Goal: Book appointment/travel/reservation

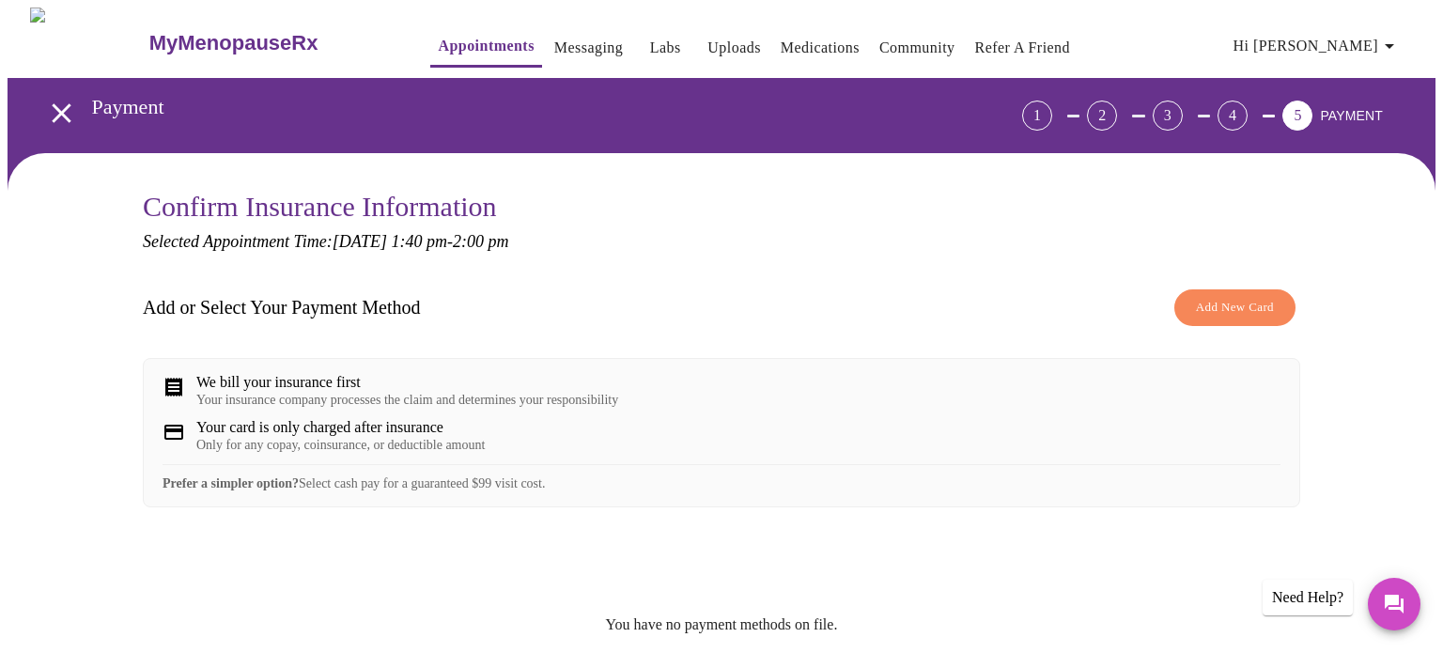
scroll to position [193, 0]
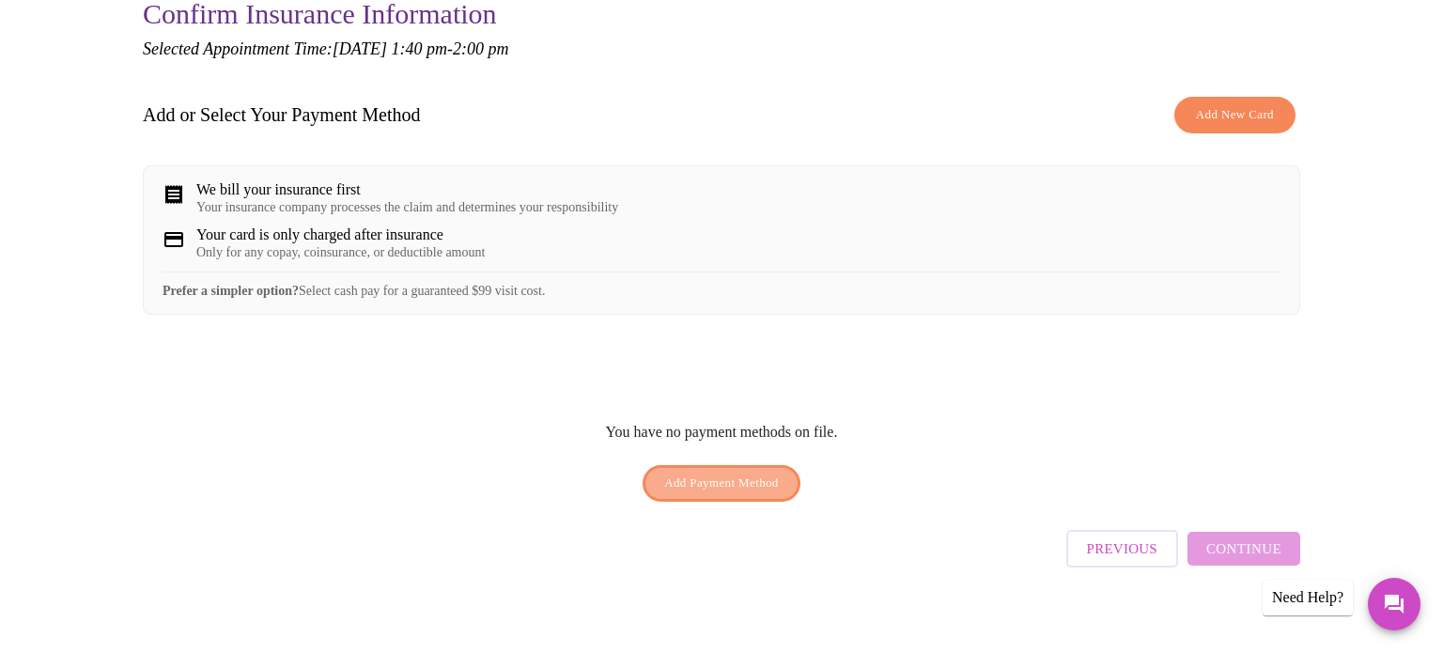
click at [725, 492] on span "Add Payment Method" at bounding box center [721, 484] width 115 height 22
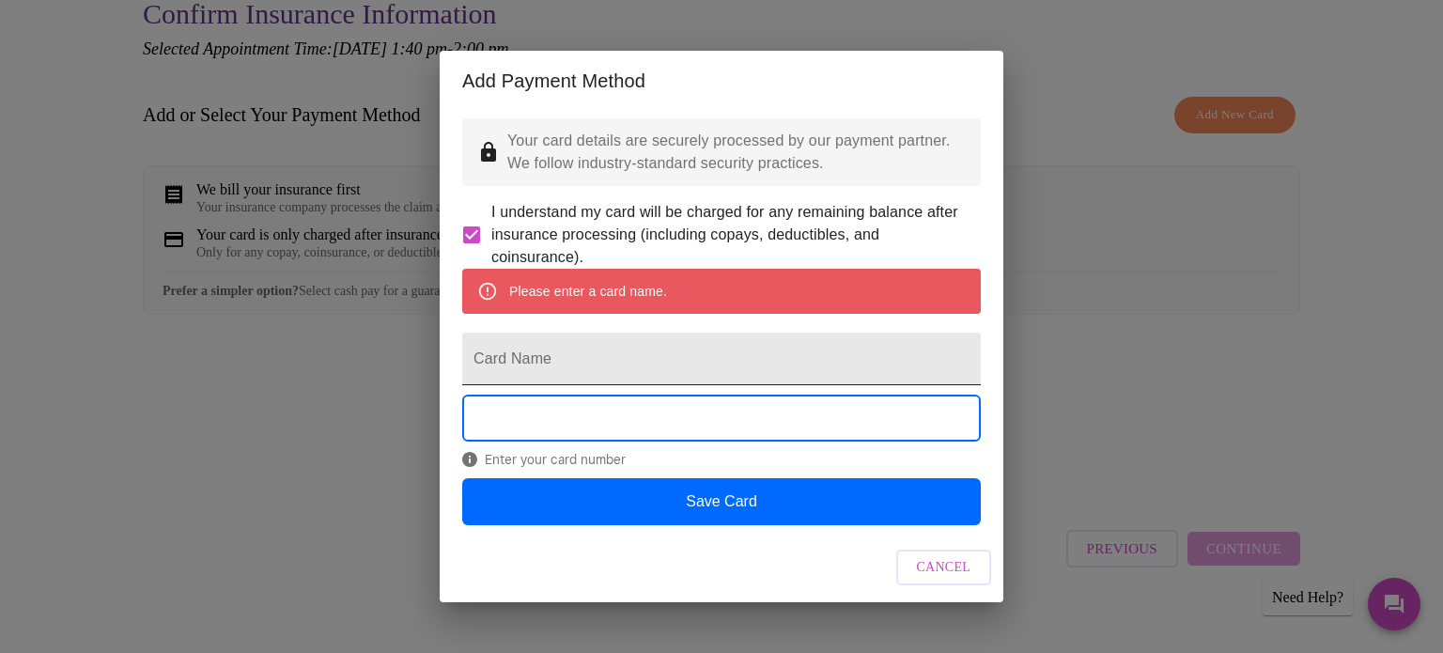
click at [650, 366] on input "Card Name" at bounding box center [721, 359] width 519 height 53
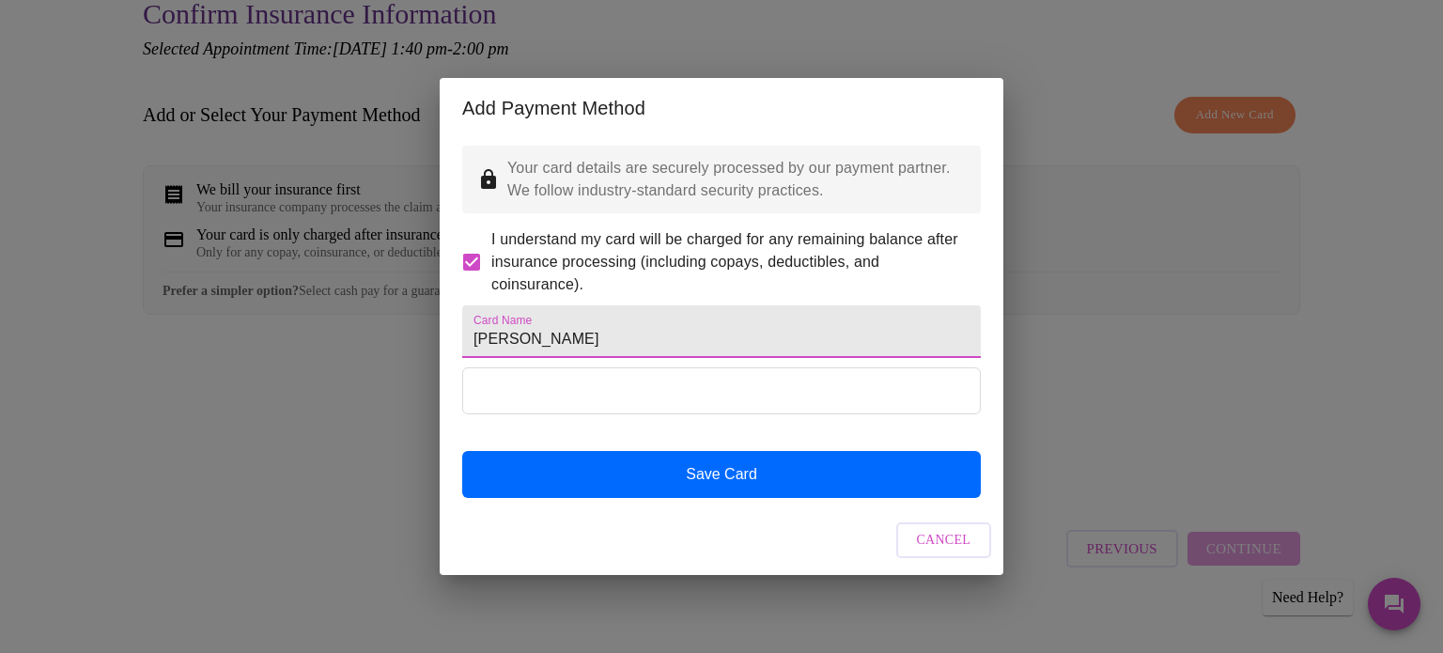
type input "[PERSON_NAME]"
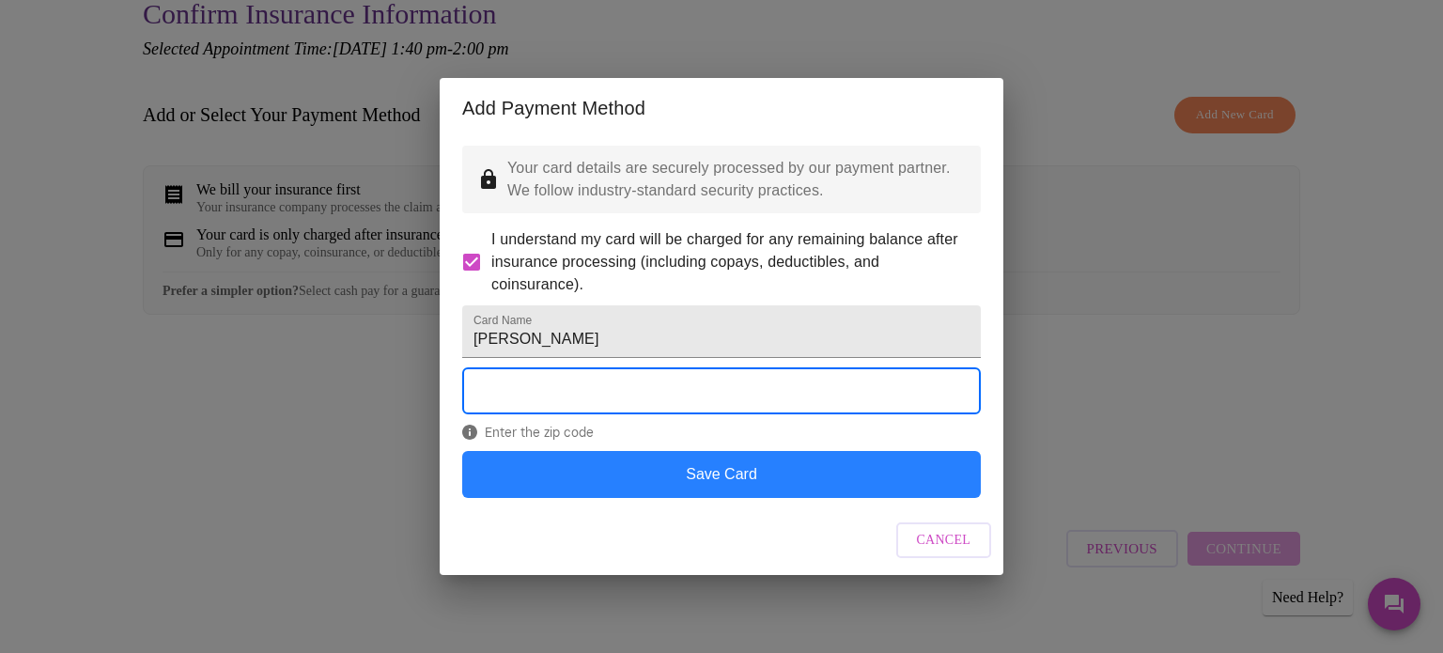
click at [846, 498] on button "Save Card" at bounding box center [721, 474] width 519 height 47
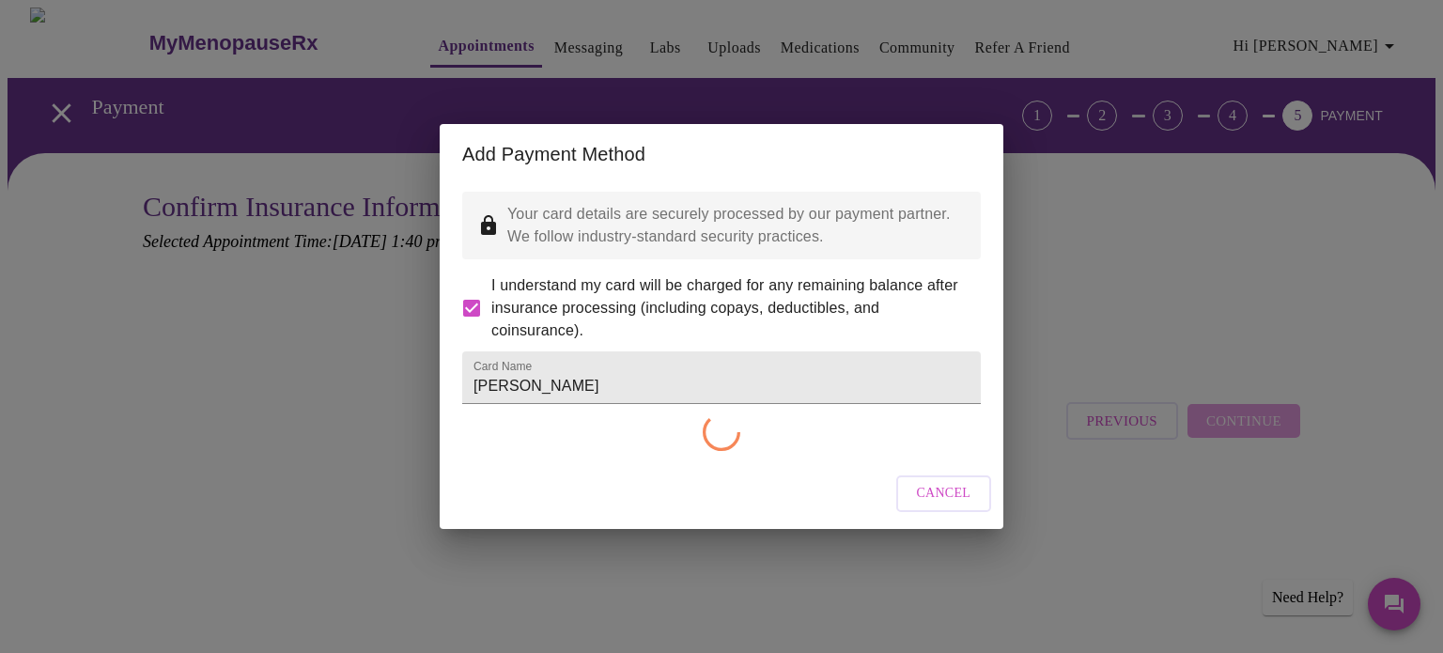
scroll to position [0, 0]
checkbox input "false"
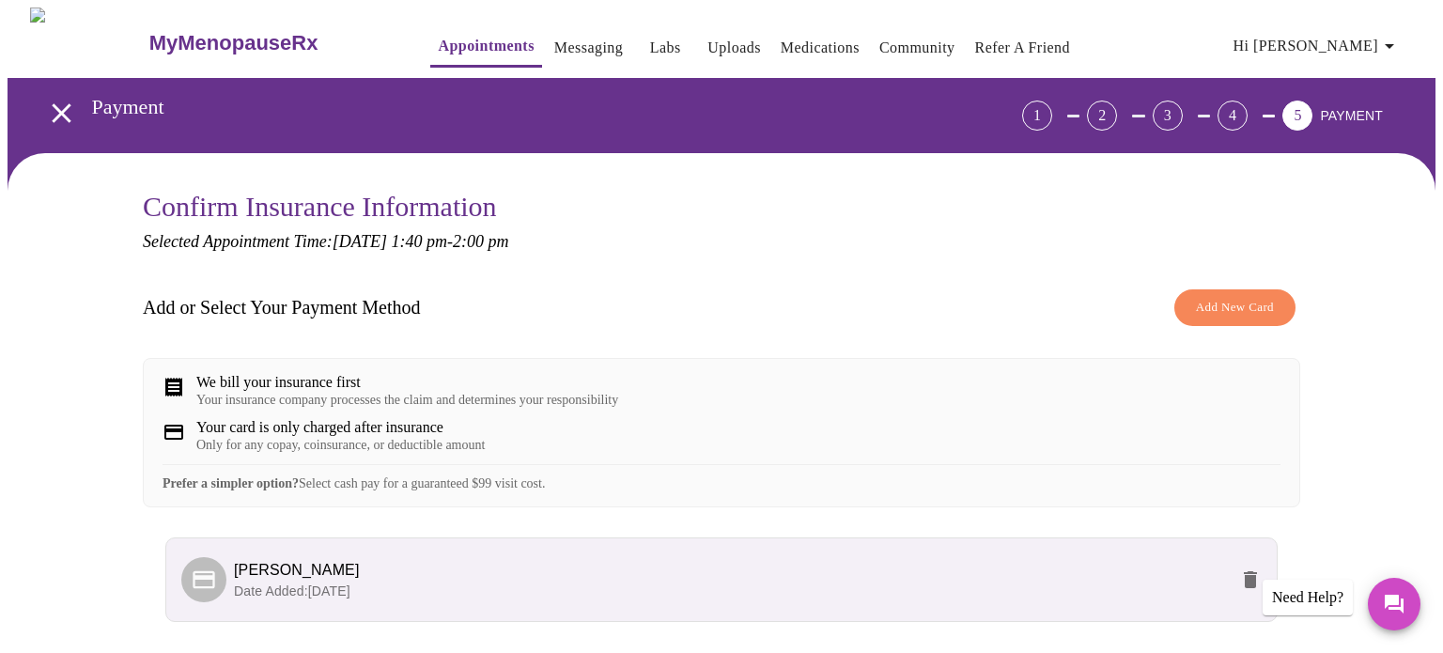
scroll to position [162, 0]
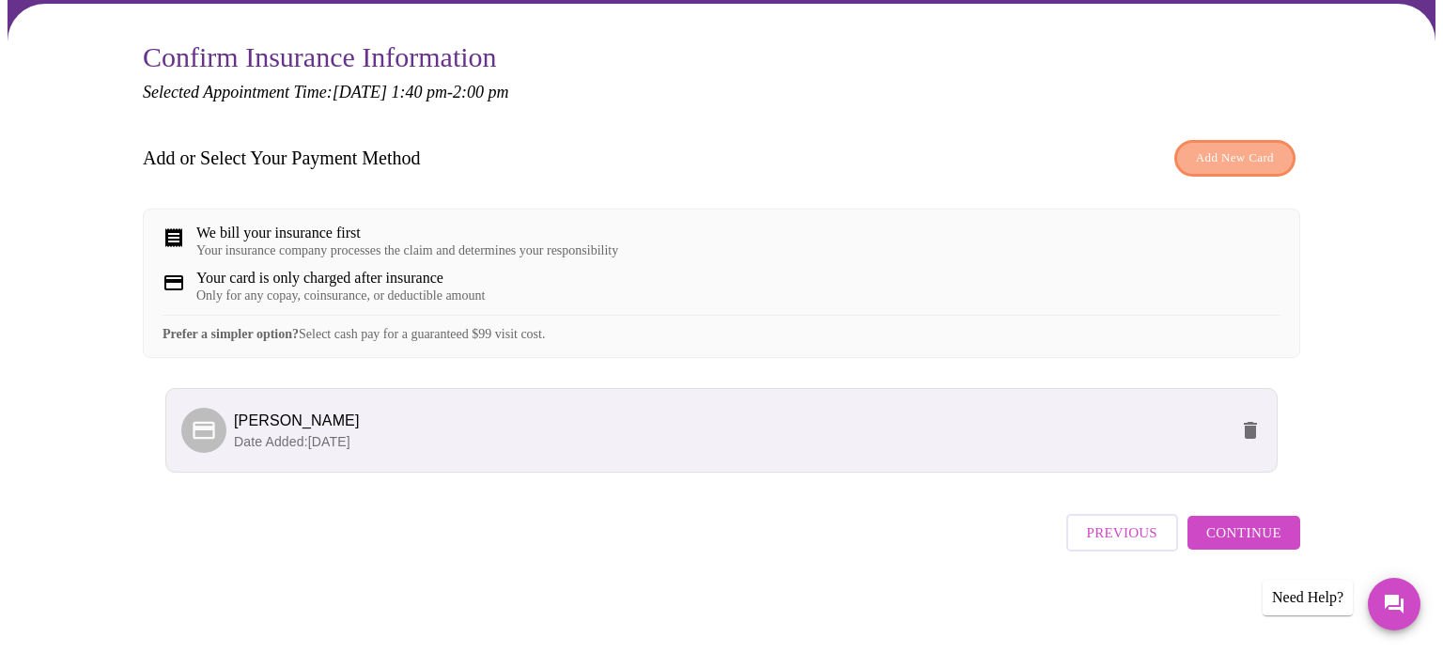
click at [1203, 150] on span "Add New Card" at bounding box center [1235, 158] width 78 height 22
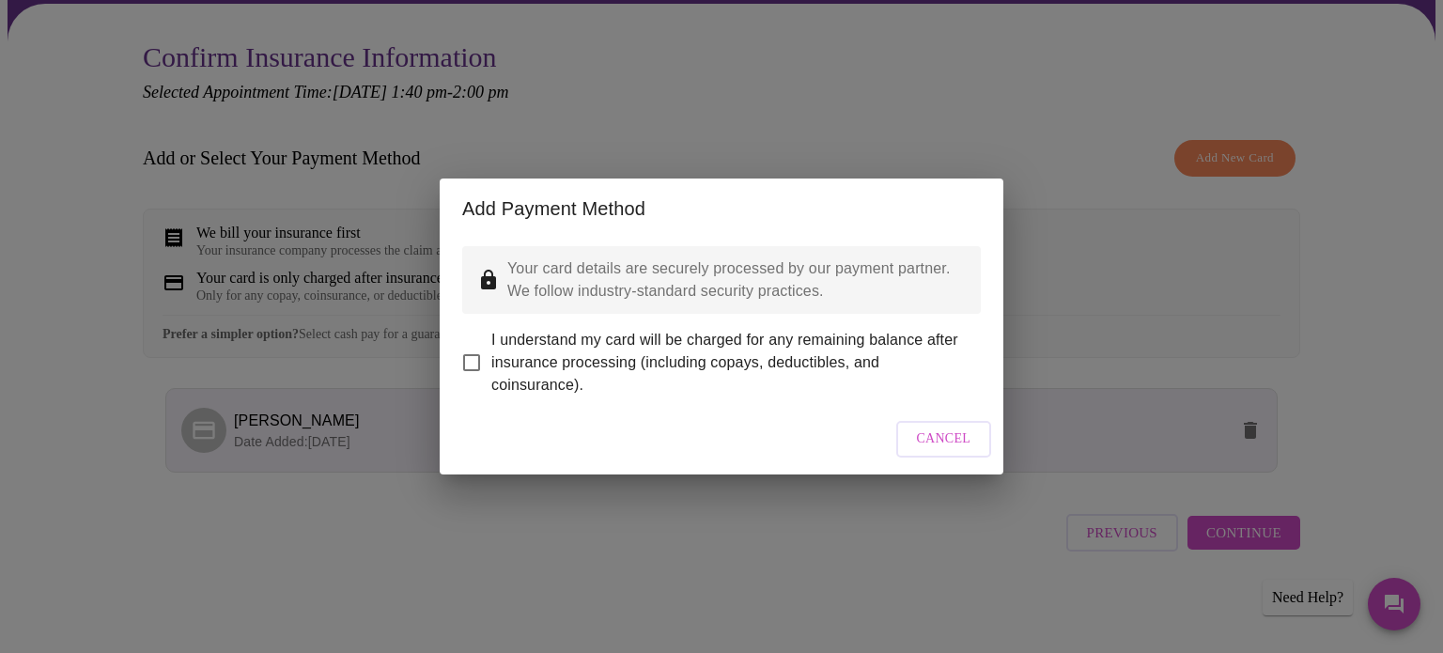
click at [473, 346] on input "I understand my card will be charged for any remaining balance after insurance …" at bounding box center [471, 362] width 39 height 39
checkbox input "true"
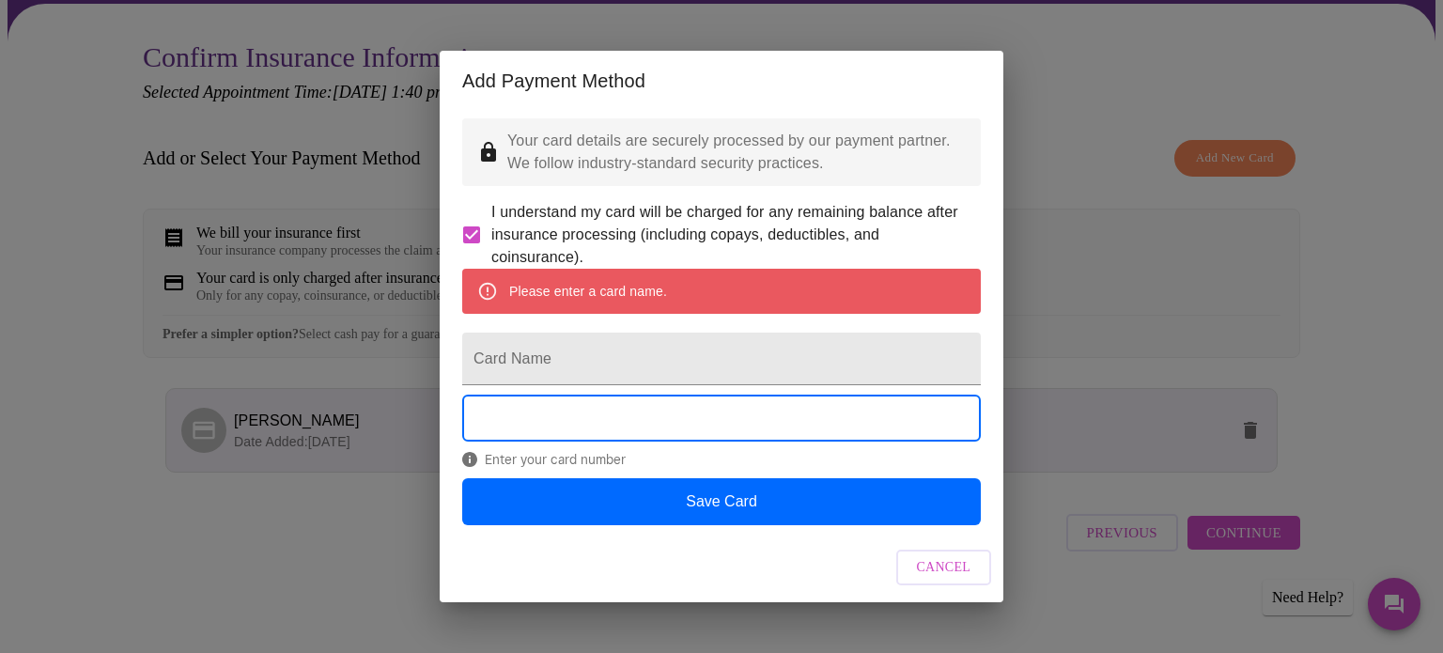
click at [965, 603] on div "Cancel" at bounding box center [722, 568] width 564 height 70
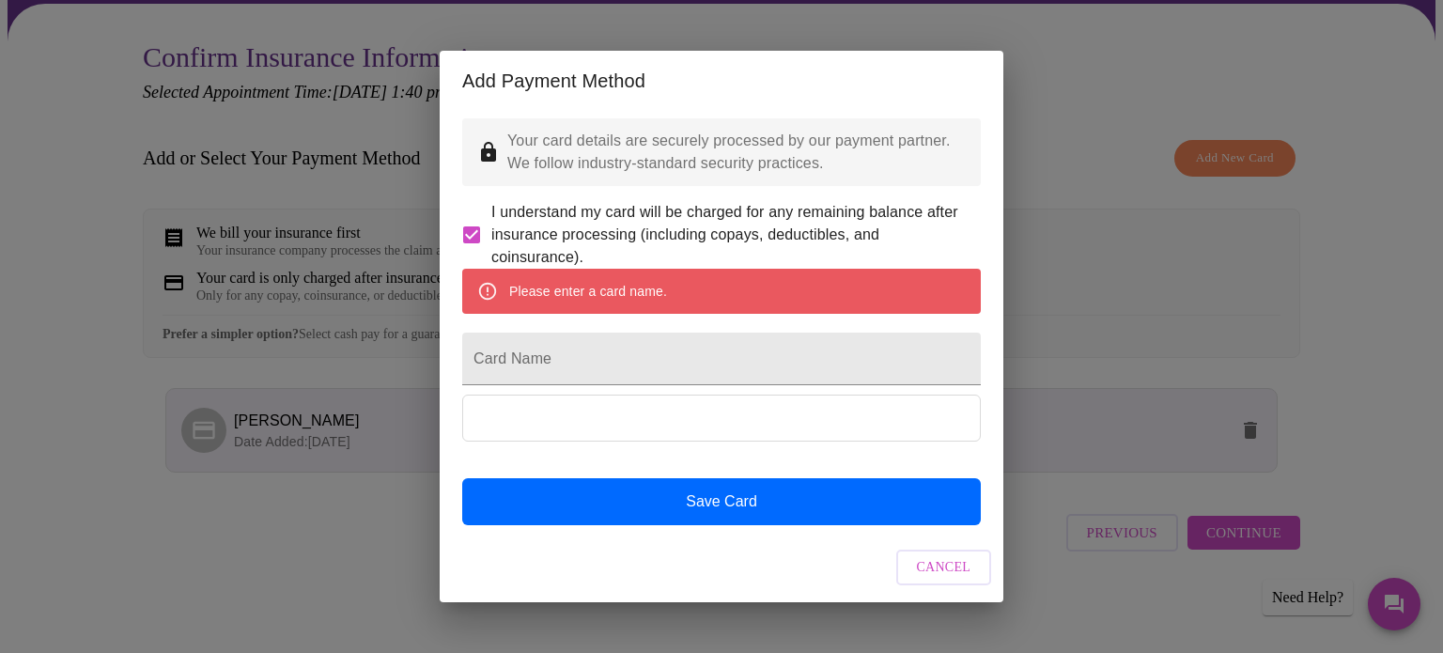
click at [944, 580] on span "Cancel" at bounding box center [944, 567] width 54 height 23
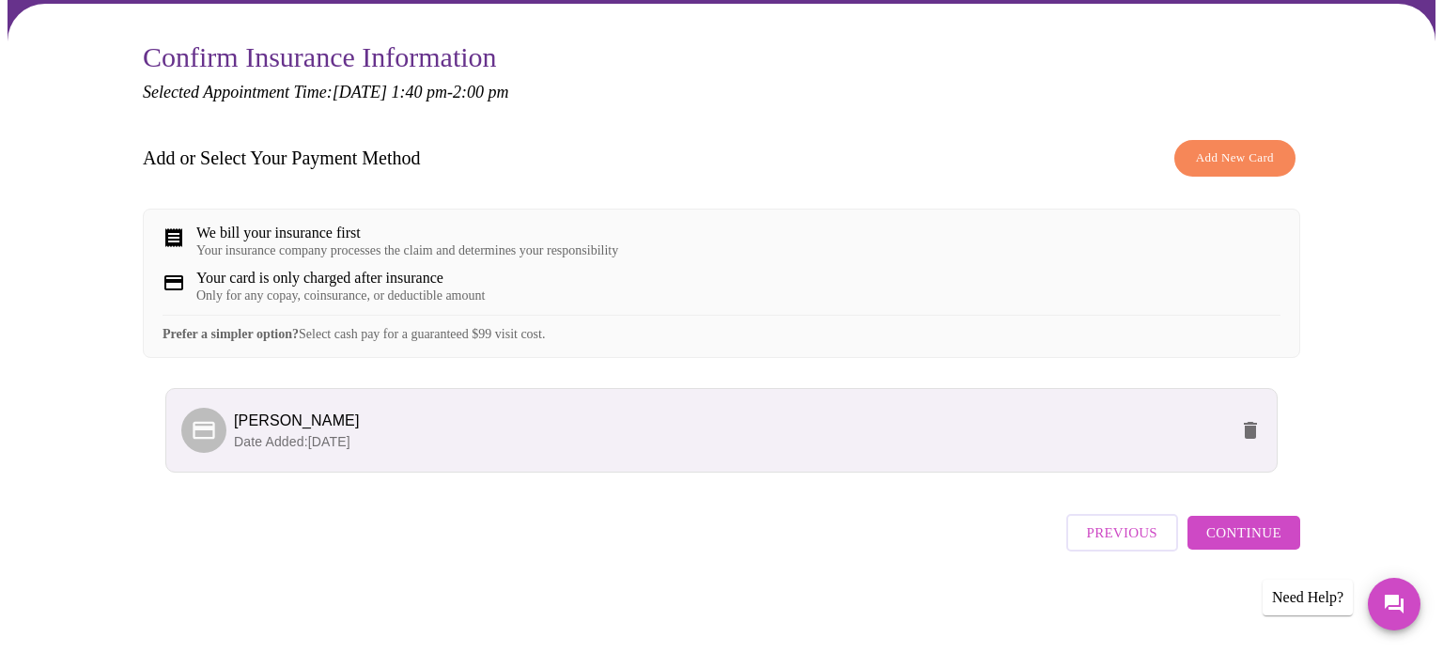
click at [1235, 545] on span "Continue" at bounding box center [1243, 532] width 75 height 24
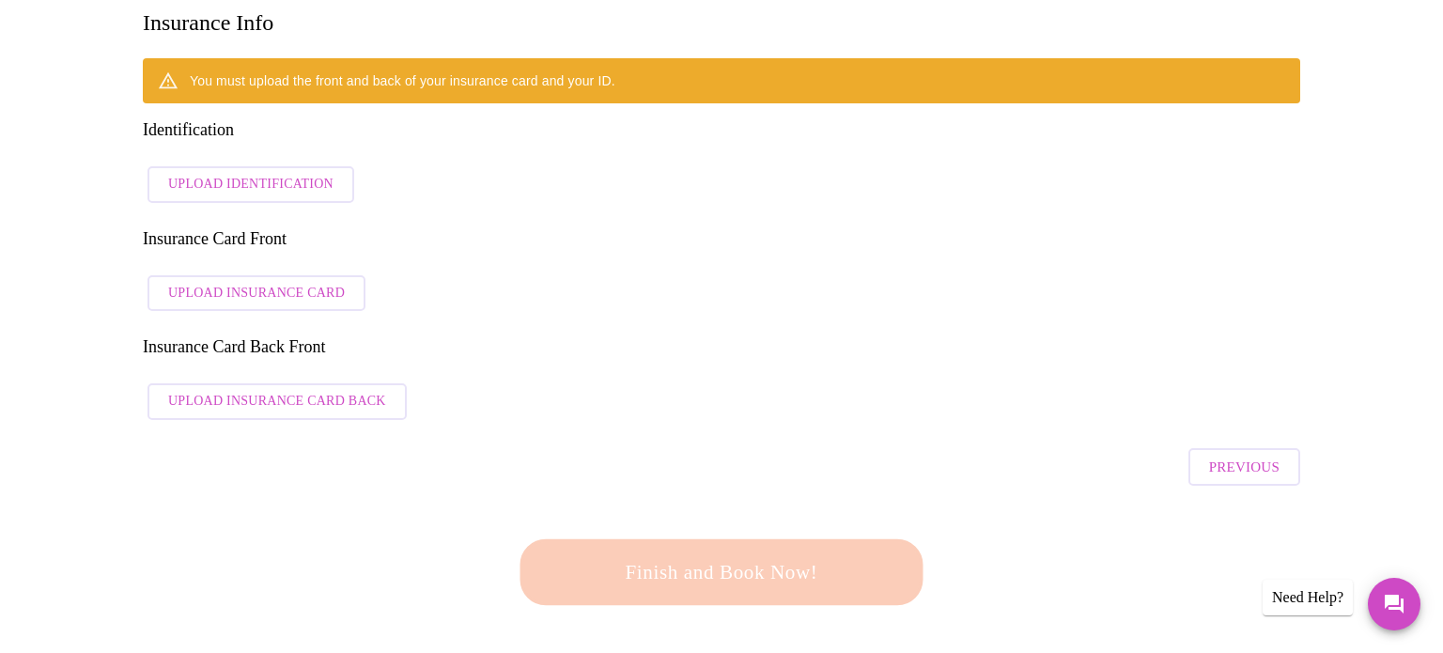
scroll to position [179, 0]
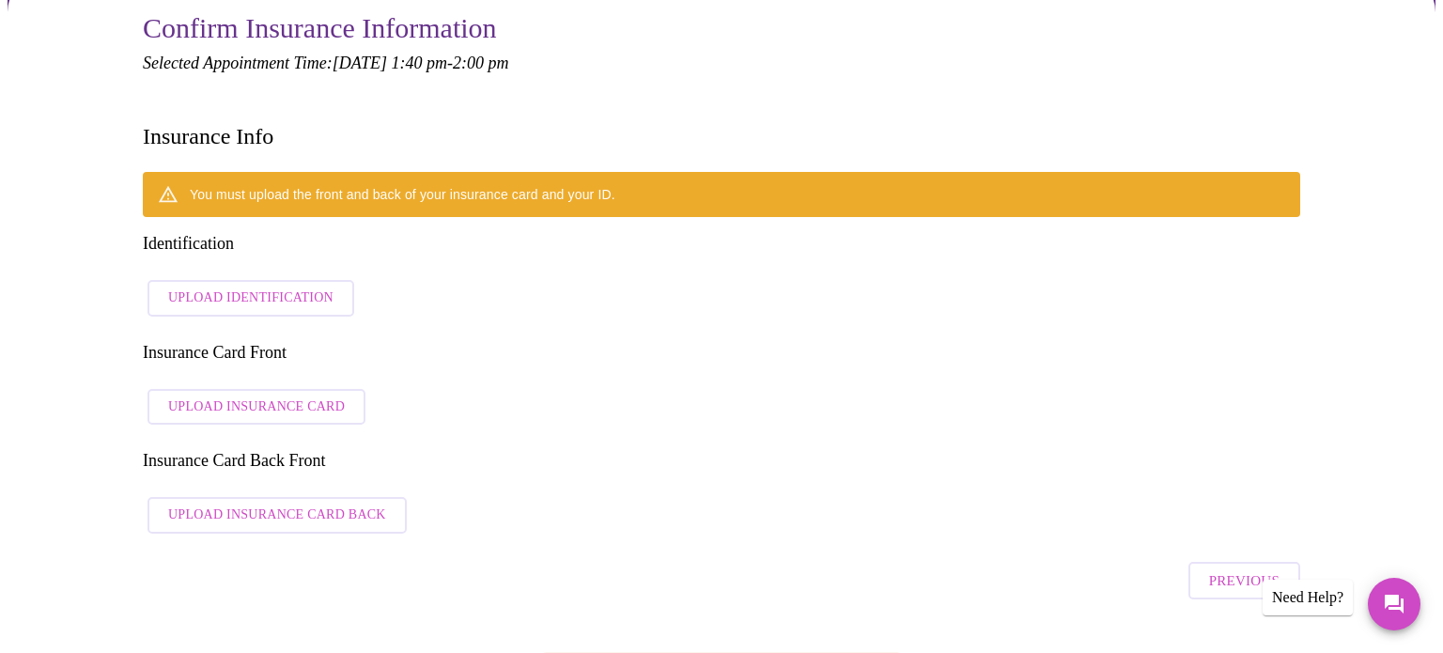
click at [216, 287] on span "Upload Identification" at bounding box center [250, 298] width 165 height 23
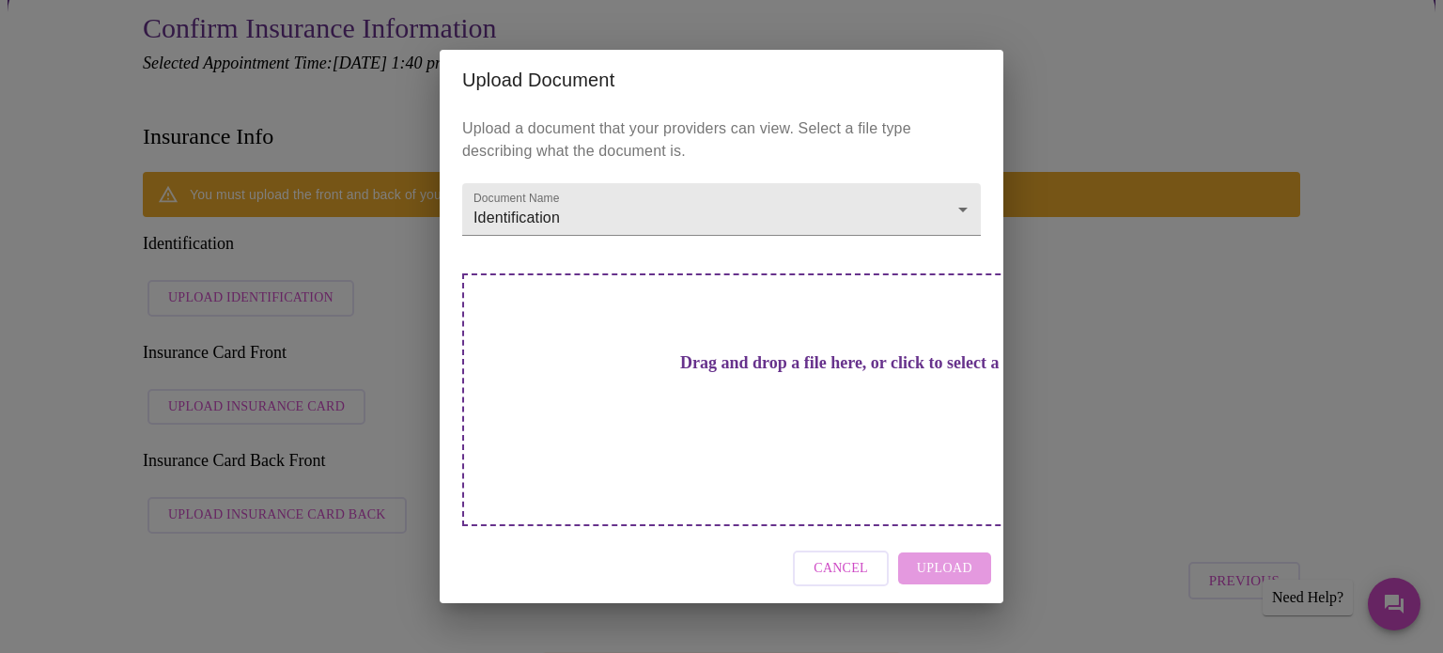
click at [747, 373] on h3 "Drag and drop a file here, or click to select a file" at bounding box center [853, 363] width 519 height 20
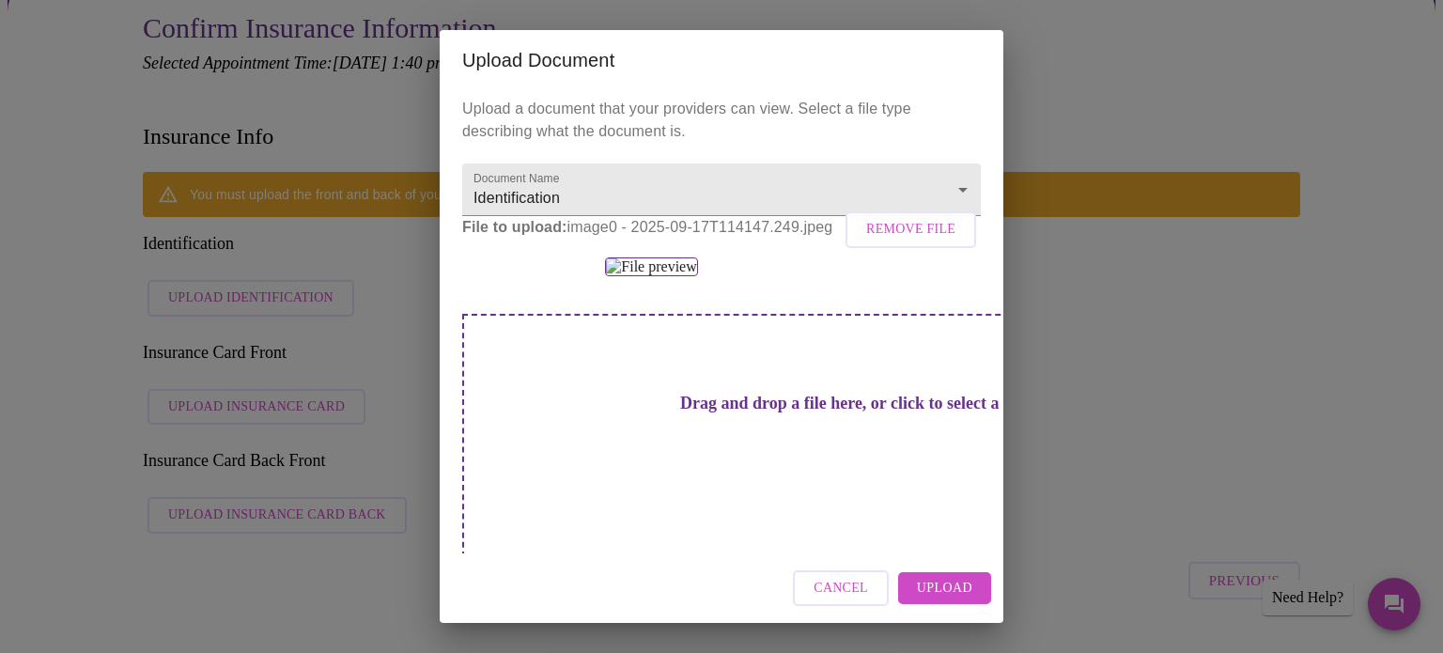
click at [939, 582] on span "Upload" at bounding box center [944, 588] width 55 height 23
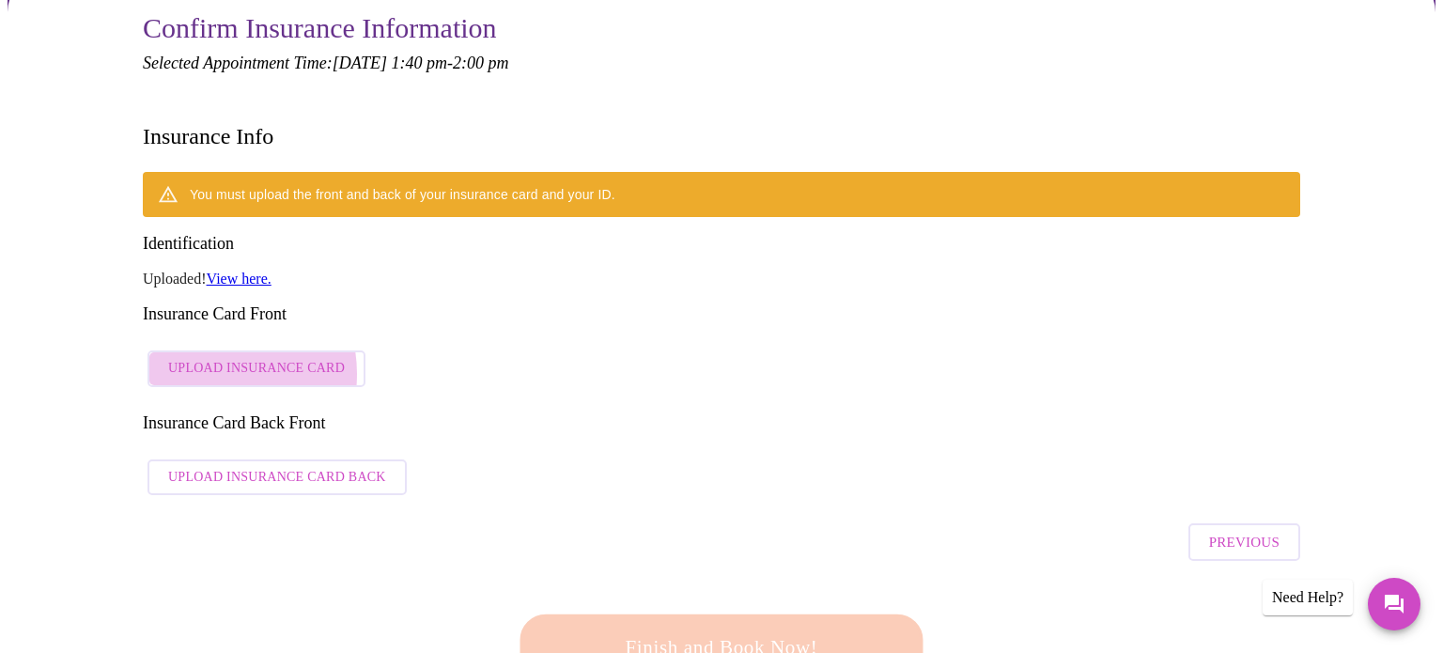
click at [210, 357] on span "Upload Insurance Card" at bounding box center [256, 368] width 177 height 23
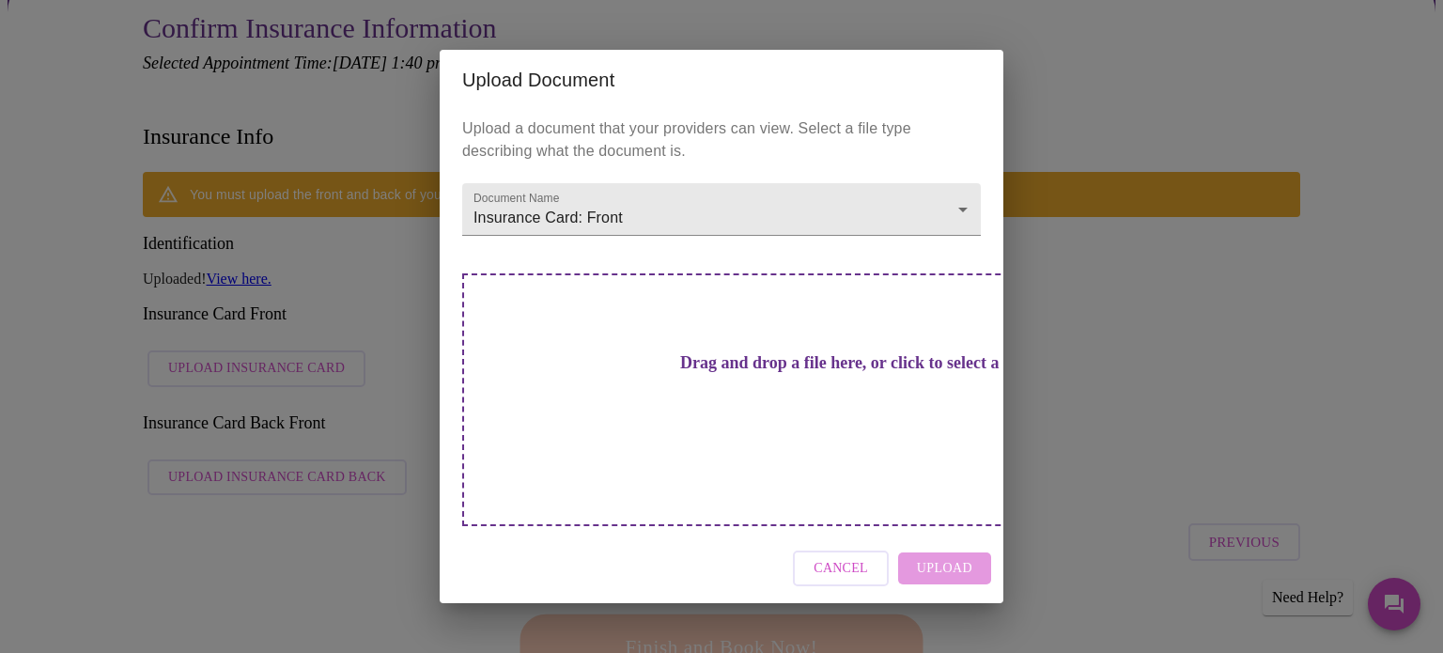
click at [647, 362] on div "Drag and drop a file here, or click to select a file" at bounding box center [853, 399] width 782 height 253
click at [775, 373] on h3 "Drag and drop a file here, or click to select a file" at bounding box center [853, 363] width 519 height 20
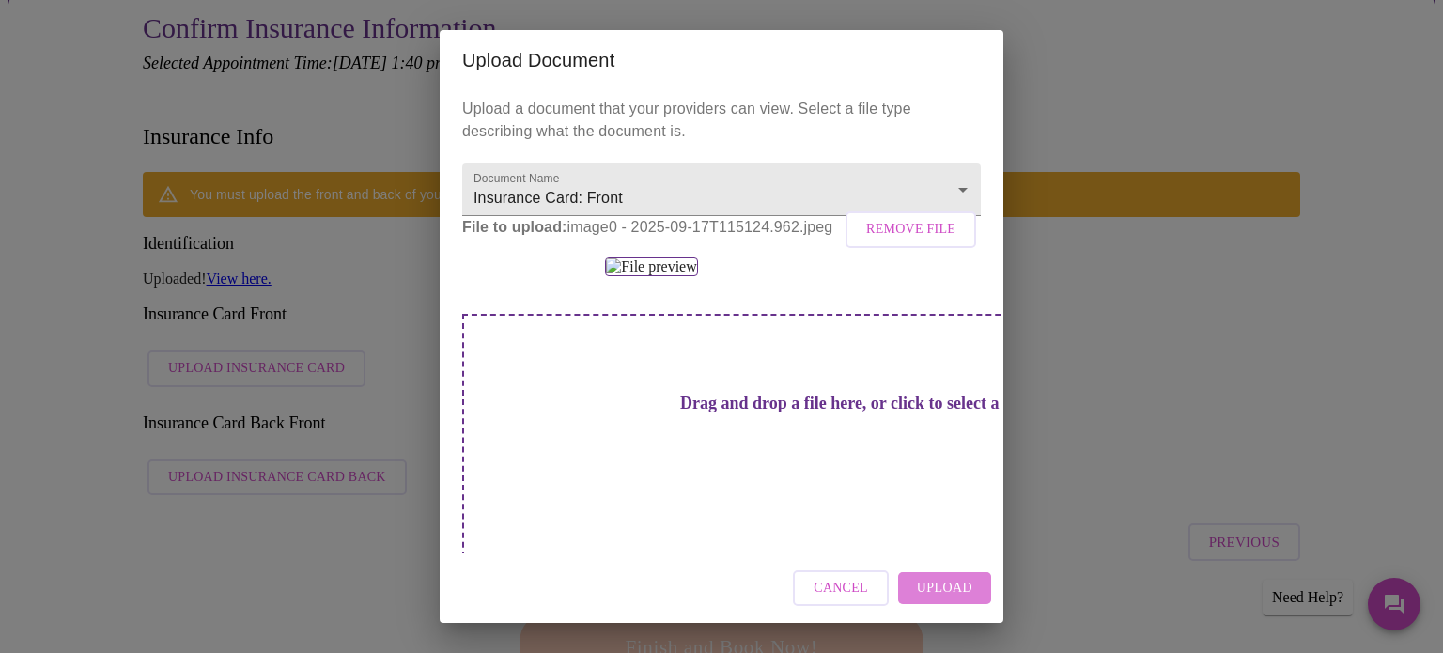
click at [960, 589] on span "Upload" at bounding box center [944, 588] width 55 height 23
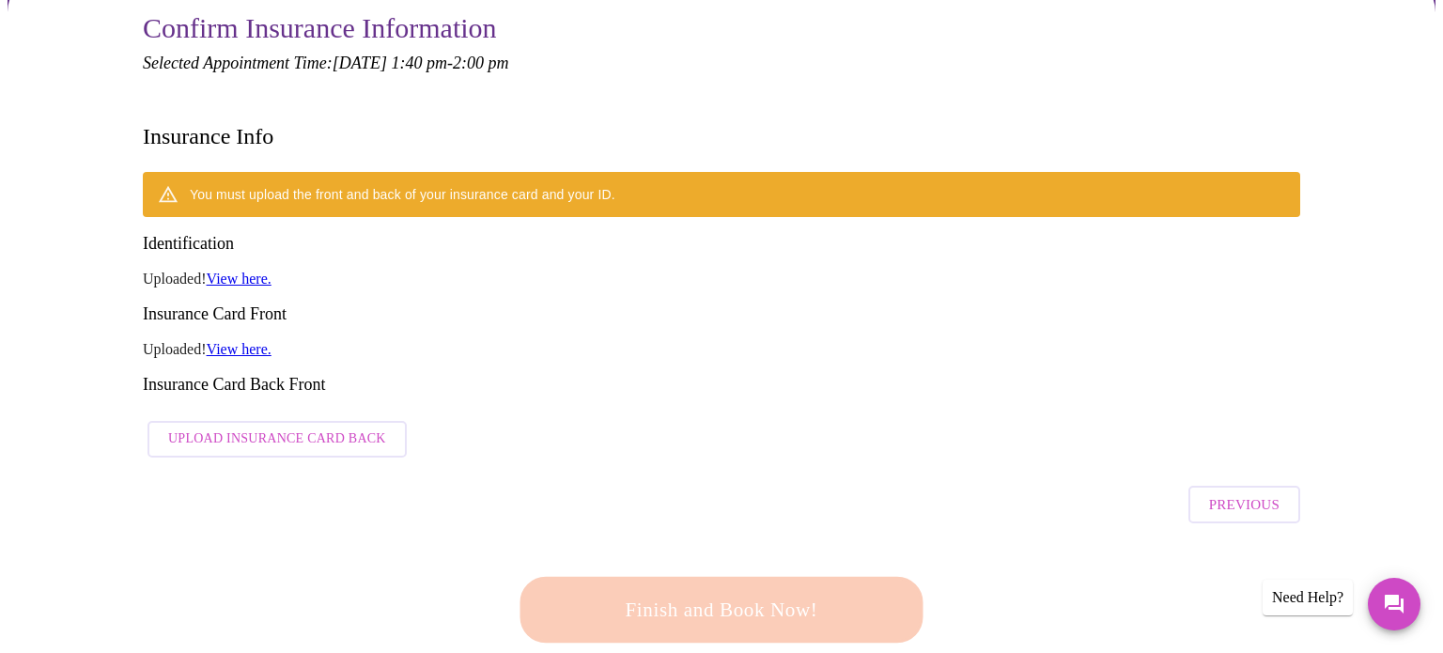
click at [326, 427] on span "Upload Insurance Card Back" at bounding box center [277, 438] width 218 height 23
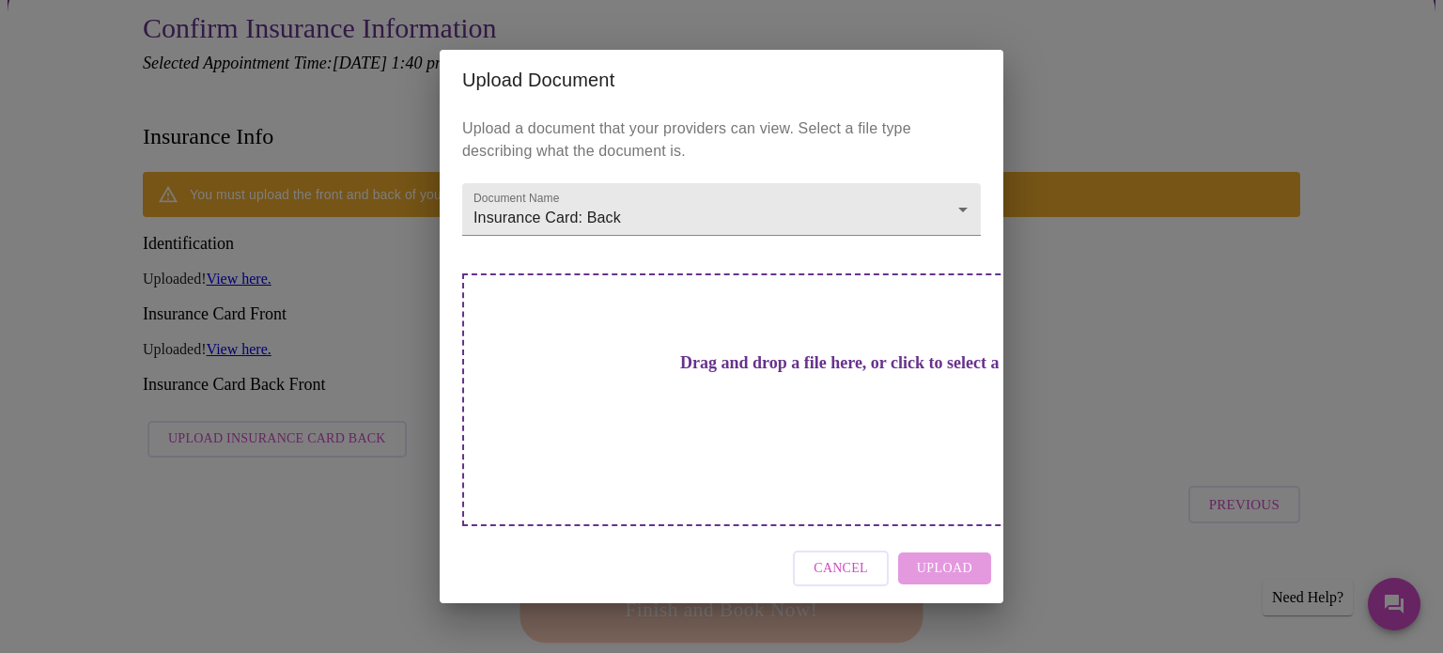
click at [666, 534] on div "Cancel Upload" at bounding box center [722, 569] width 564 height 70
click at [768, 369] on h3 "Drag and drop a file here, or click to select a file" at bounding box center [853, 363] width 519 height 20
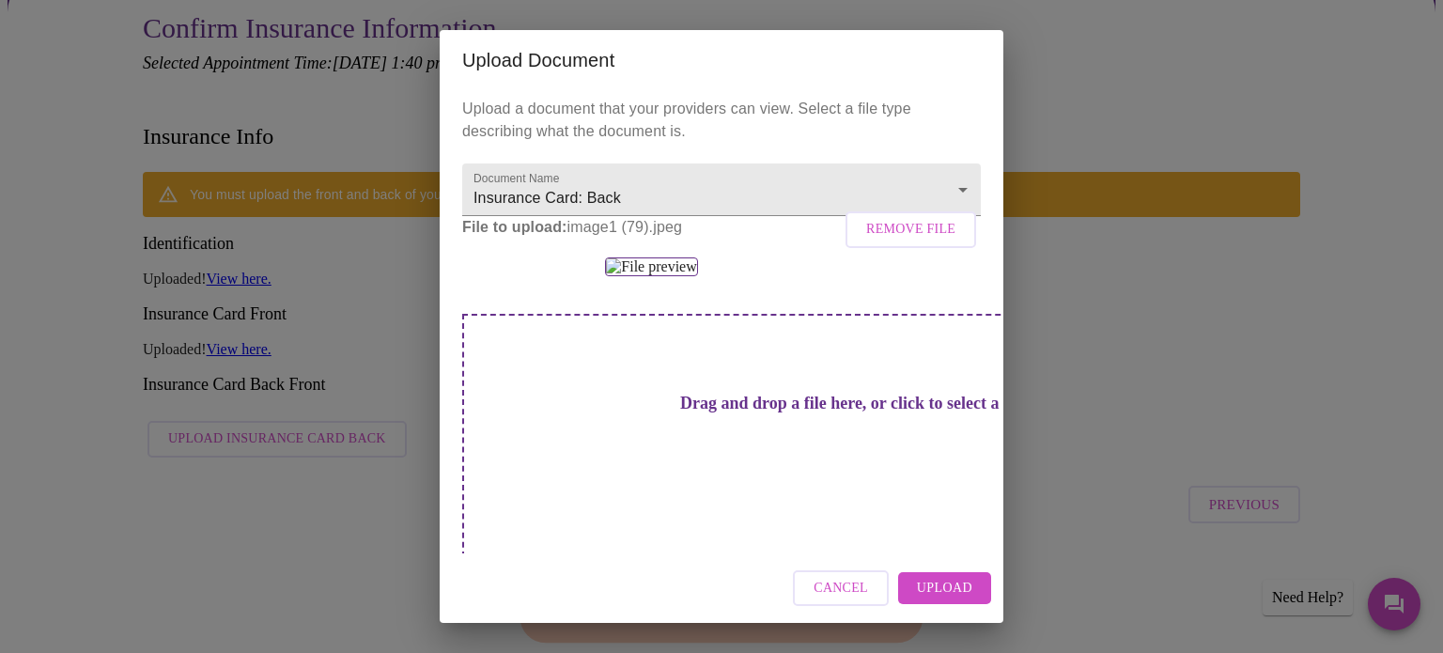
click at [959, 593] on span "Upload" at bounding box center [944, 588] width 55 height 23
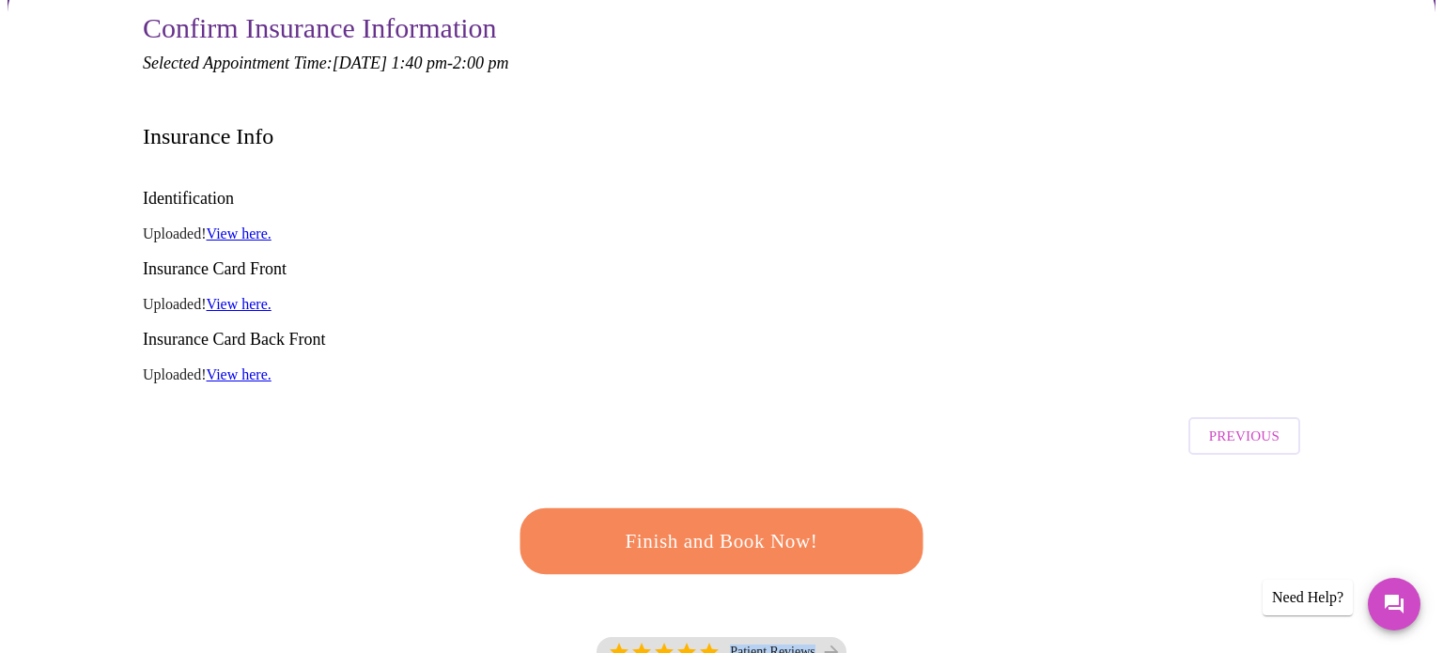
drag, startPoint x: 959, startPoint y: 593, endPoint x: 784, endPoint y: 466, distance: 216.7
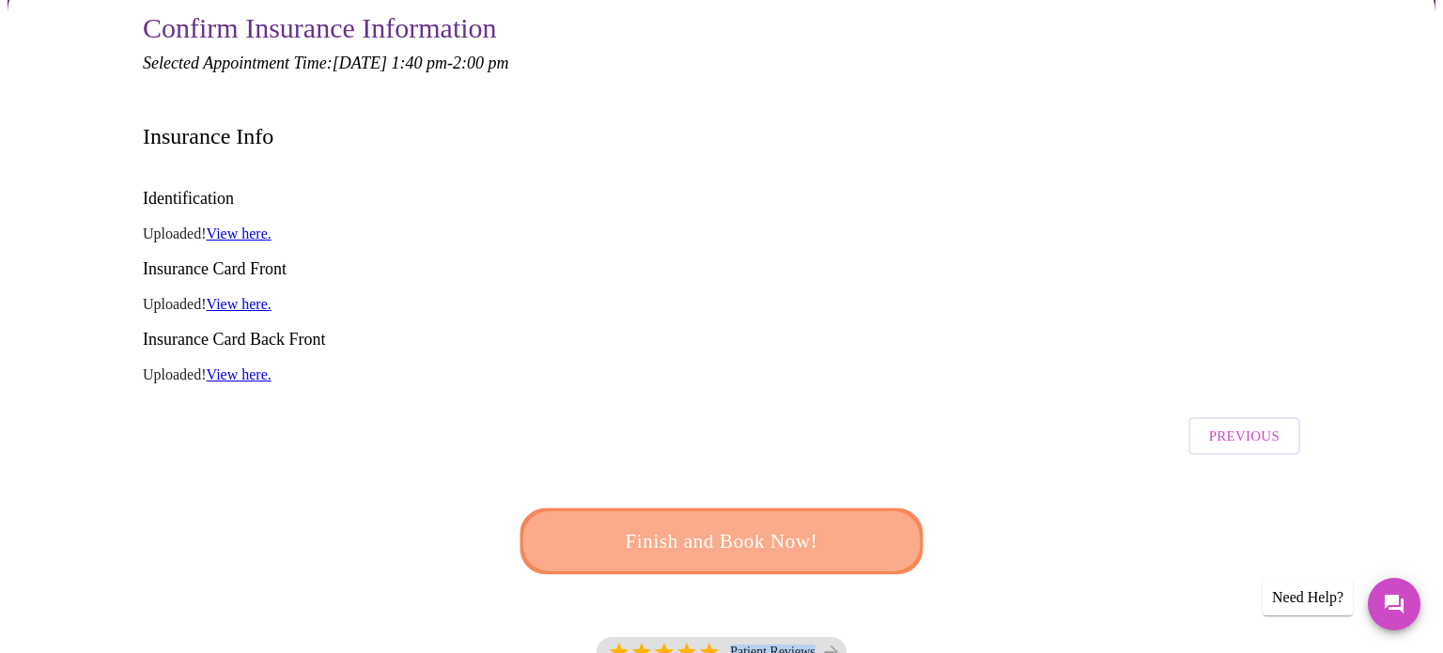
click at [734, 523] on span "Finish and Book Now!" at bounding box center [721, 540] width 350 height 35
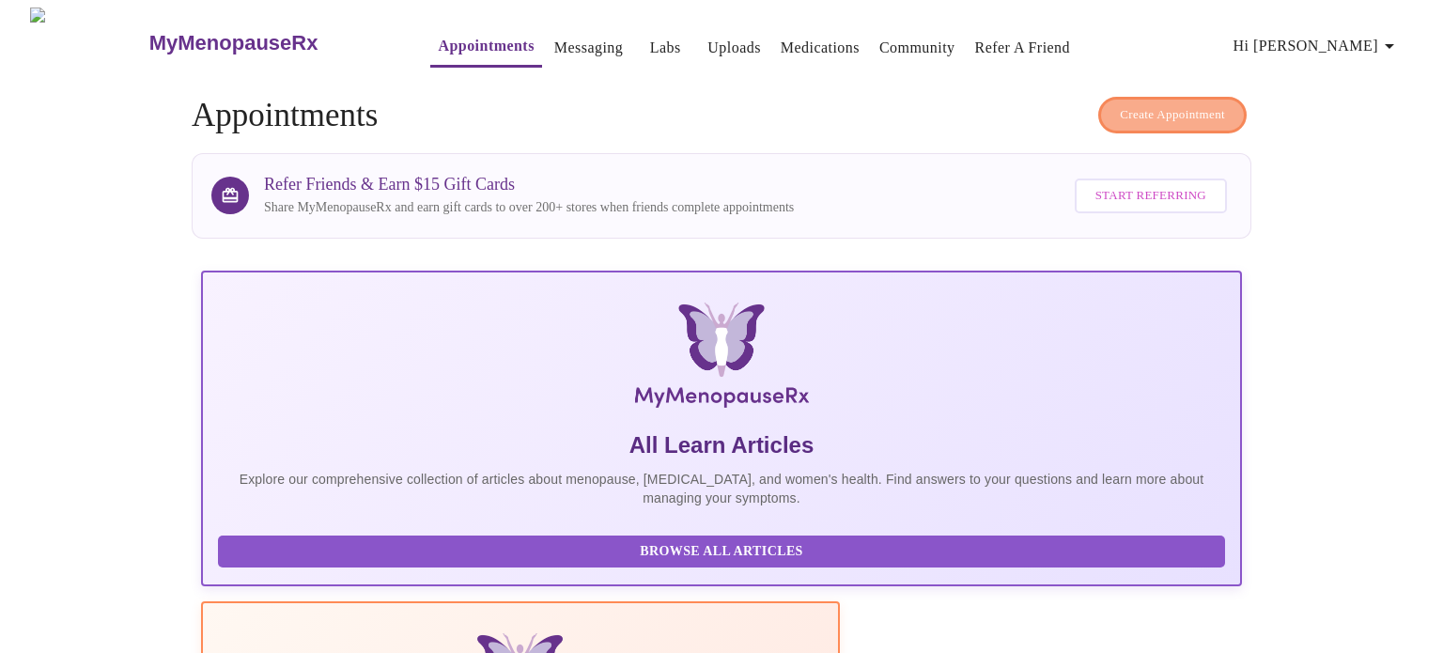
click at [1191, 107] on span "Create Appointment" at bounding box center [1172, 115] width 105 height 22
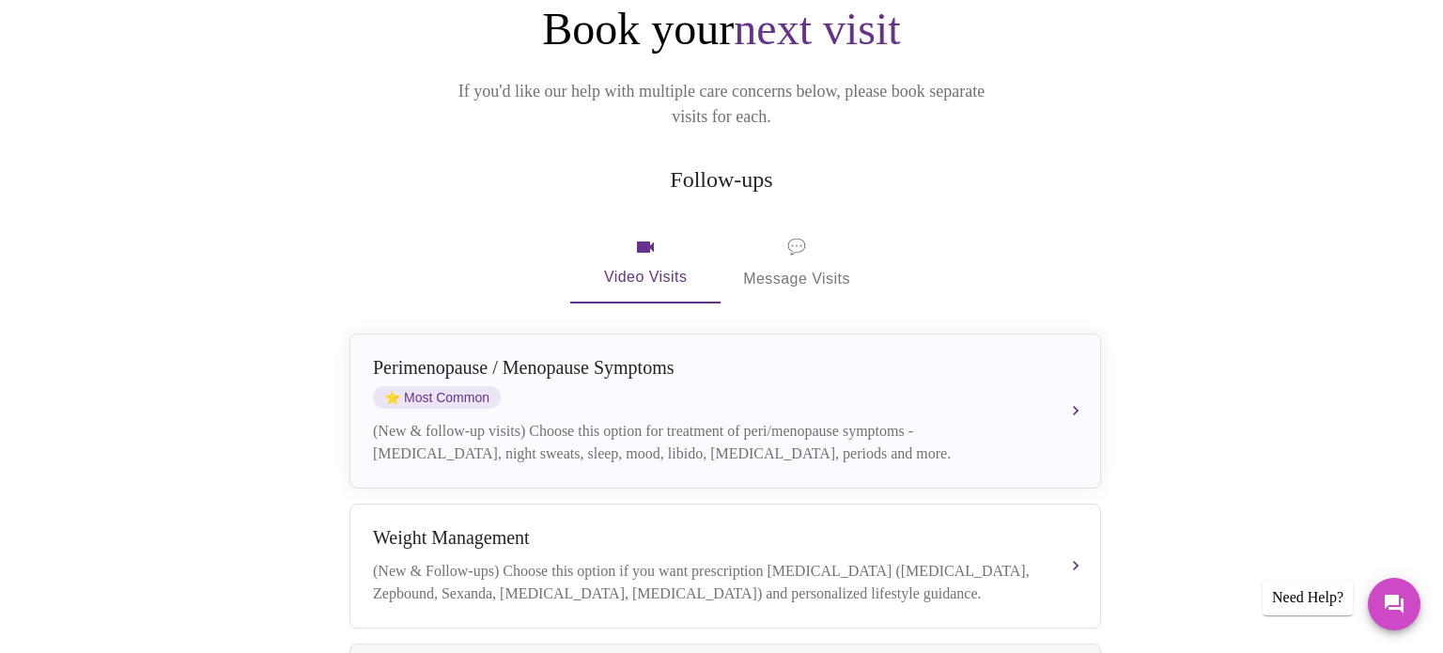
scroll to position [220, 0]
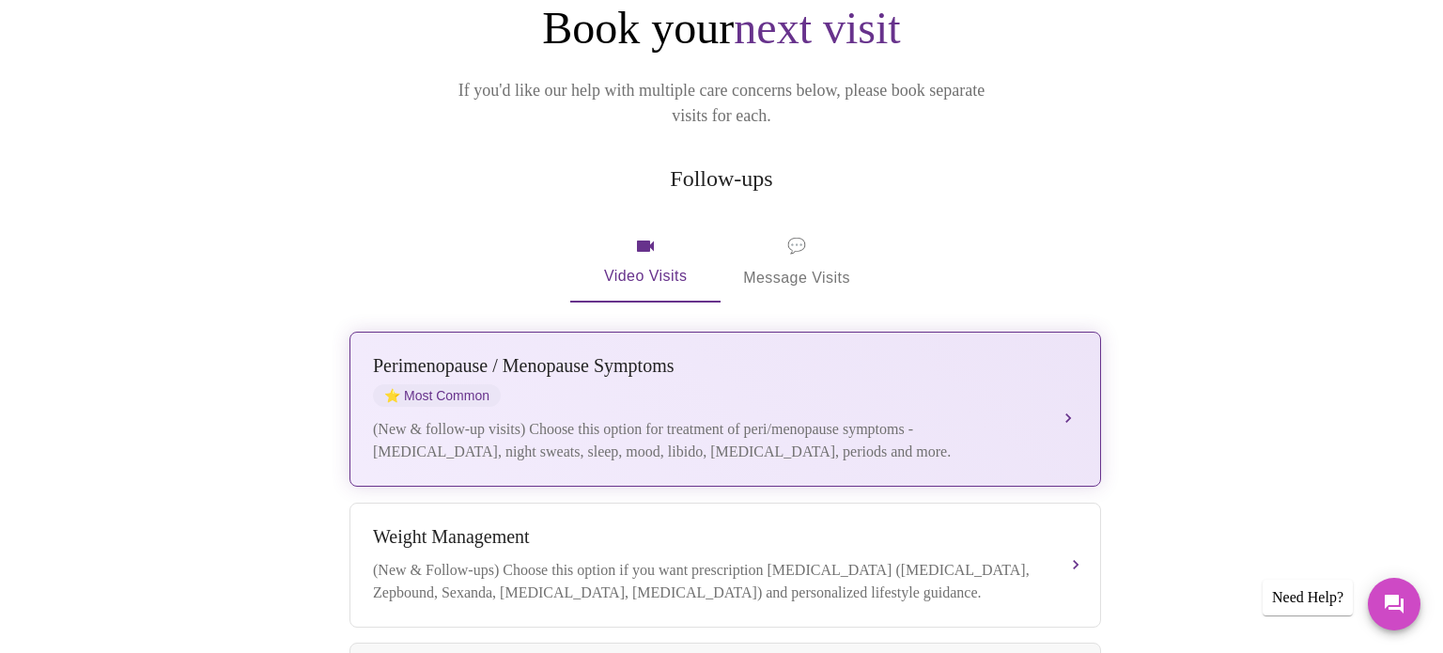
click at [860, 355] on div "[MEDICAL_DATA] / Menopause Symptoms ⭐ Most Common" at bounding box center [706, 381] width 667 height 52
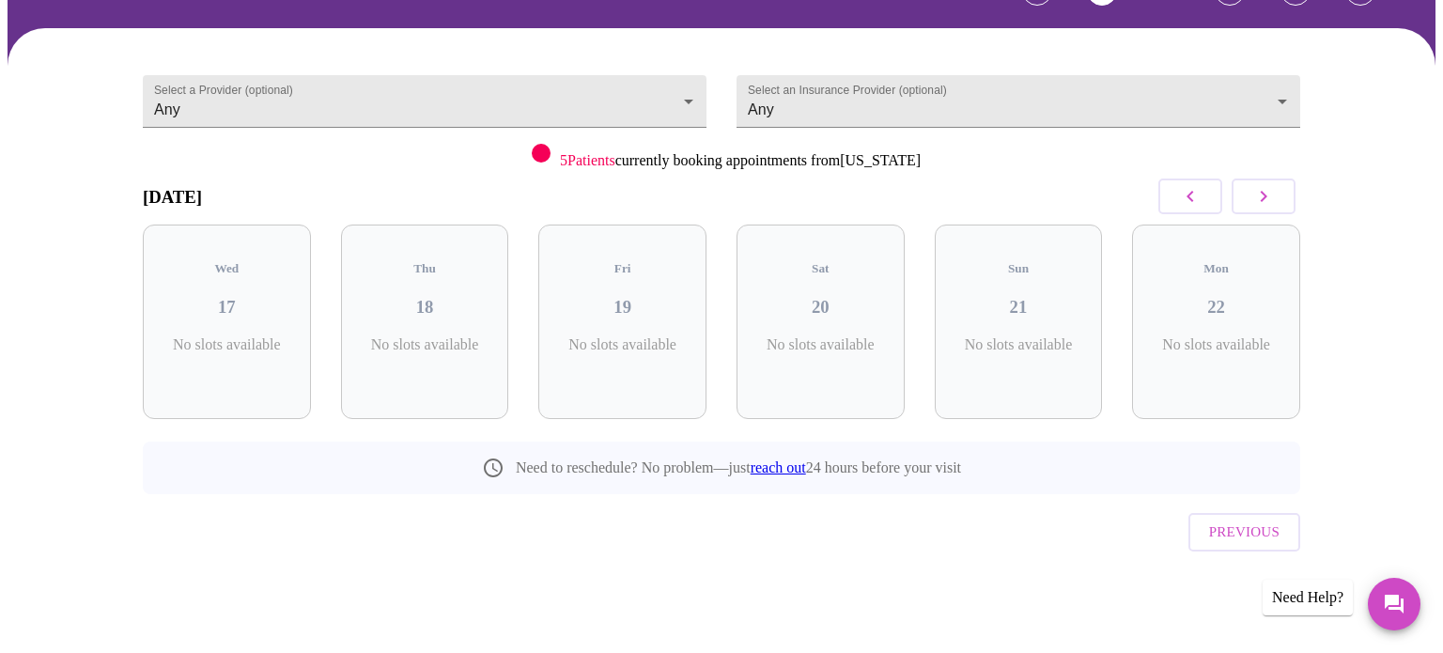
scroll to position [84, 0]
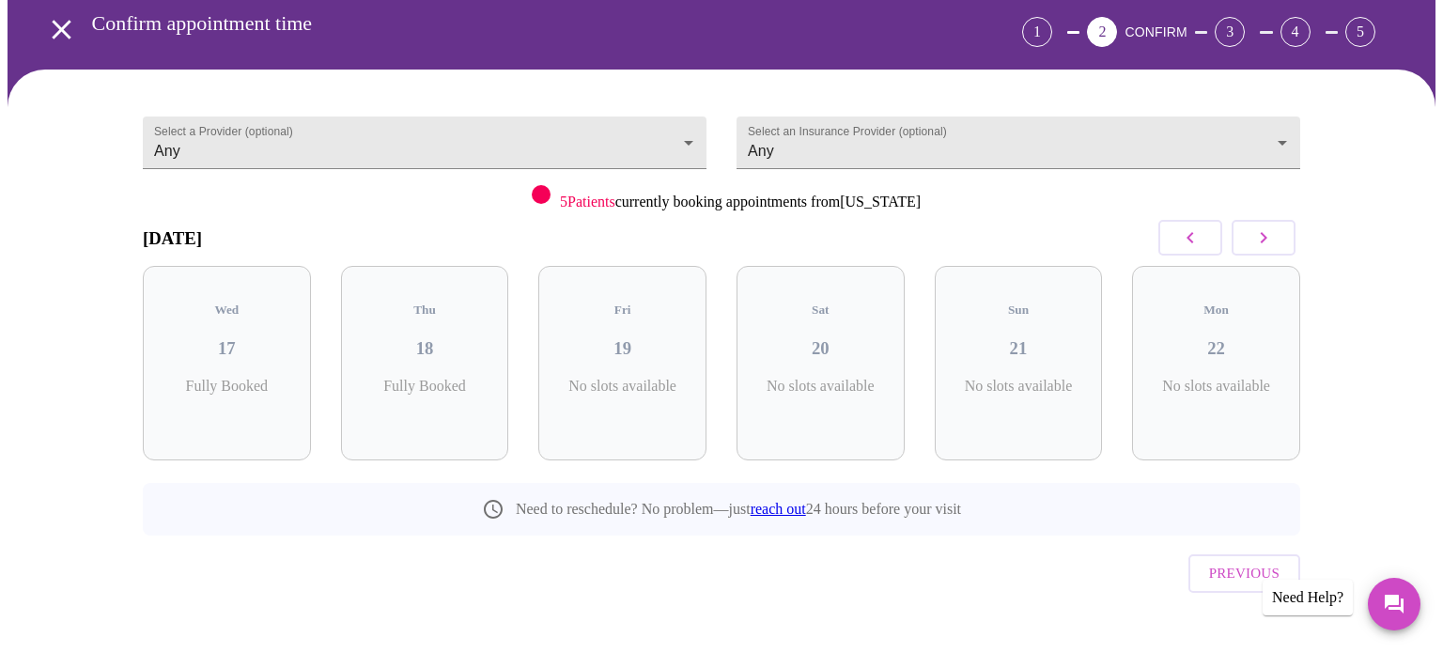
click at [1262, 239] on icon "button" at bounding box center [1263, 237] width 23 height 23
click at [615, 379] on p "6 Slots Left ( 6 Total)" at bounding box center [630, 396] width 69 height 37
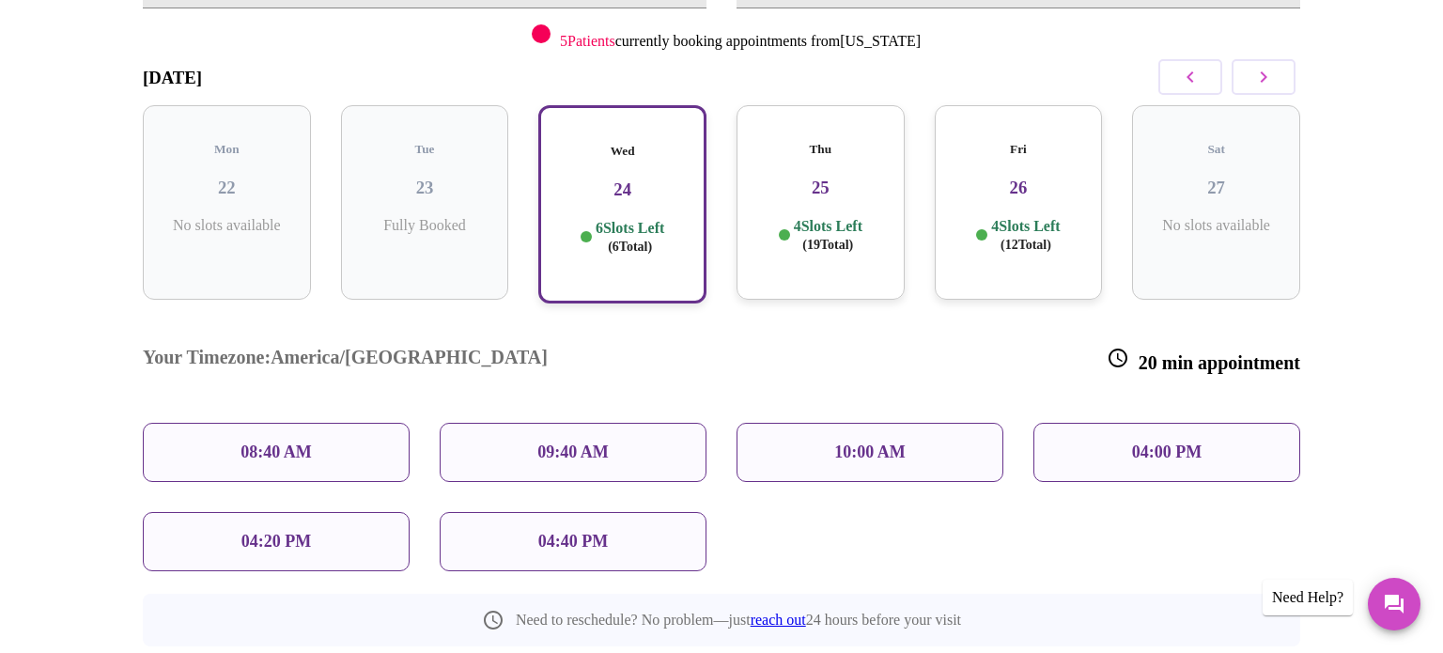
scroll to position [275, 0]
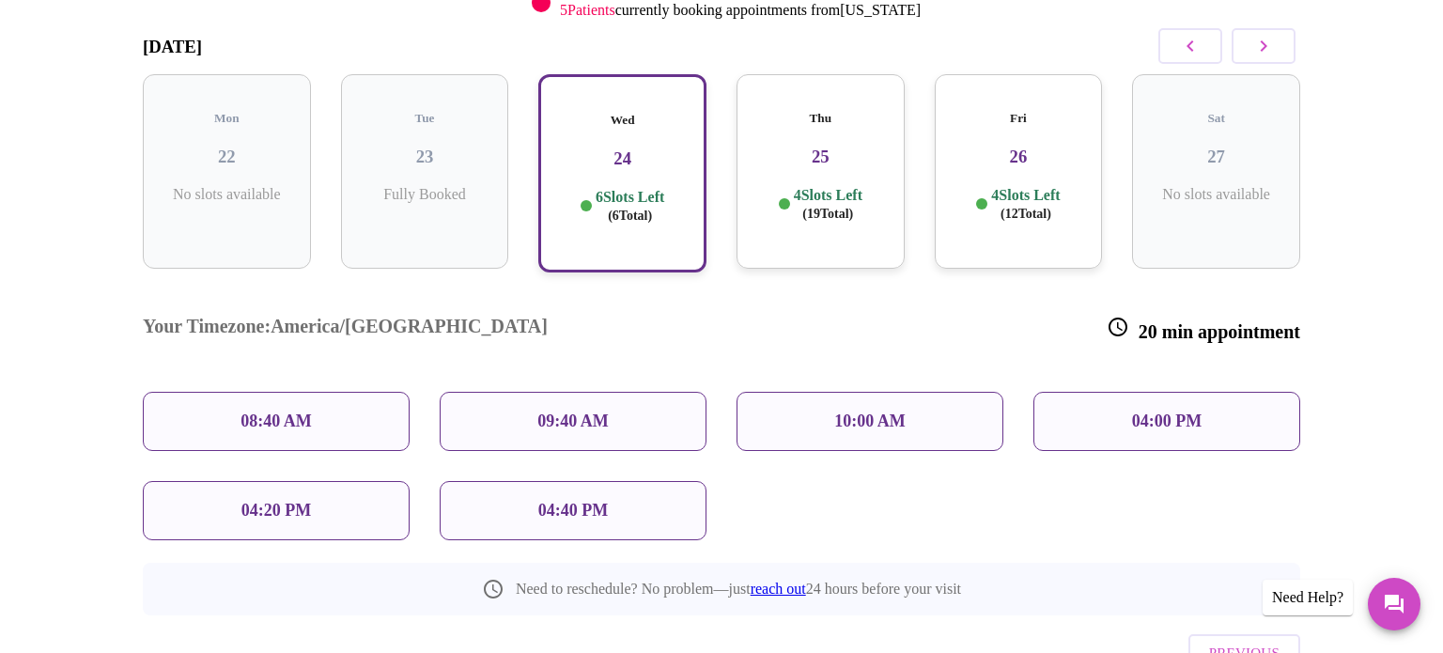
click at [822, 392] on div "10:00 AM" at bounding box center [870, 421] width 267 height 59
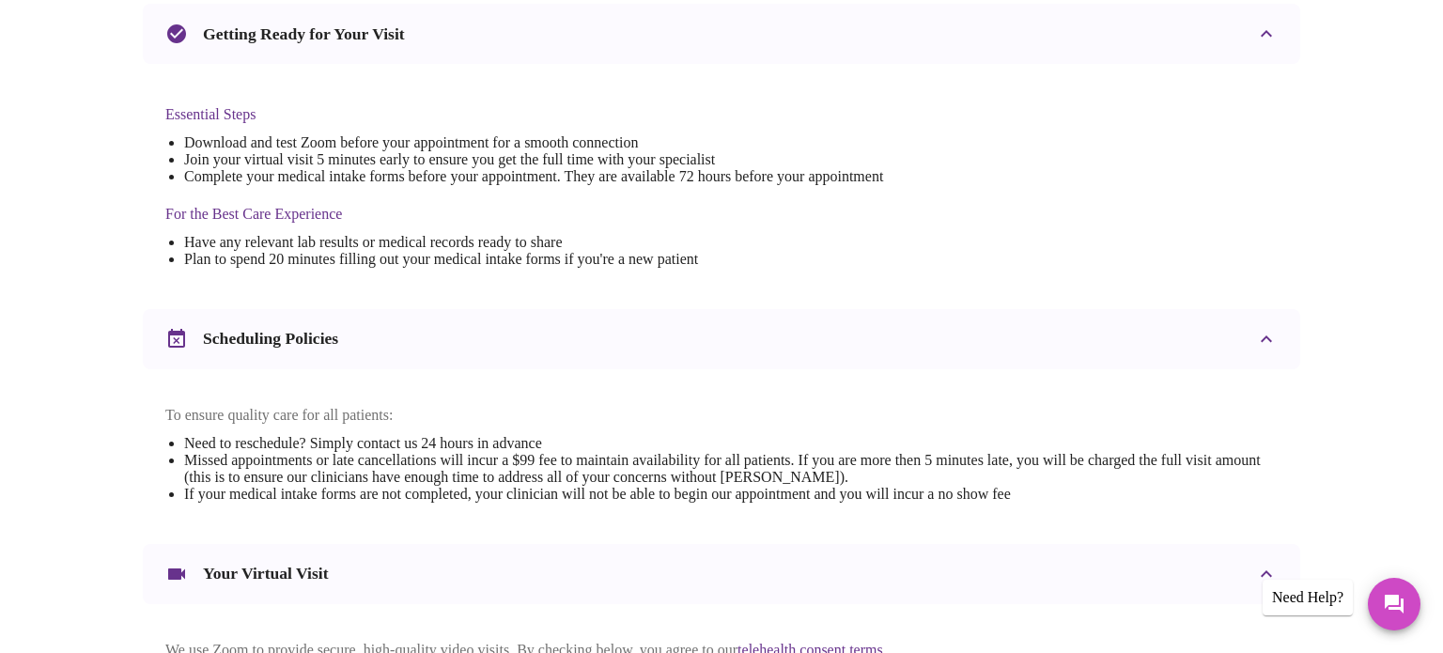
scroll to position [707, 0]
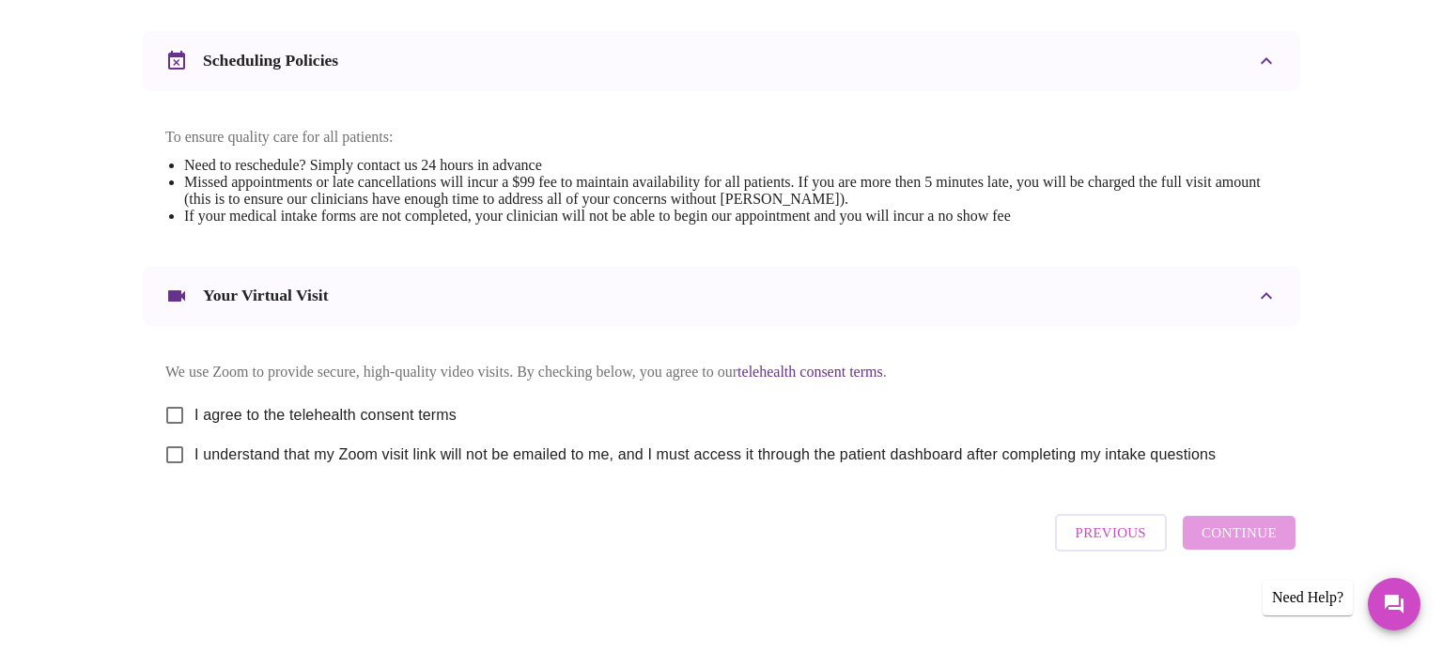
click at [169, 407] on input "I agree to the telehealth consent terms" at bounding box center [174, 415] width 39 height 39
checkbox input "true"
click at [176, 459] on input "I understand that my Zoom visit link will not be emailed to me, and I must acce…" at bounding box center [174, 454] width 39 height 39
checkbox input "true"
click at [1237, 542] on span "Continue" at bounding box center [1239, 532] width 75 height 24
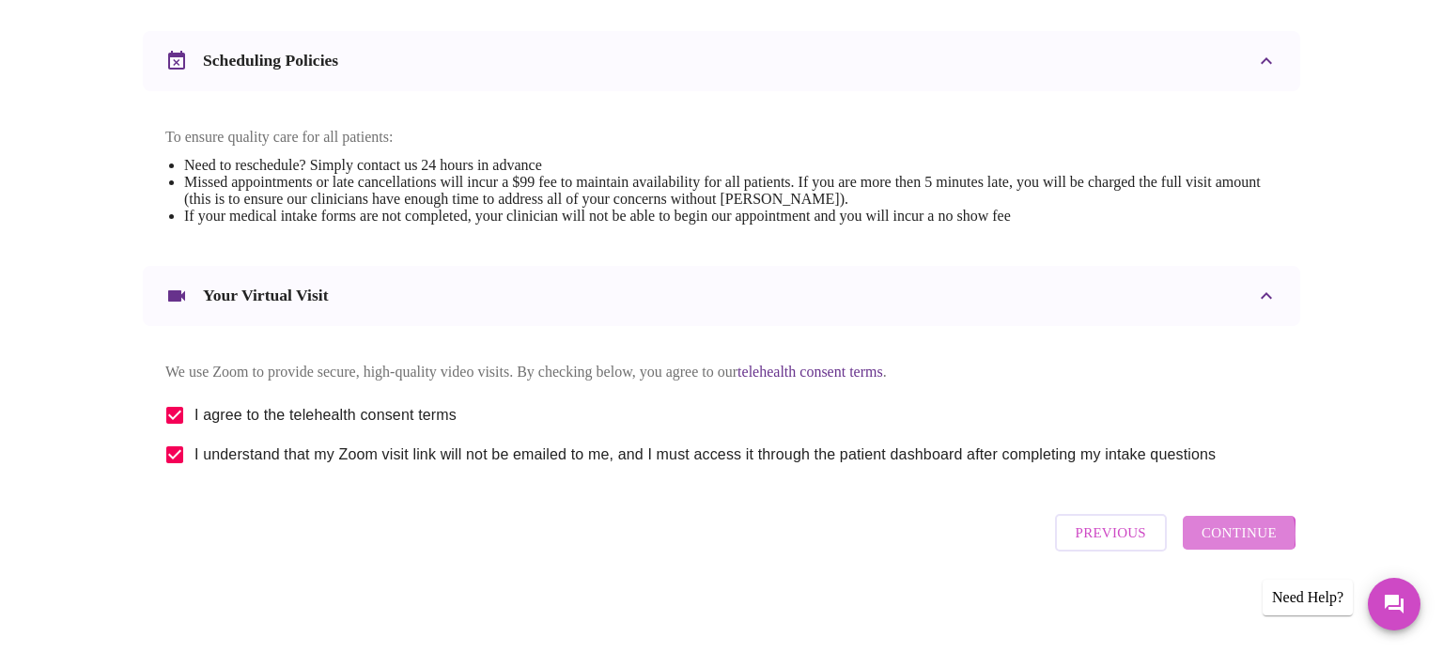
scroll to position [146, 0]
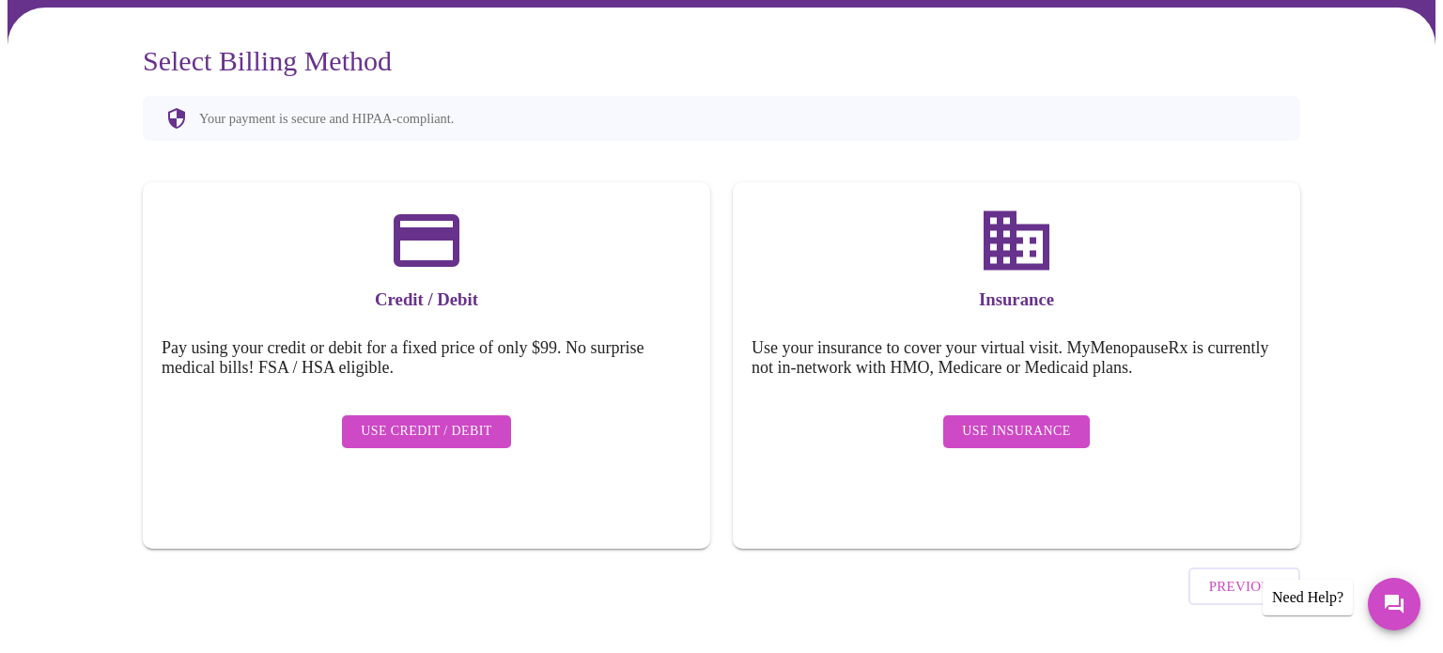
click at [1021, 422] on span "Use Insurance" at bounding box center [1016, 431] width 108 height 23
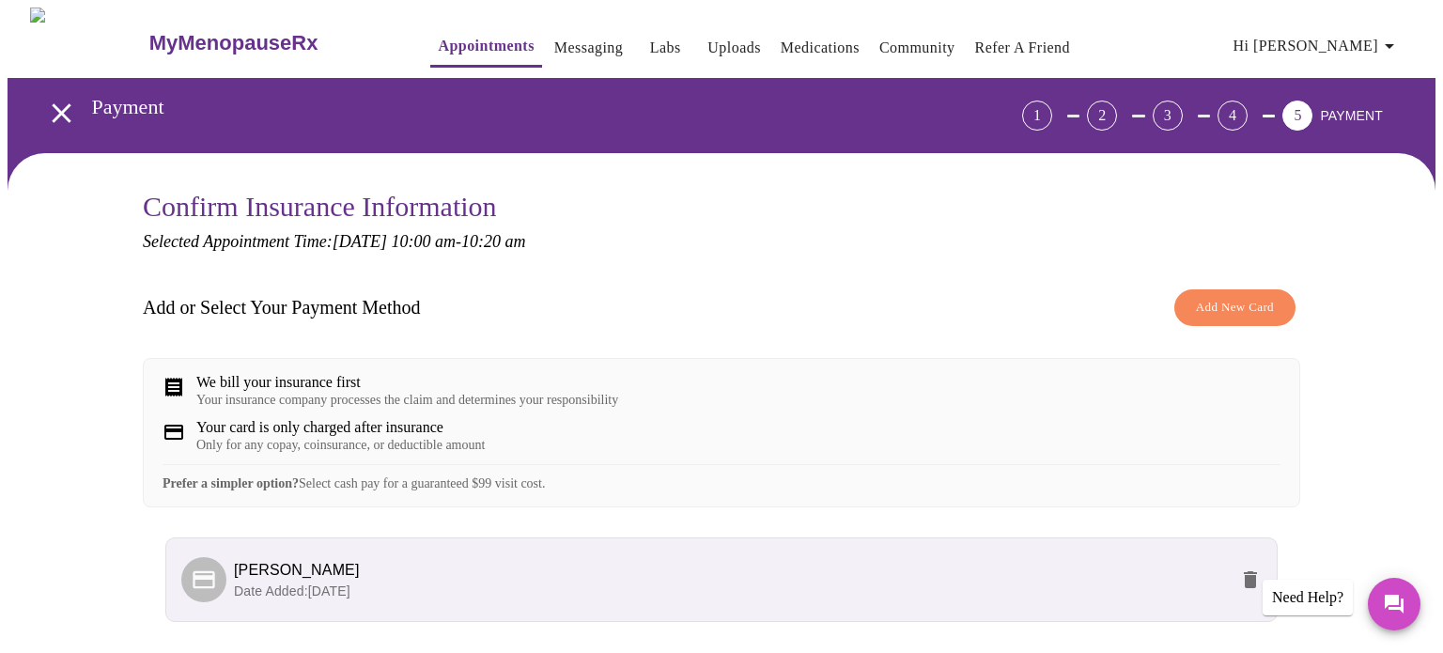
scroll to position [162, 0]
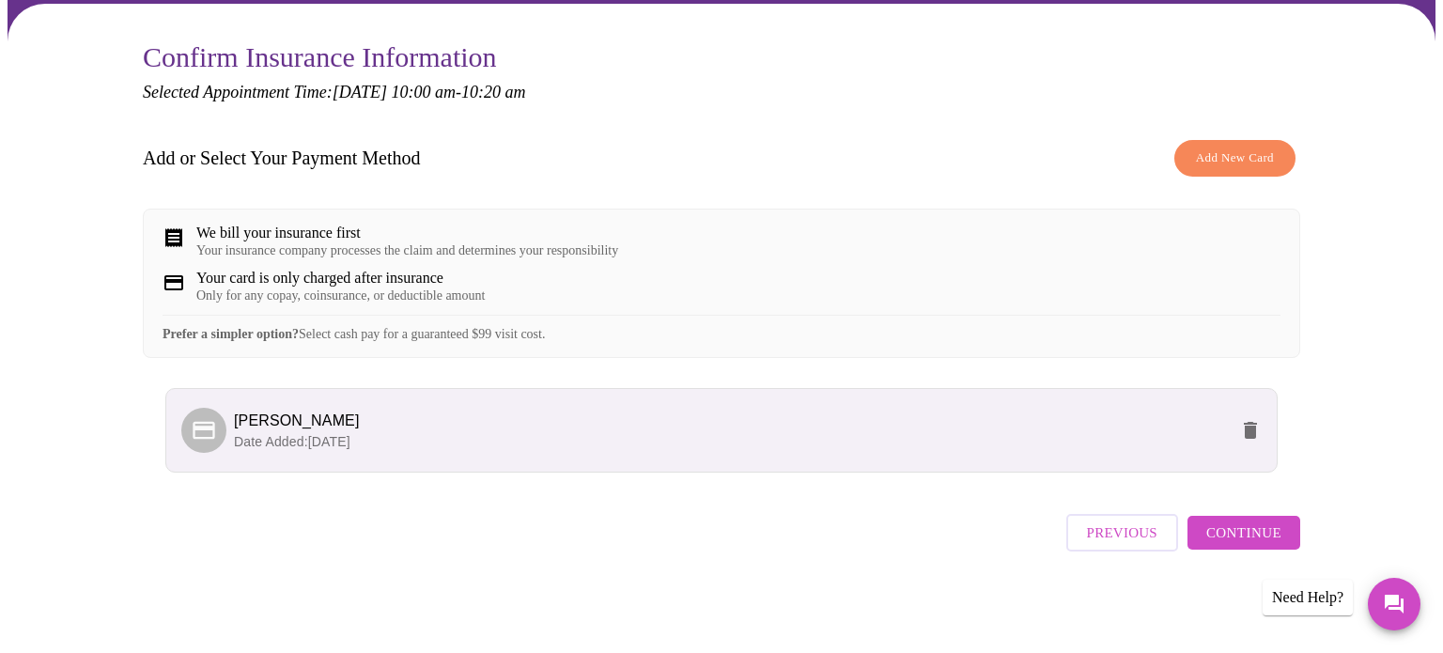
click at [1238, 533] on span "Continue" at bounding box center [1243, 532] width 75 height 24
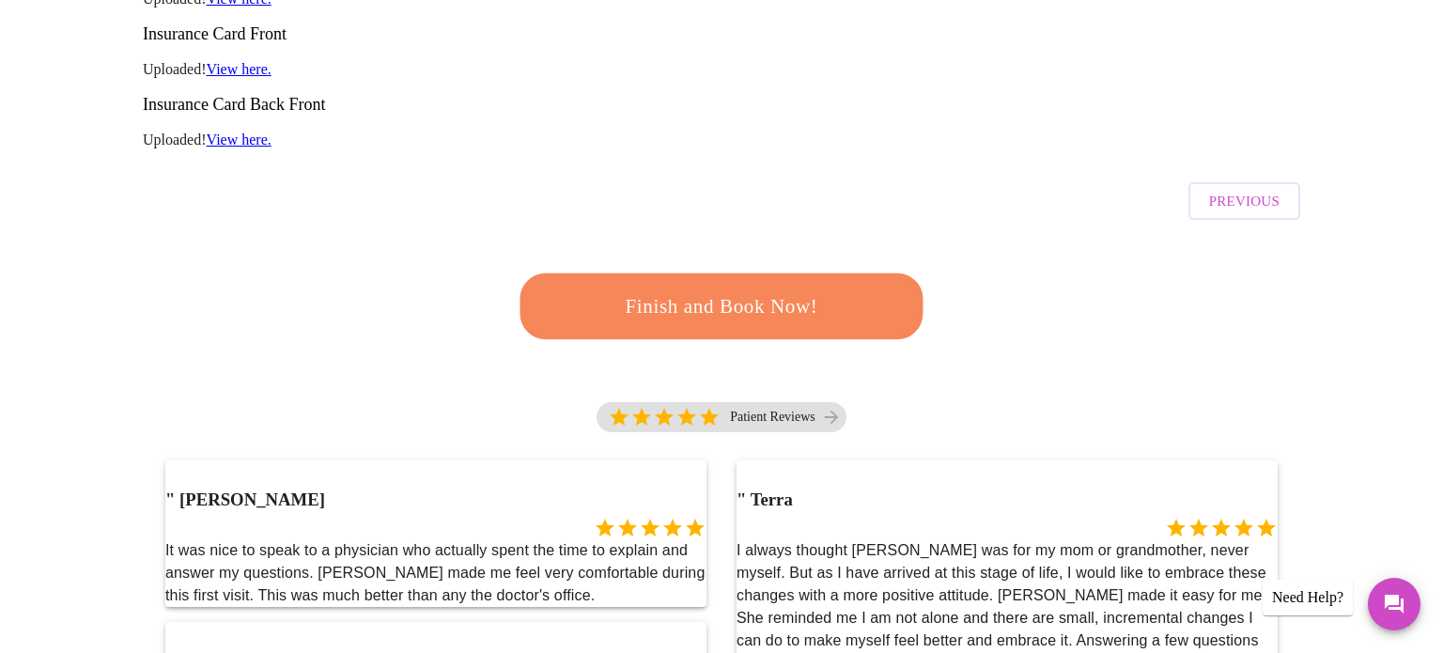
scroll to position [483, 0]
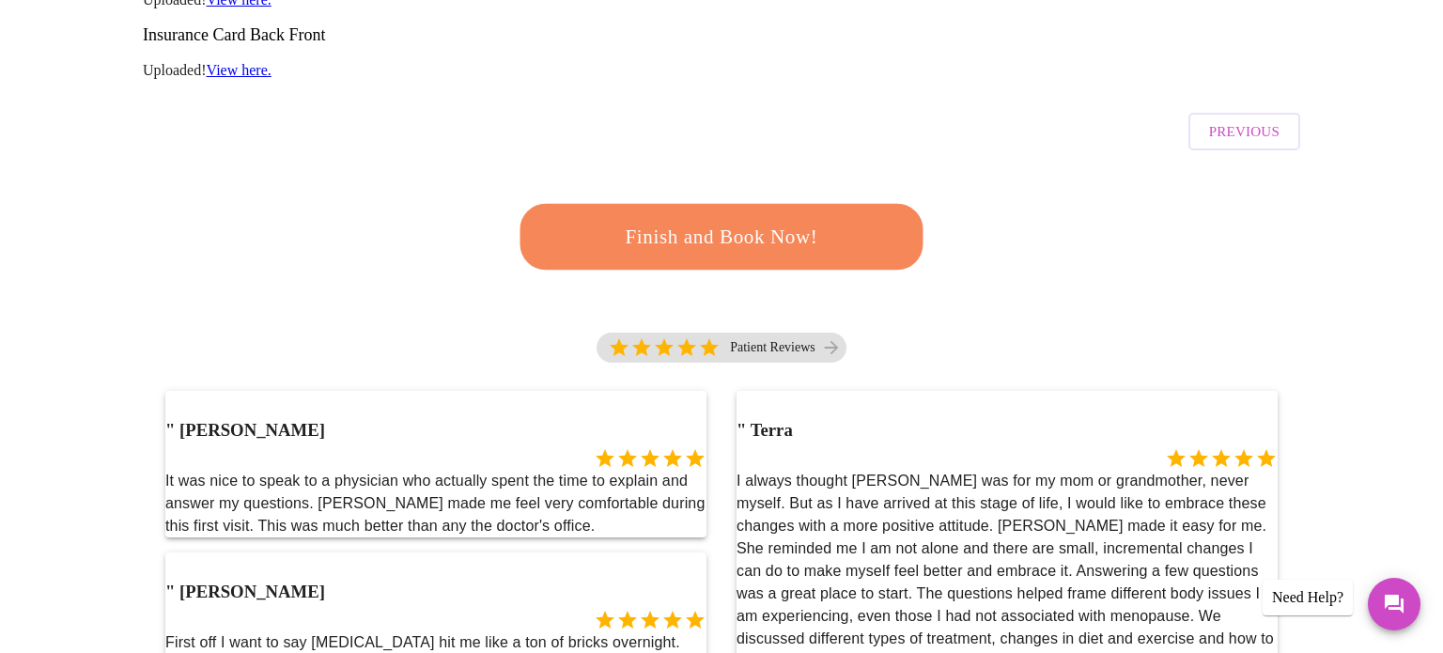
click at [746, 220] on span "Finish and Book Now!" at bounding box center [722, 237] width 348 height 35
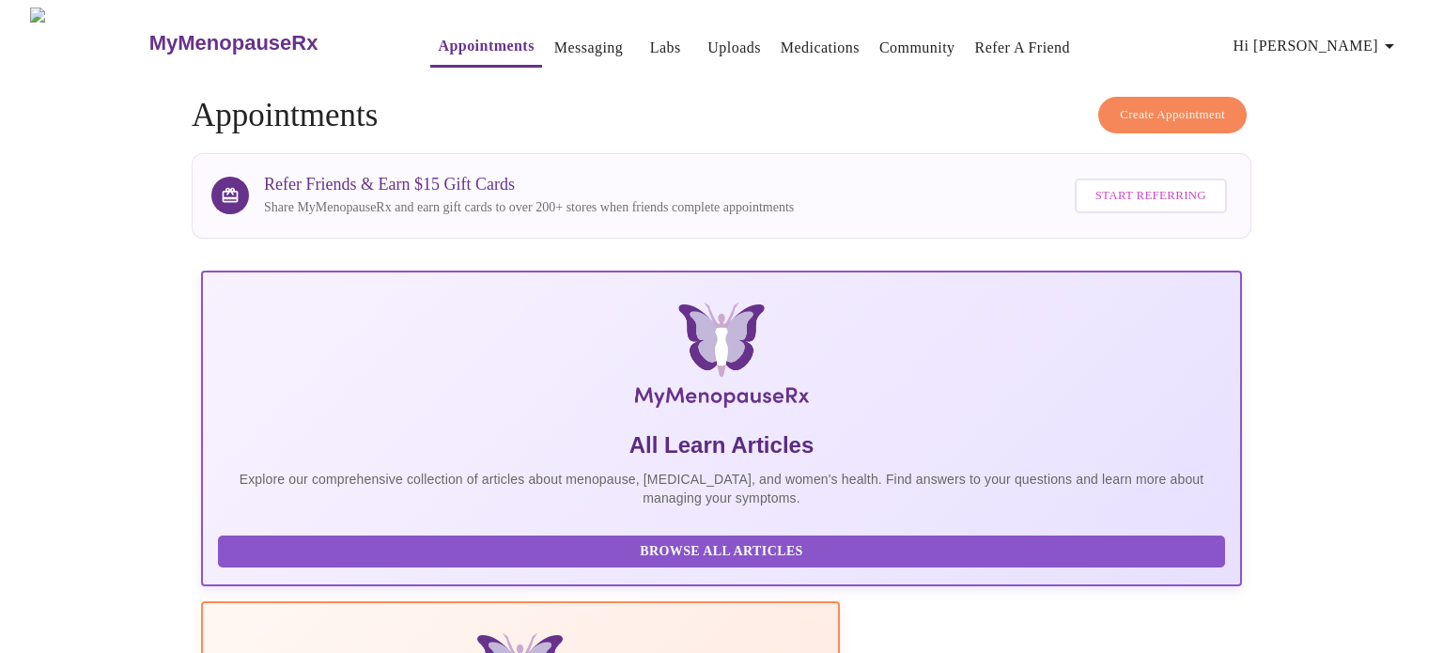
click at [1120, 104] on span "Create Appointment" at bounding box center [1172, 115] width 105 height 22
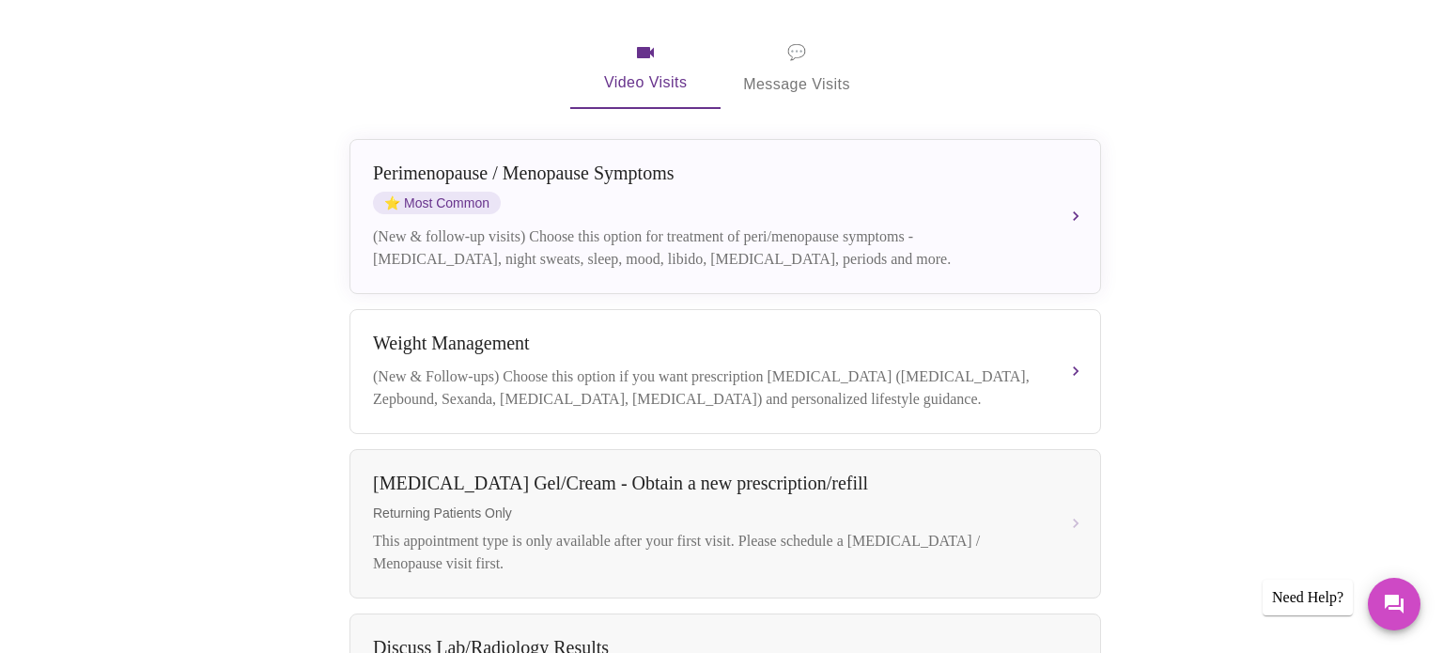
scroll to position [416, 0]
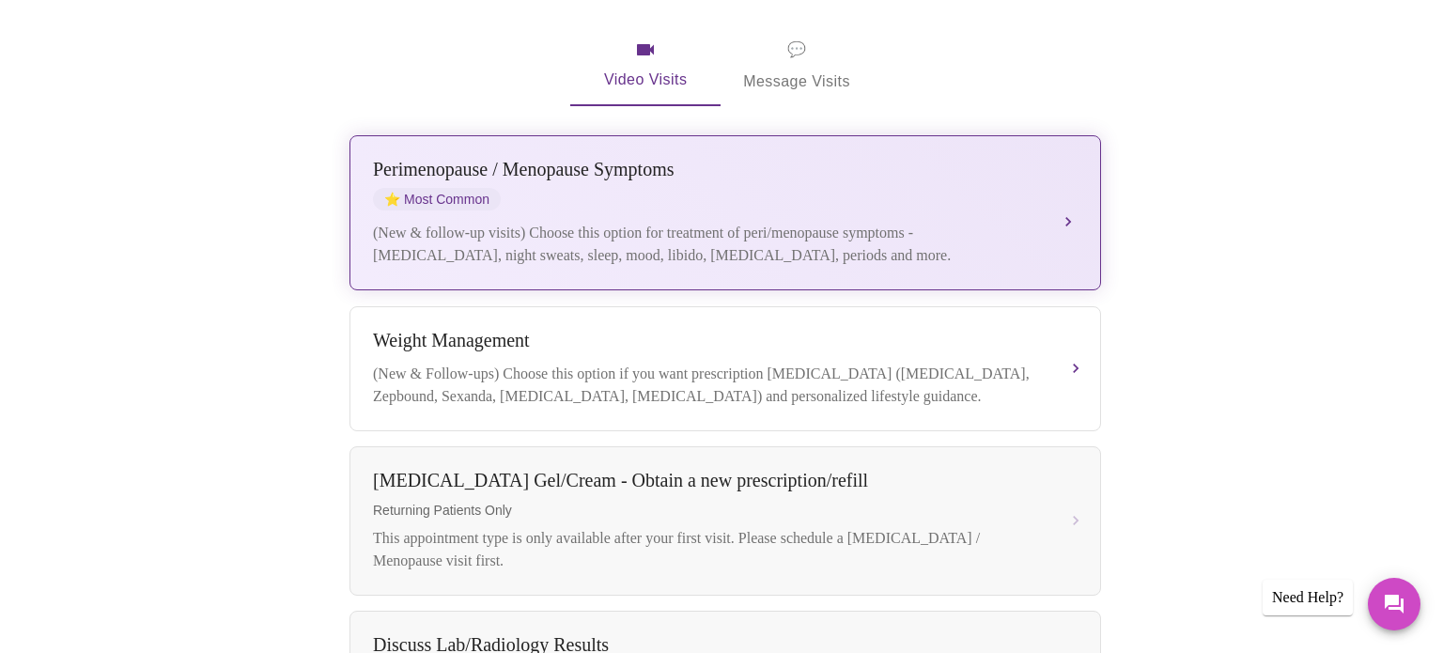
click at [849, 222] on div "(New & follow-up visits) Choose this option for treatment of peri/menopause sym…" at bounding box center [706, 244] width 667 height 45
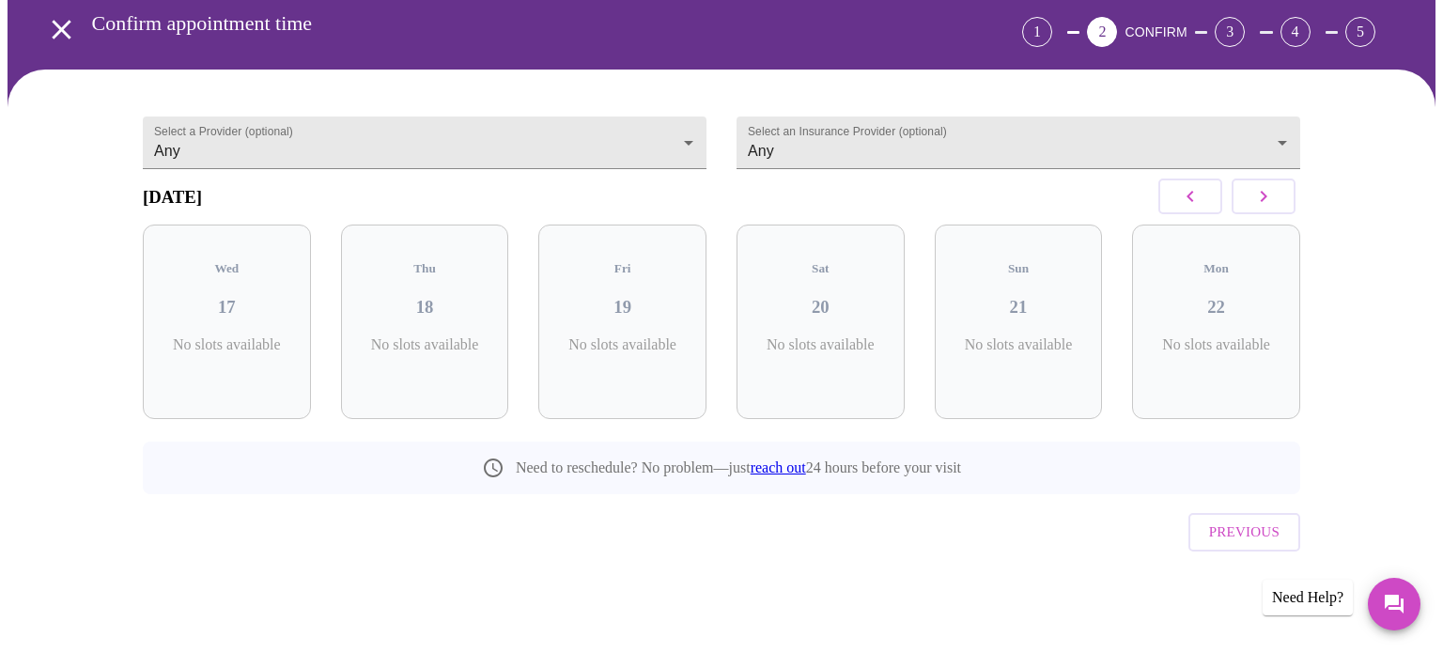
scroll to position [52, 0]
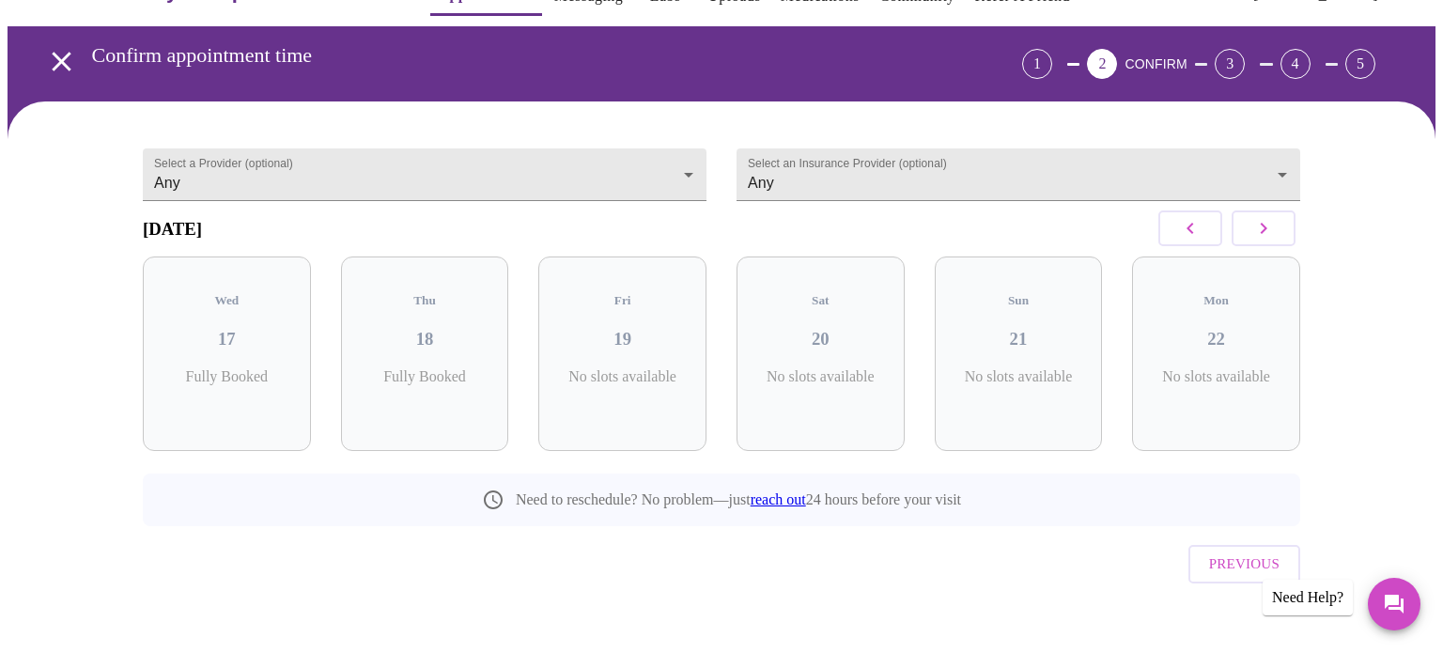
click at [1264, 237] on icon "button" at bounding box center [1263, 228] width 23 height 23
click at [657, 154] on body "MyMenopauseRx Appointments Messaging Labs Uploads Medications Community Refer a…" at bounding box center [722, 317] width 1428 height 722
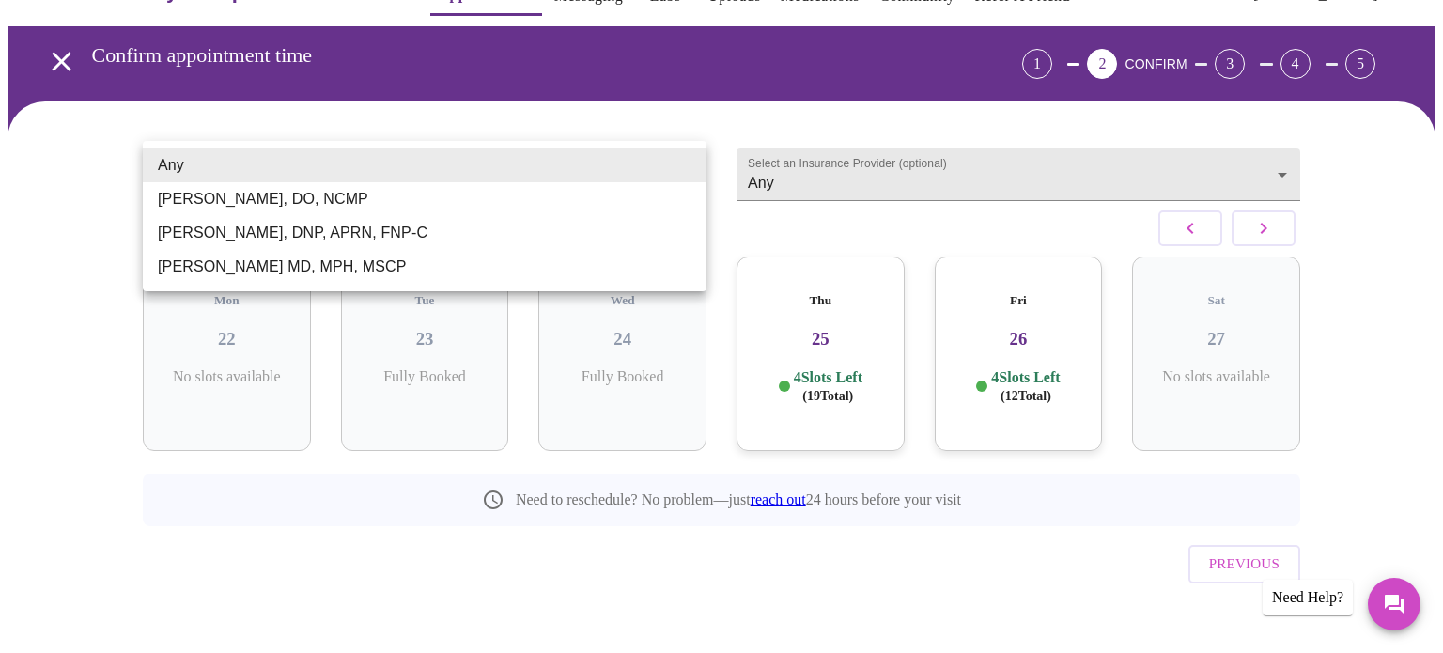
click at [913, 167] on div at bounding box center [721, 326] width 1443 height 653
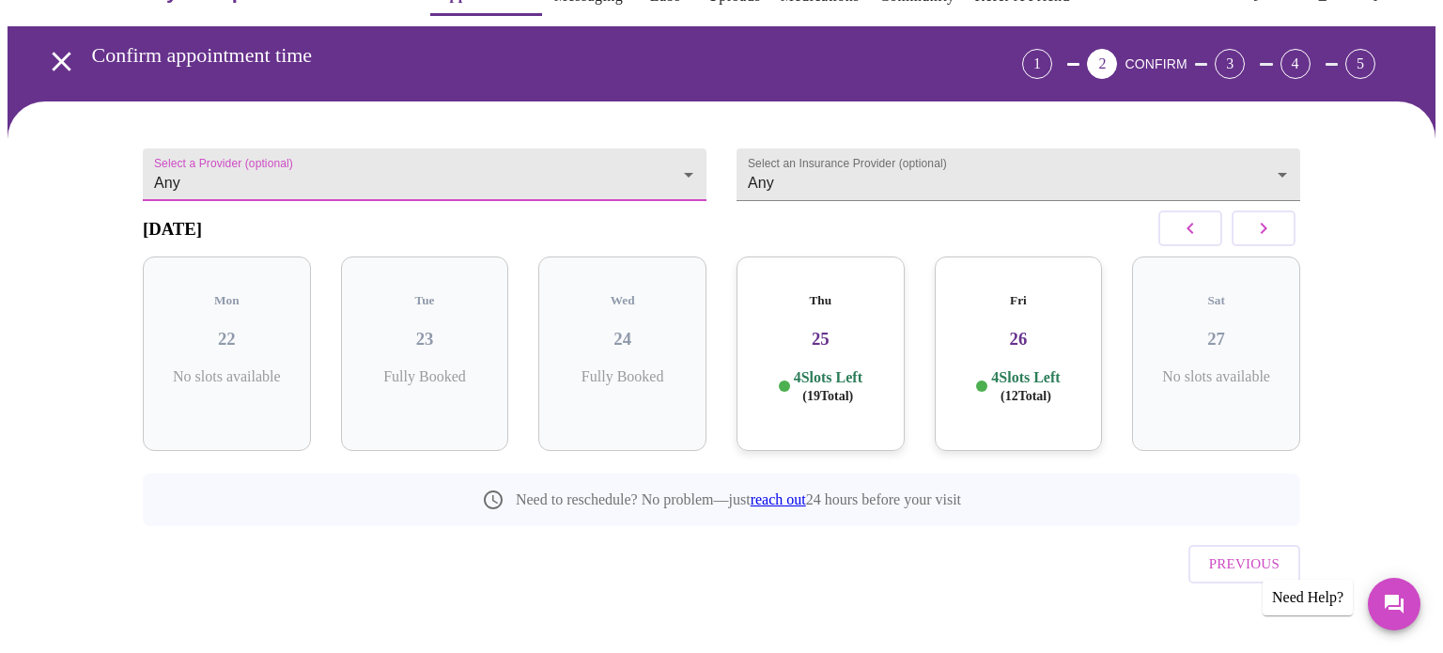
click at [913, 167] on body "MyMenopauseRx Appointments Messaging Labs Uploads Medications Community Refer a…" at bounding box center [722, 317] width 1428 height 722
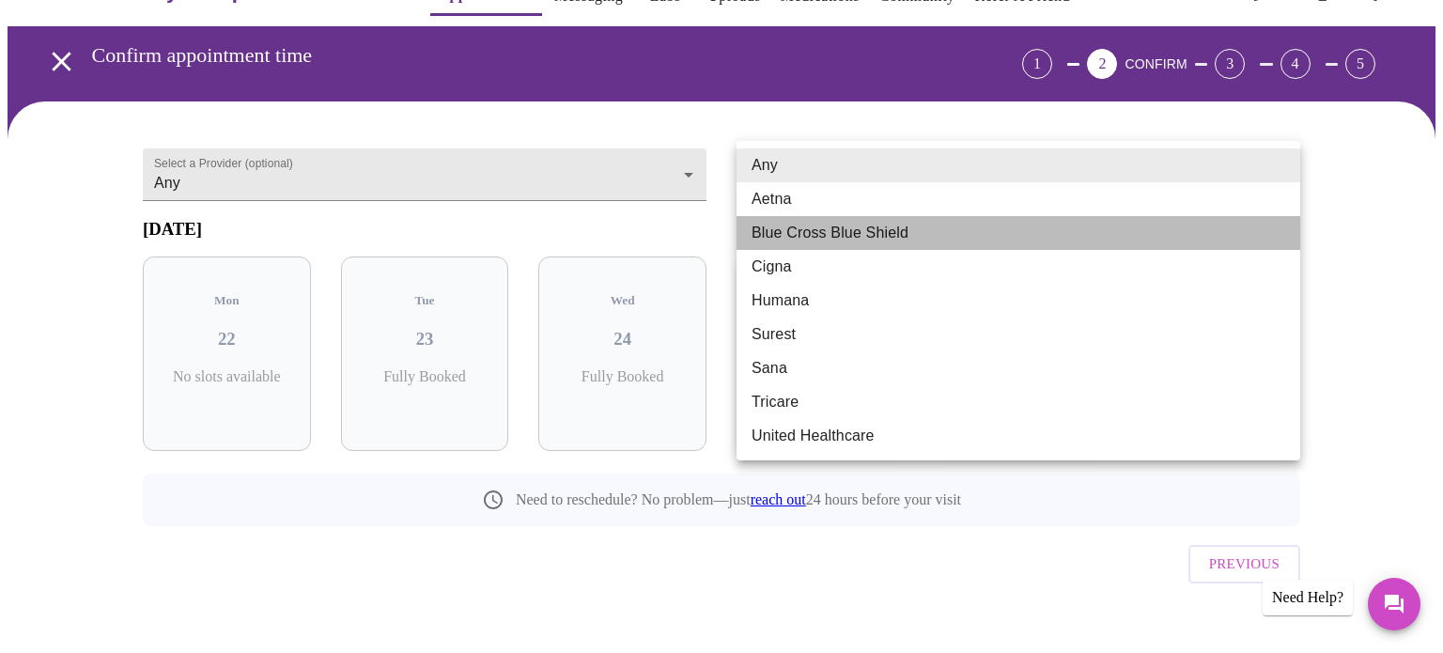
click at [879, 240] on li "Blue Cross Blue Shield" at bounding box center [1019, 233] width 564 height 34
type input "Blue Cross Blue Shield"
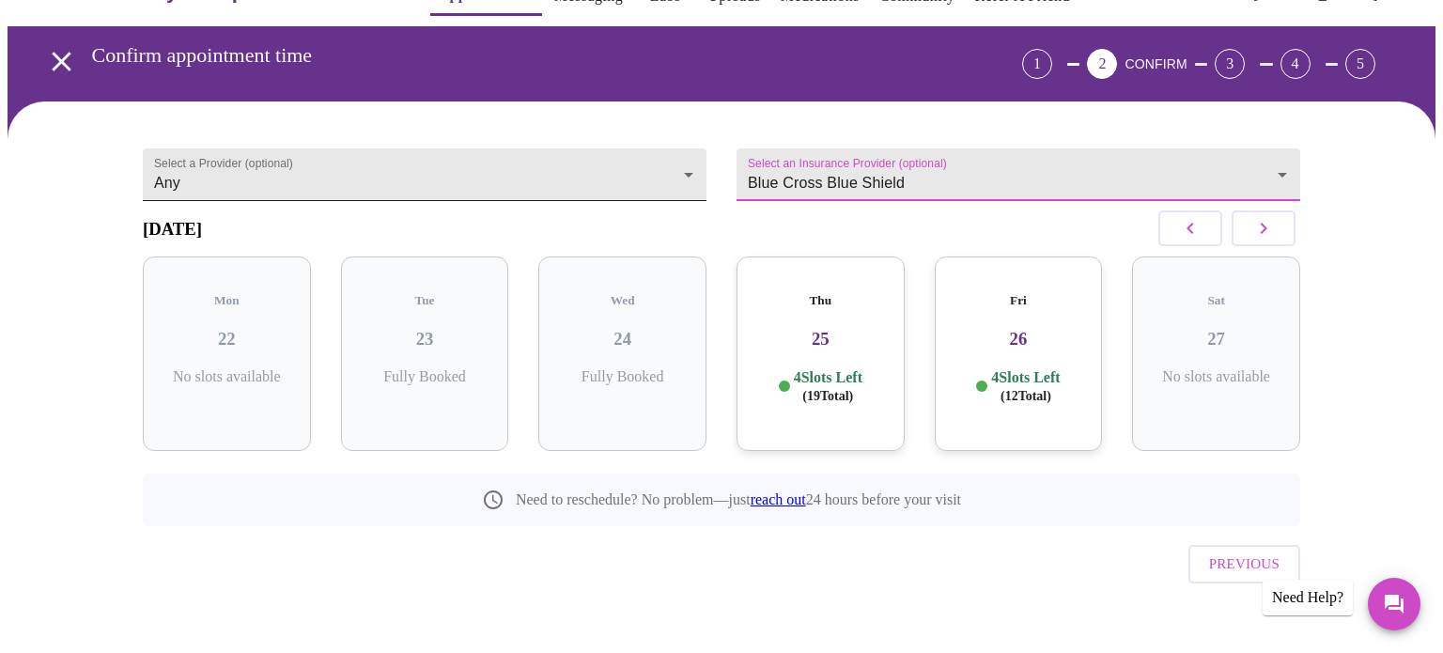
click at [638, 175] on body "MyMenopauseRx Appointments Messaging Labs Uploads Medications Community Refer a…" at bounding box center [722, 317] width 1428 height 722
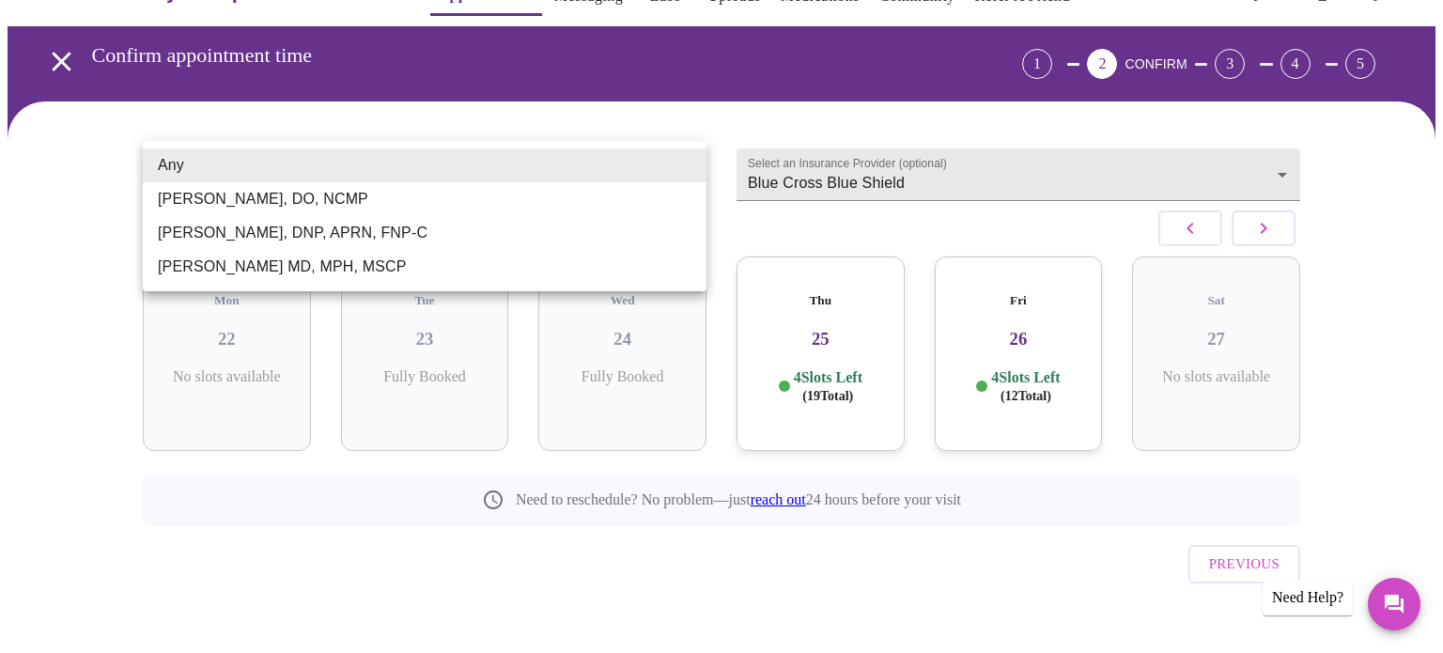
click at [548, 194] on li "[PERSON_NAME], DO, NCMP" at bounding box center [425, 199] width 564 height 34
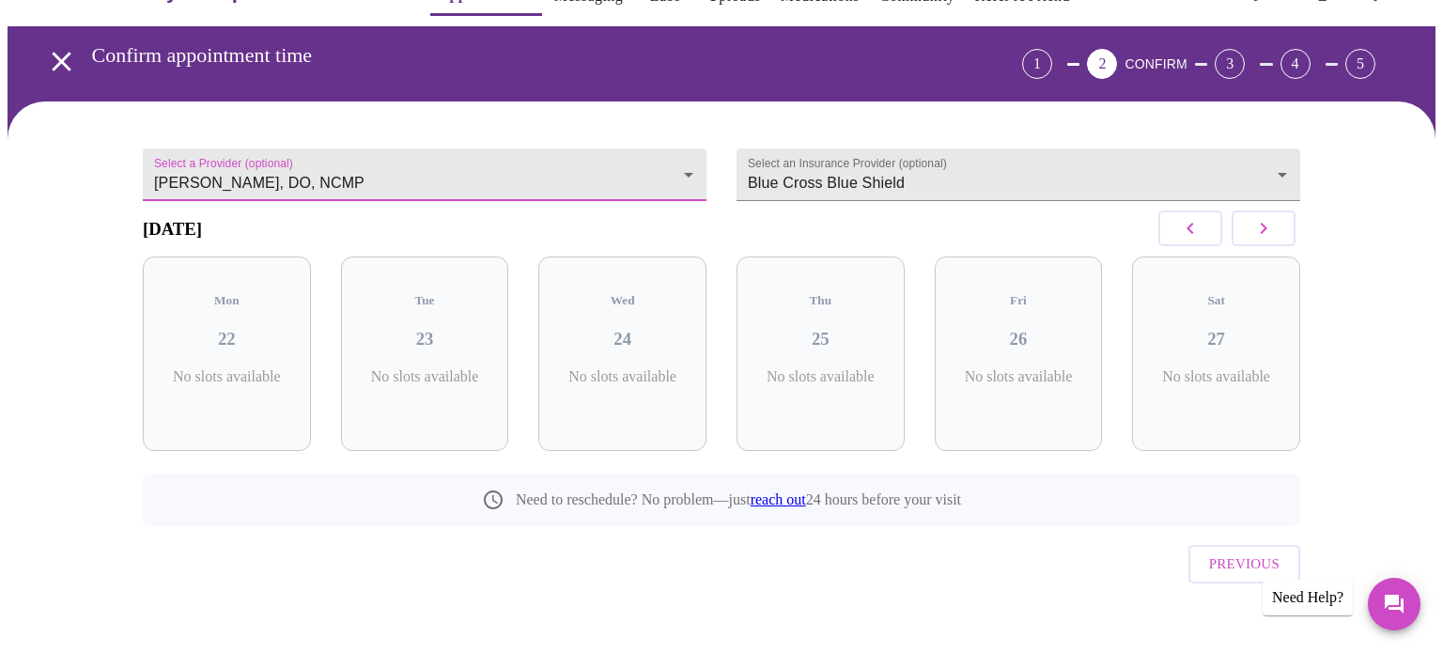
click at [1264, 234] on icon "button" at bounding box center [1264, 228] width 7 height 11
click at [1186, 236] on icon "button" at bounding box center [1190, 228] width 23 height 23
click at [633, 161] on body "MyMenopauseRx Appointments Messaging Labs Uploads Medications Community Refer a…" at bounding box center [722, 317] width 1428 height 722
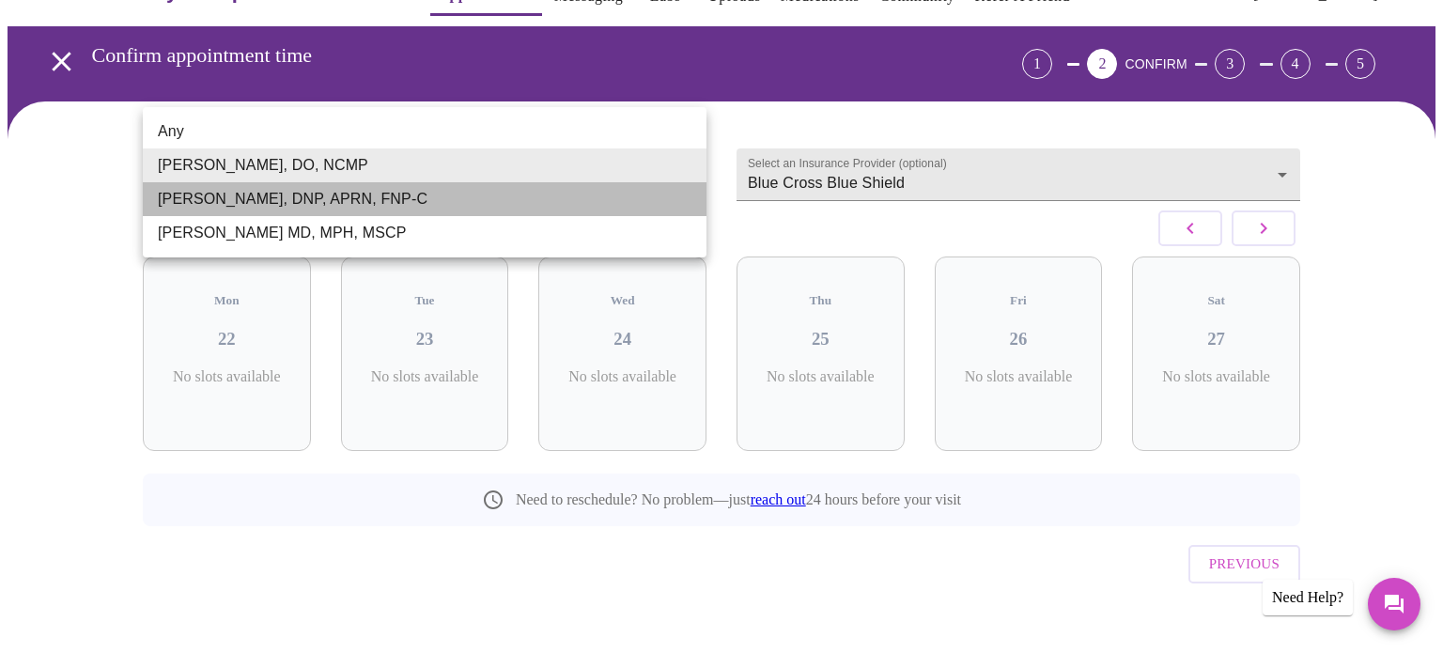
click at [463, 193] on li "[PERSON_NAME], DNP, APRN, FNP-C" at bounding box center [425, 199] width 564 height 34
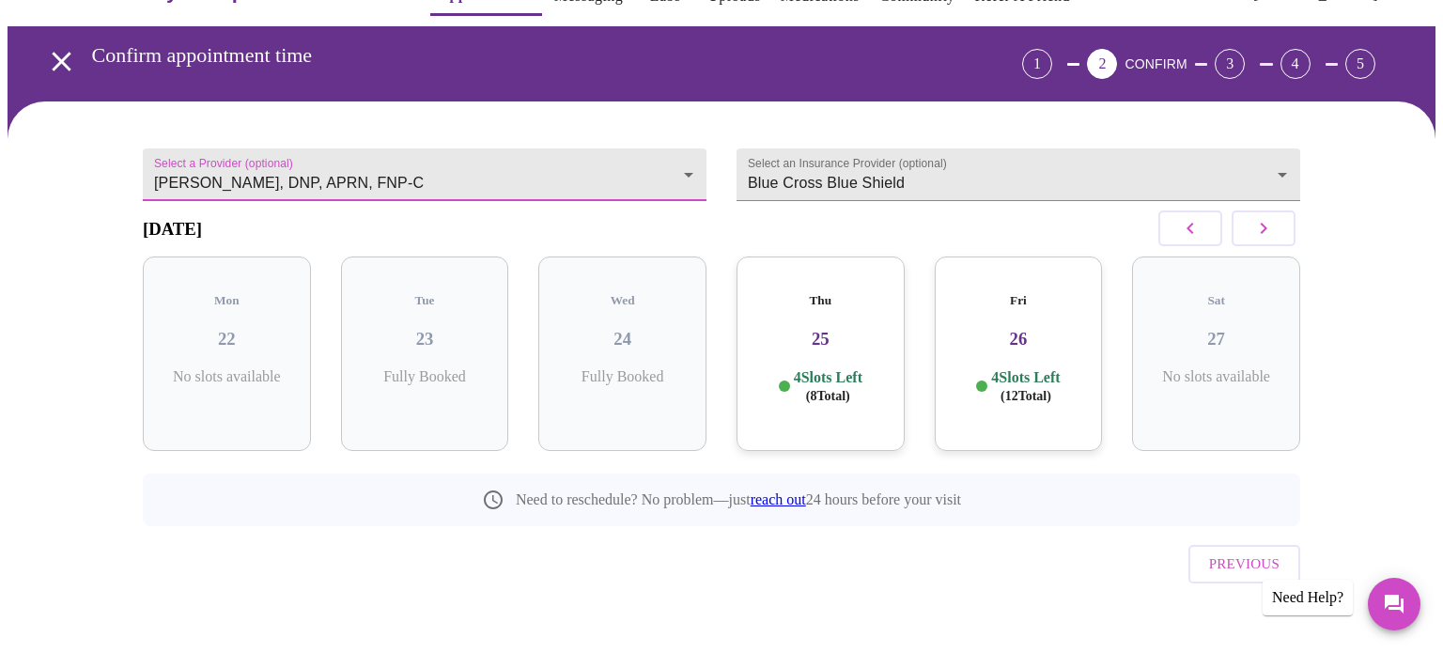
click at [545, 145] on body "MyMenopauseRx Appointments Messaging Labs Uploads Medications Community Refer a…" at bounding box center [722, 317] width 1428 height 722
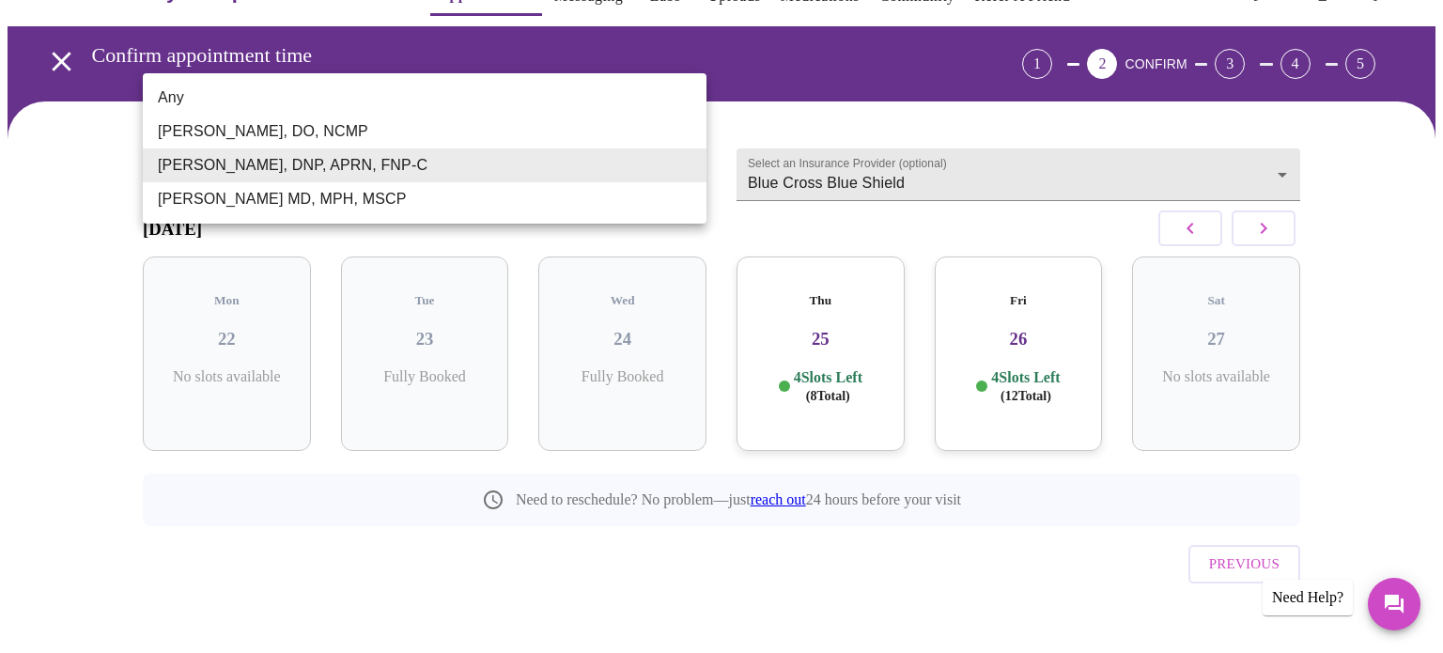
click at [447, 201] on li "[PERSON_NAME] MD, MPH, MSCP" at bounding box center [425, 199] width 564 height 34
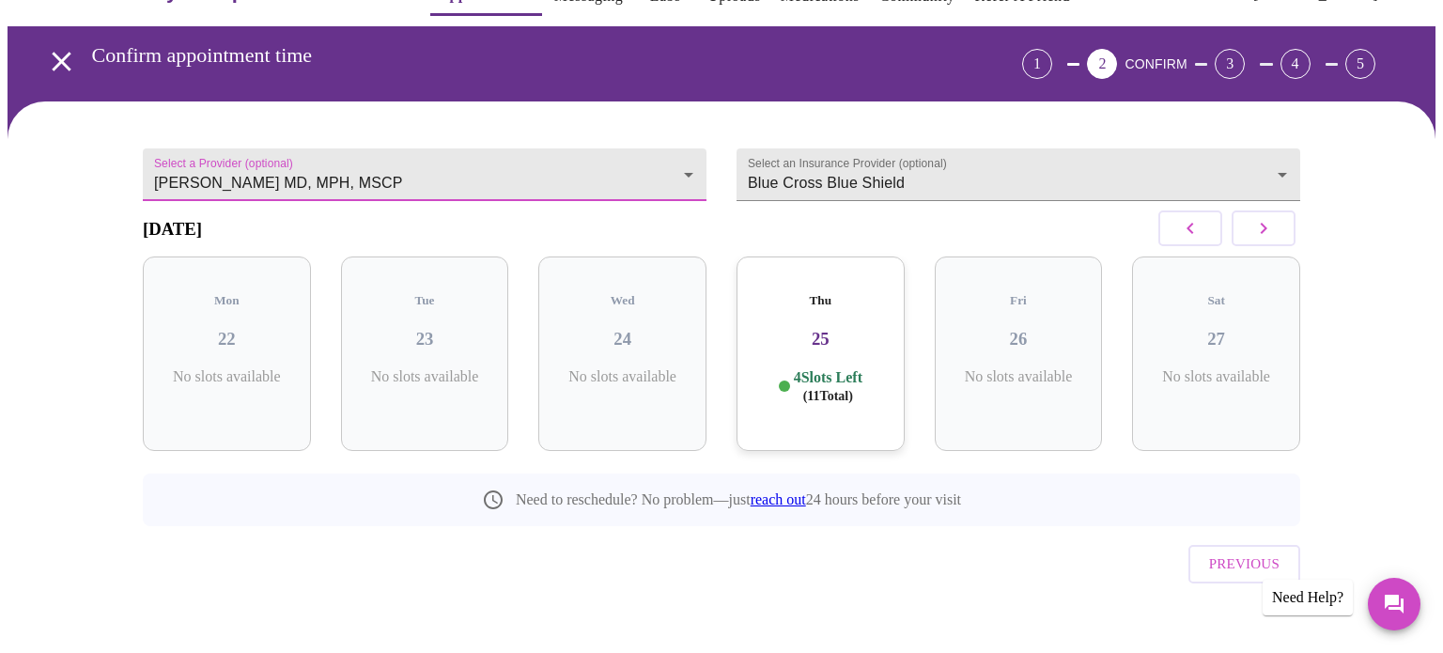
click at [442, 178] on body "MyMenopauseRx Appointments Messaging Labs Uploads Medications Community Refer a…" at bounding box center [722, 317] width 1428 height 722
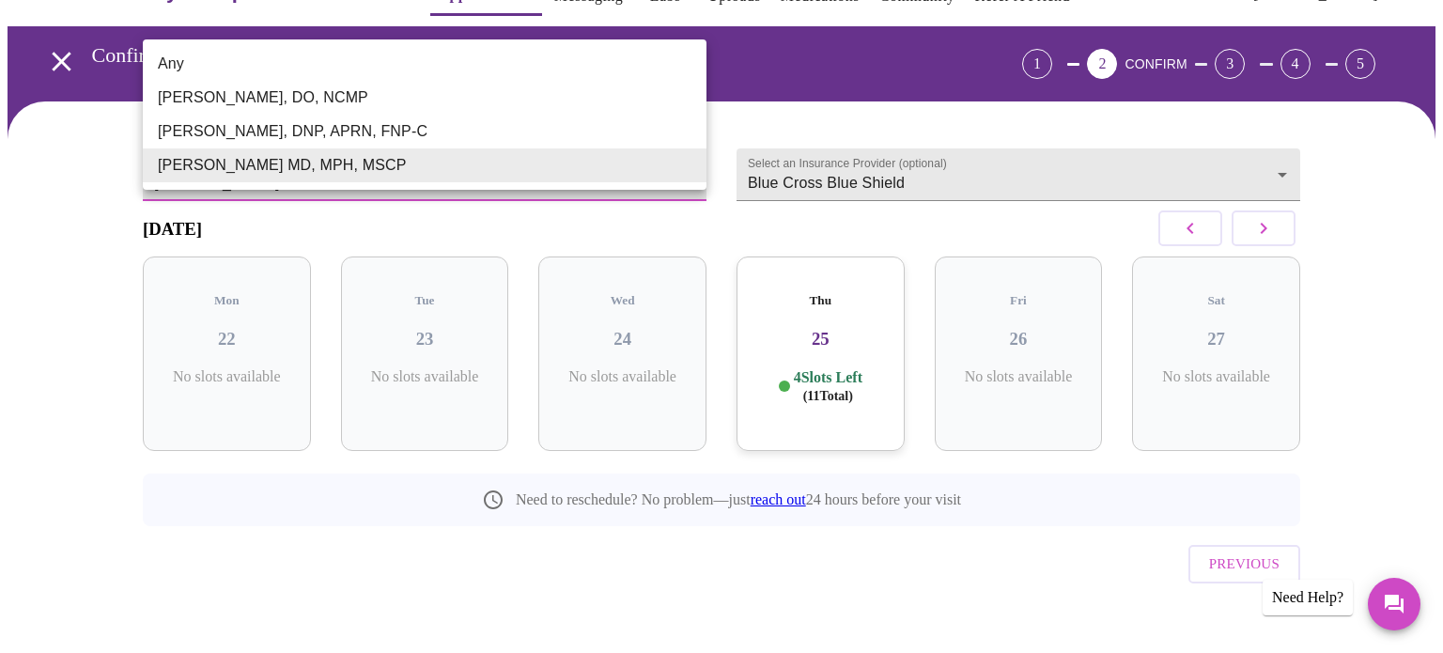
click at [423, 131] on li "[PERSON_NAME], DNP, APRN, FNP-C" at bounding box center [425, 132] width 564 height 34
type input "[PERSON_NAME], DNP, APRN, FNP-C"
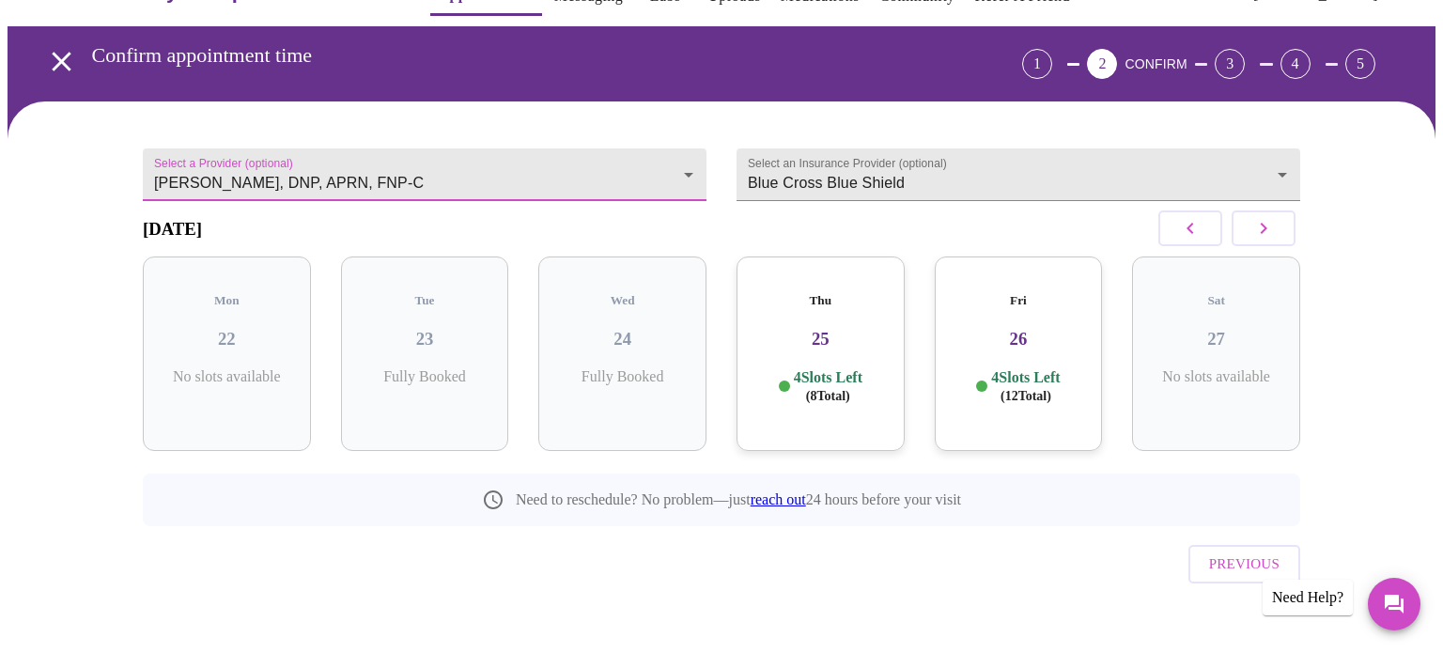
click at [816, 347] on div "Thu 25 4 Slots Left ( 8 Total)" at bounding box center [821, 353] width 168 height 194
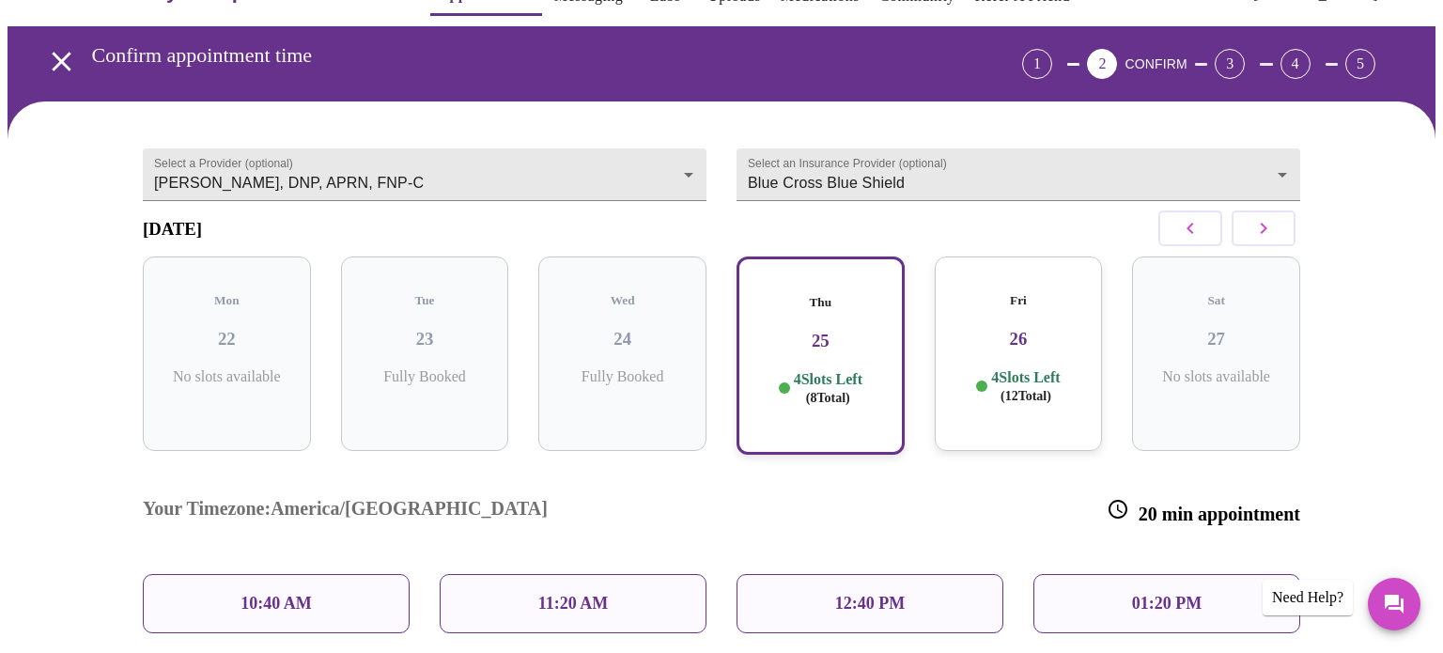
click at [335, 574] on div "10:40 AM" at bounding box center [276, 603] width 267 height 59
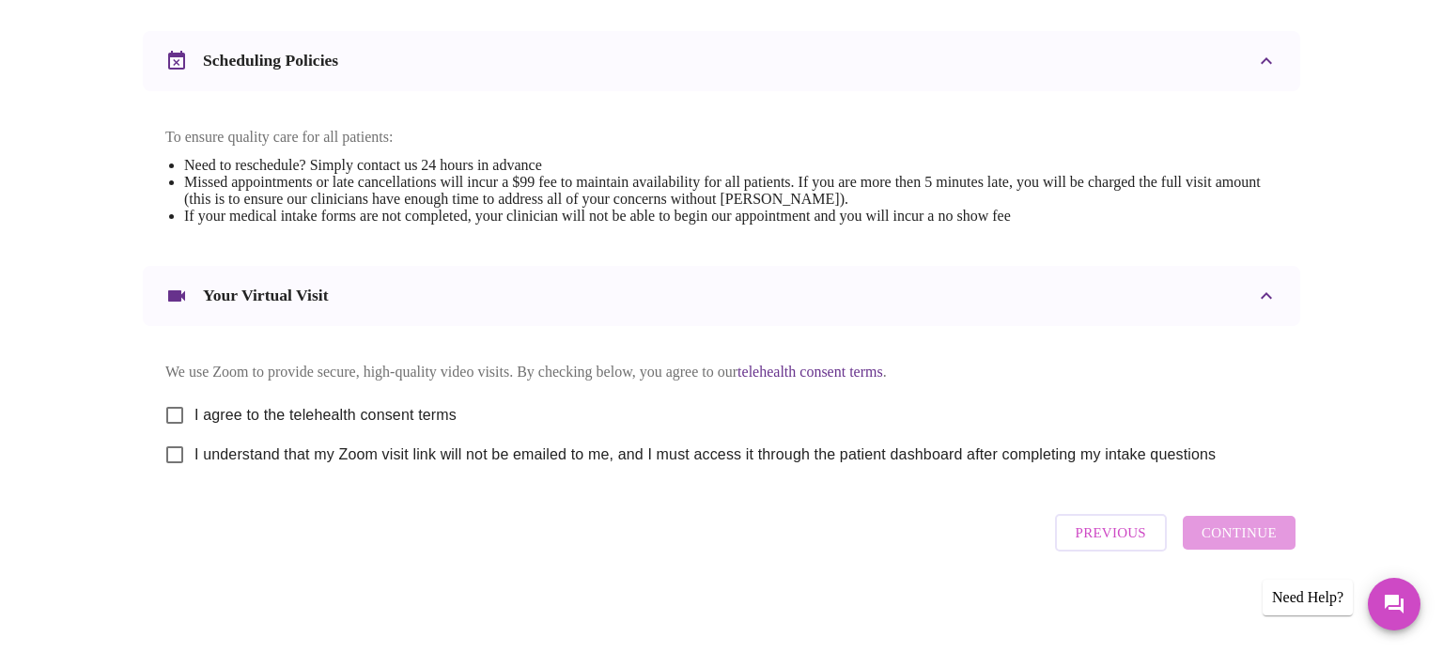
scroll to position [702, 0]
click at [179, 414] on input "I agree to the telehealth consent terms" at bounding box center [174, 415] width 39 height 39
checkbox input "true"
click at [176, 462] on input "I understand that my Zoom visit link will not be emailed to me, and I must acce…" at bounding box center [174, 454] width 39 height 39
checkbox input "true"
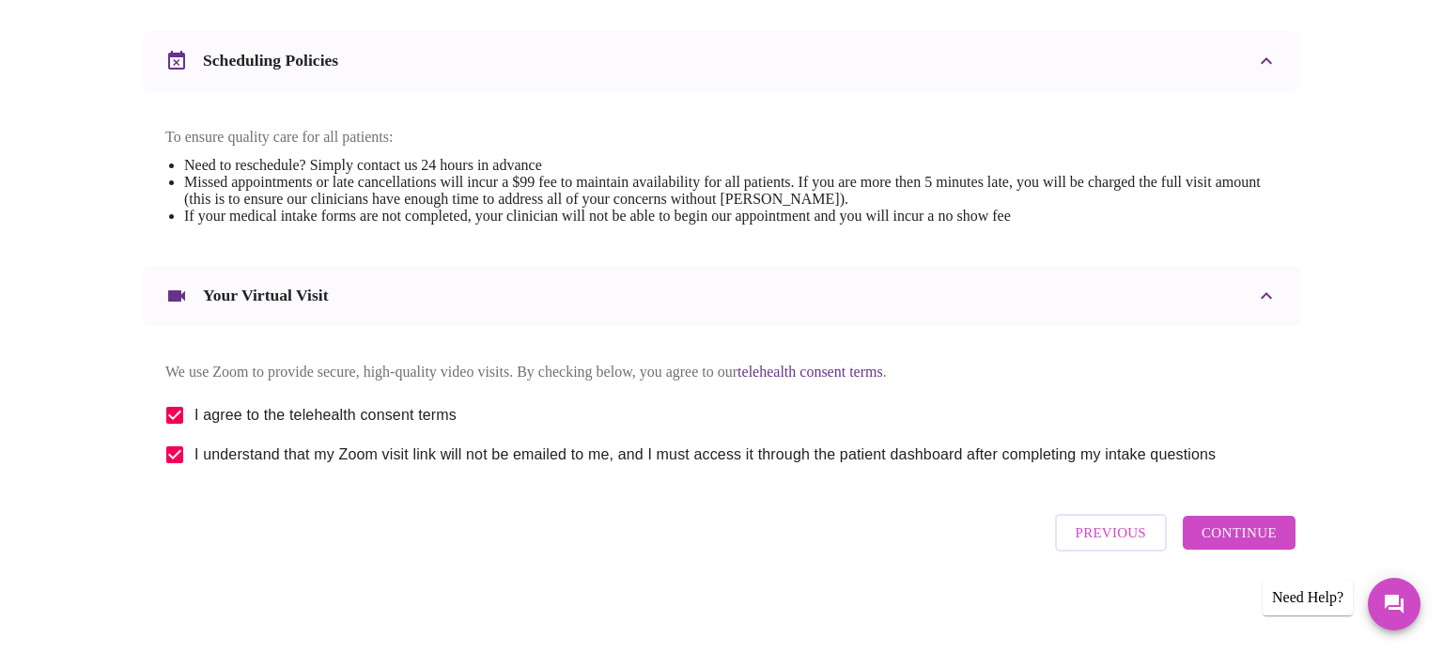
click at [1207, 545] on span "Continue" at bounding box center [1239, 532] width 75 height 24
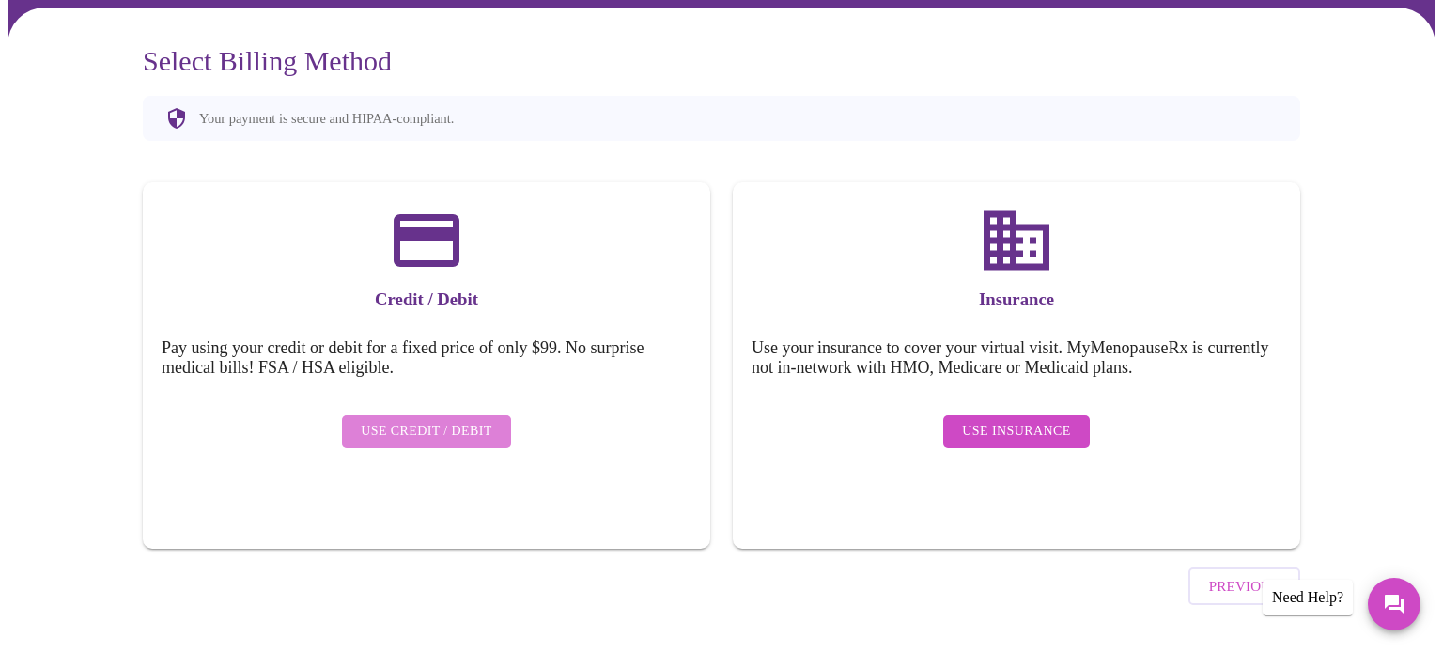
click at [458, 420] on span "Use Credit / Debit" at bounding box center [427, 431] width 132 height 23
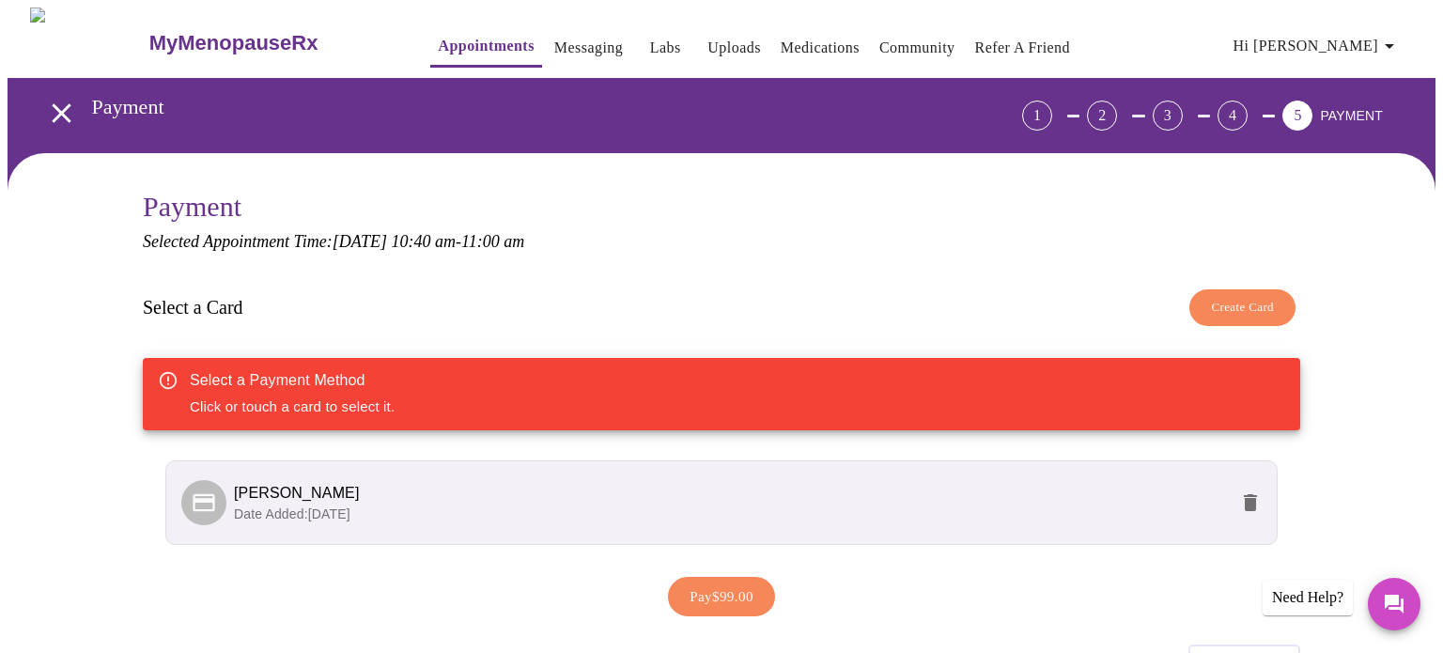
scroll to position [117, 0]
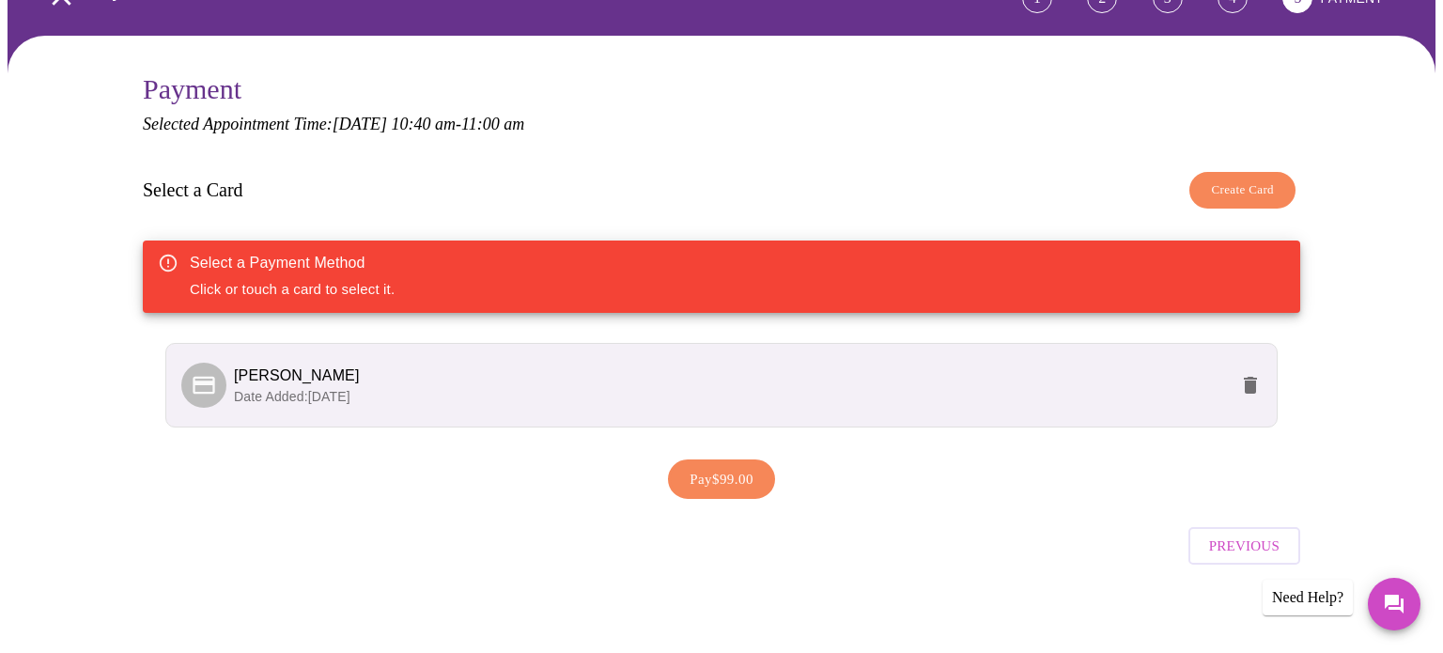
click at [645, 388] on p "Date Added: [DATE]" at bounding box center [731, 396] width 994 height 19
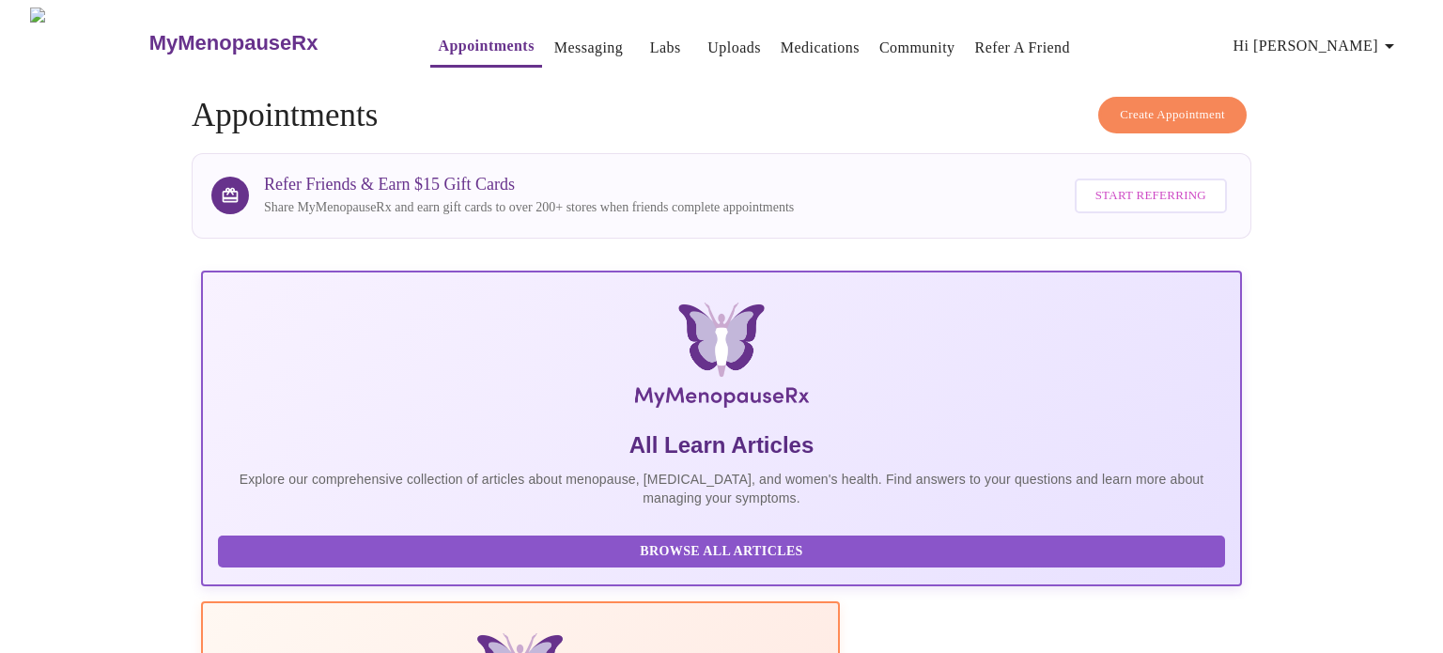
click at [1162, 113] on span "Create Appointment" at bounding box center [1172, 115] width 105 height 22
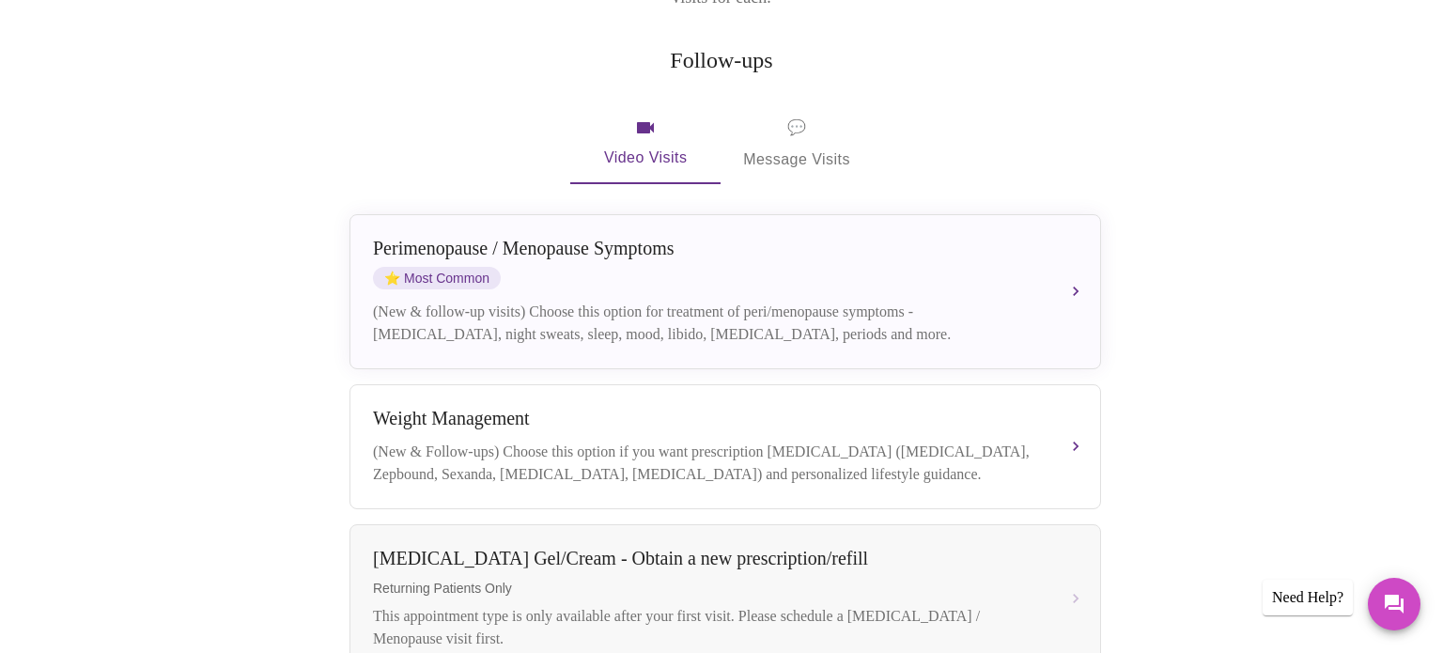
scroll to position [339, 0]
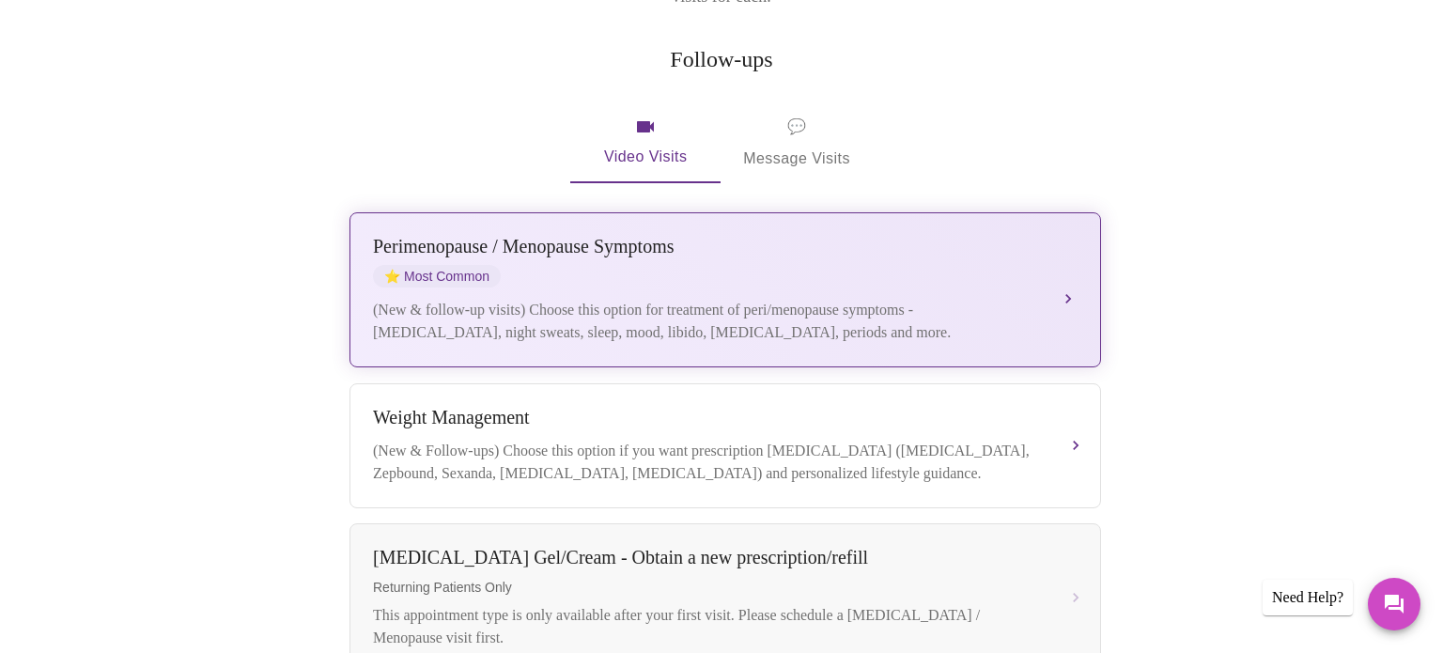
click at [782, 299] on div "(New & follow-up visits) Choose this option for treatment of peri/menopause sym…" at bounding box center [706, 321] width 667 height 45
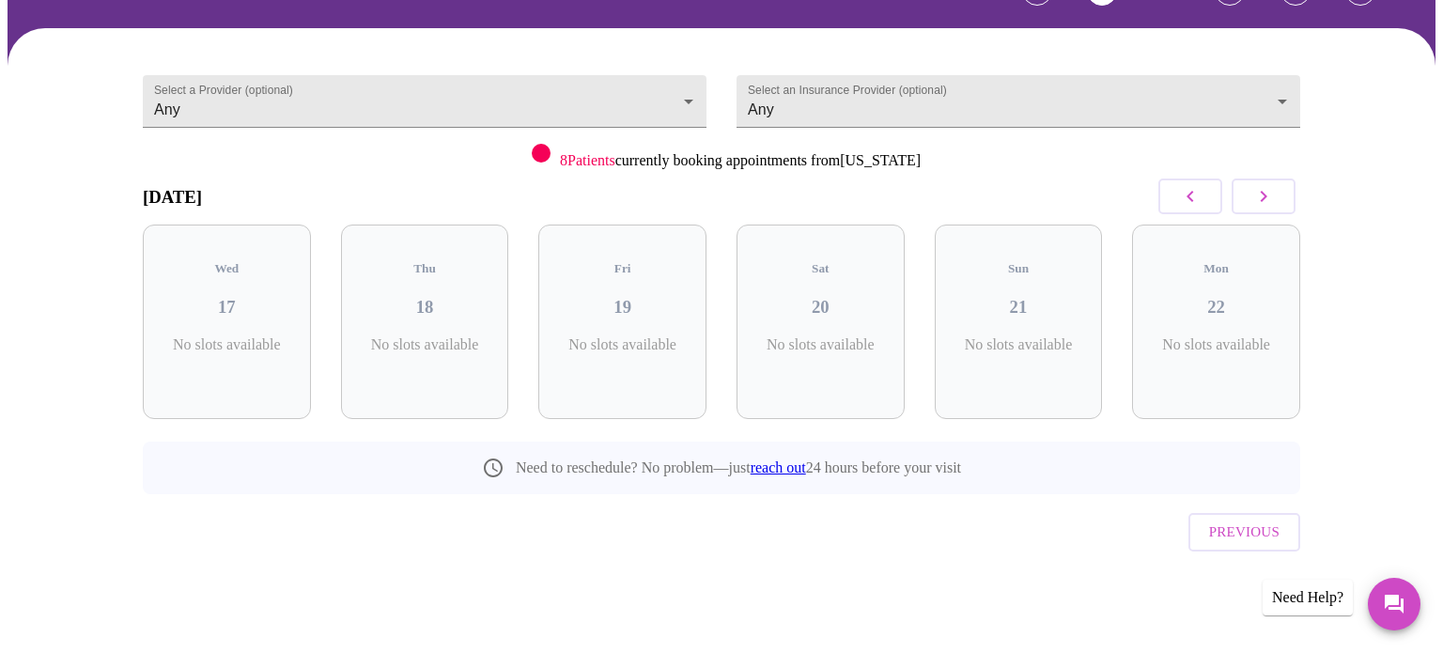
scroll to position [84, 0]
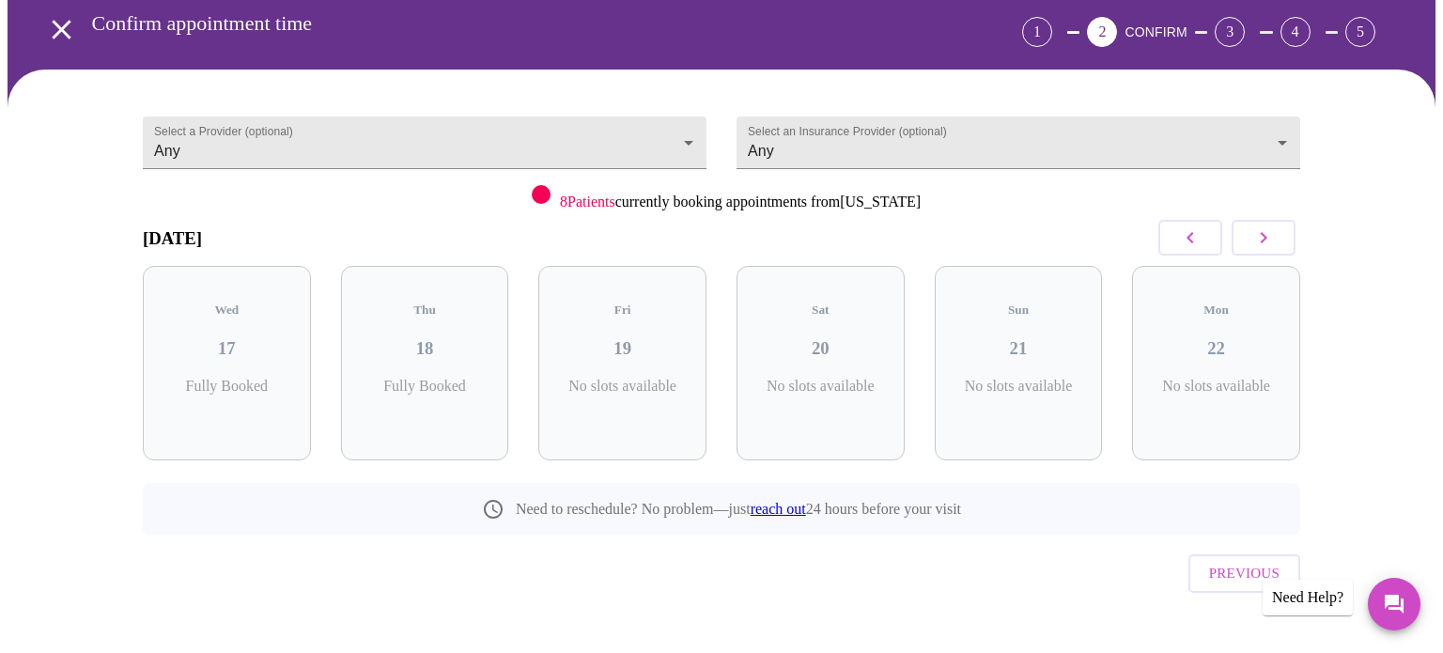
click at [782, 303] on h5 "Sat" at bounding box center [821, 310] width 138 height 15
click at [1275, 235] on icon "button" at bounding box center [1263, 237] width 23 height 23
click at [811, 338] on h3 "25" at bounding box center [821, 348] width 138 height 21
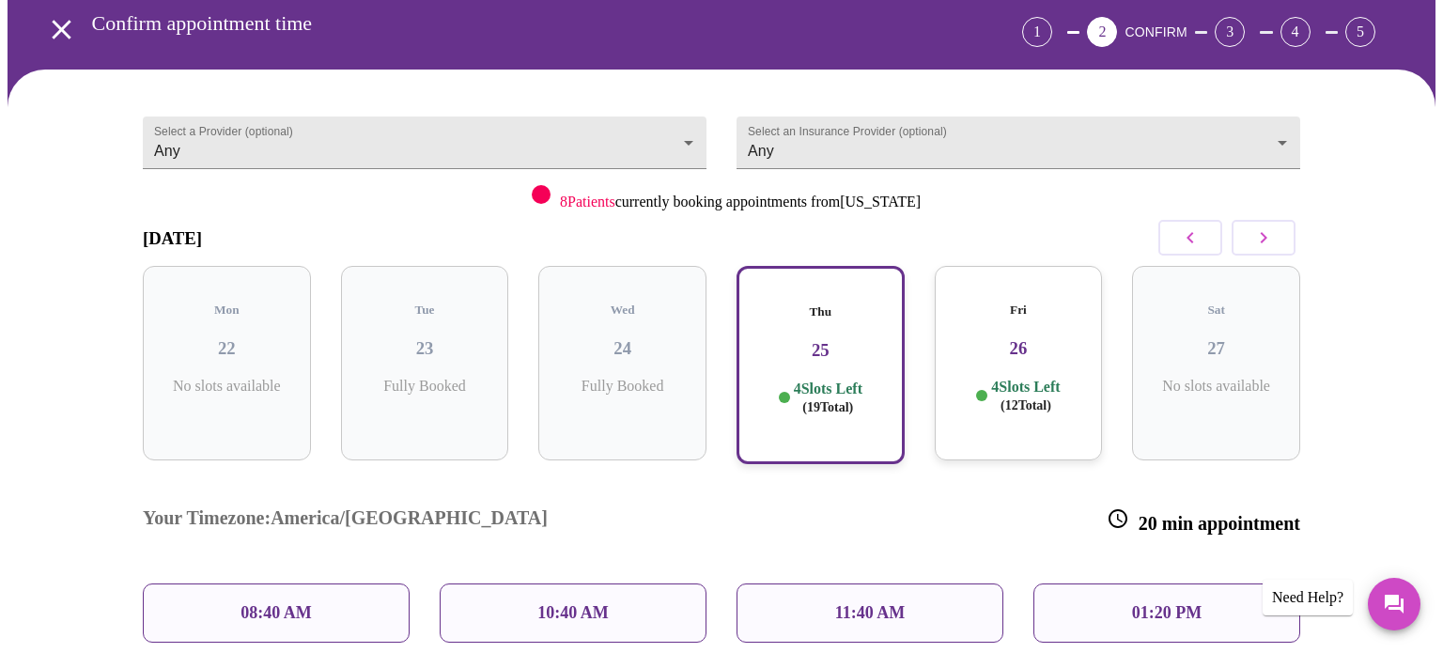
click at [589, 583] on div "10:40 AM" at bounding box center [573, 612] width 267 height 59
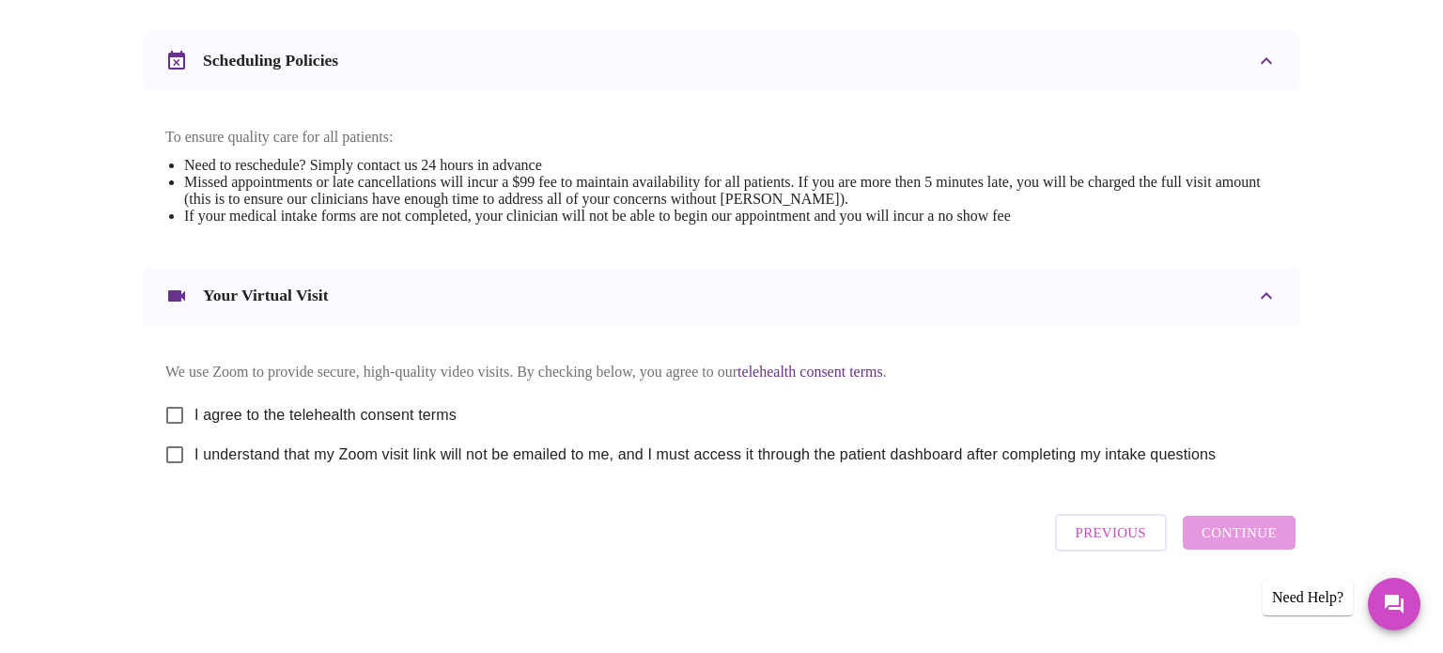
scroll to position [707, 0]
click at [179, 405] on input "I agree to the telehealth consent terms" at bounding box center [174, 415] width 39 height 39
checkbox input "true"
click at [179, 451] on input "I understand that my Zoom visit link will not be emailed to me, and I must acce…" at bounding box center [174, 454] width 39 height 39
checkbox input "true"
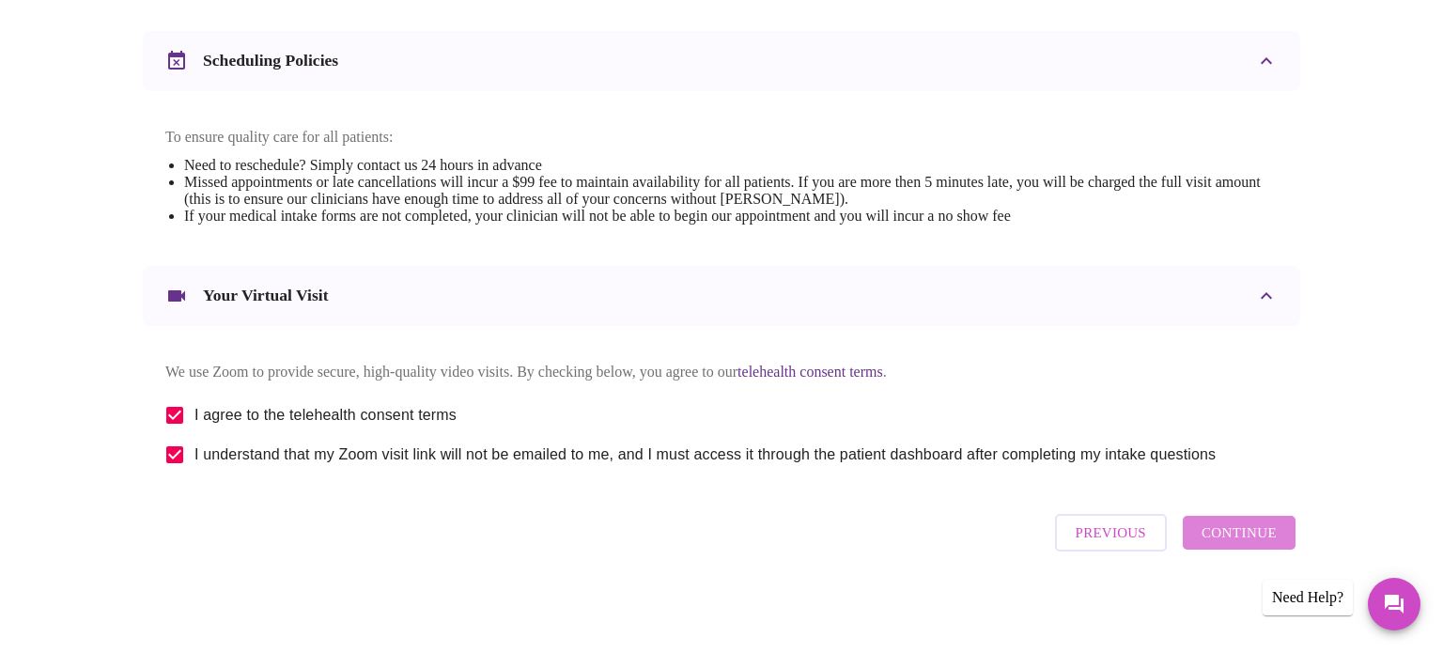
click at [1267, 537] on span "Continue" at bounding box center [1239, 532] width 75 height 24
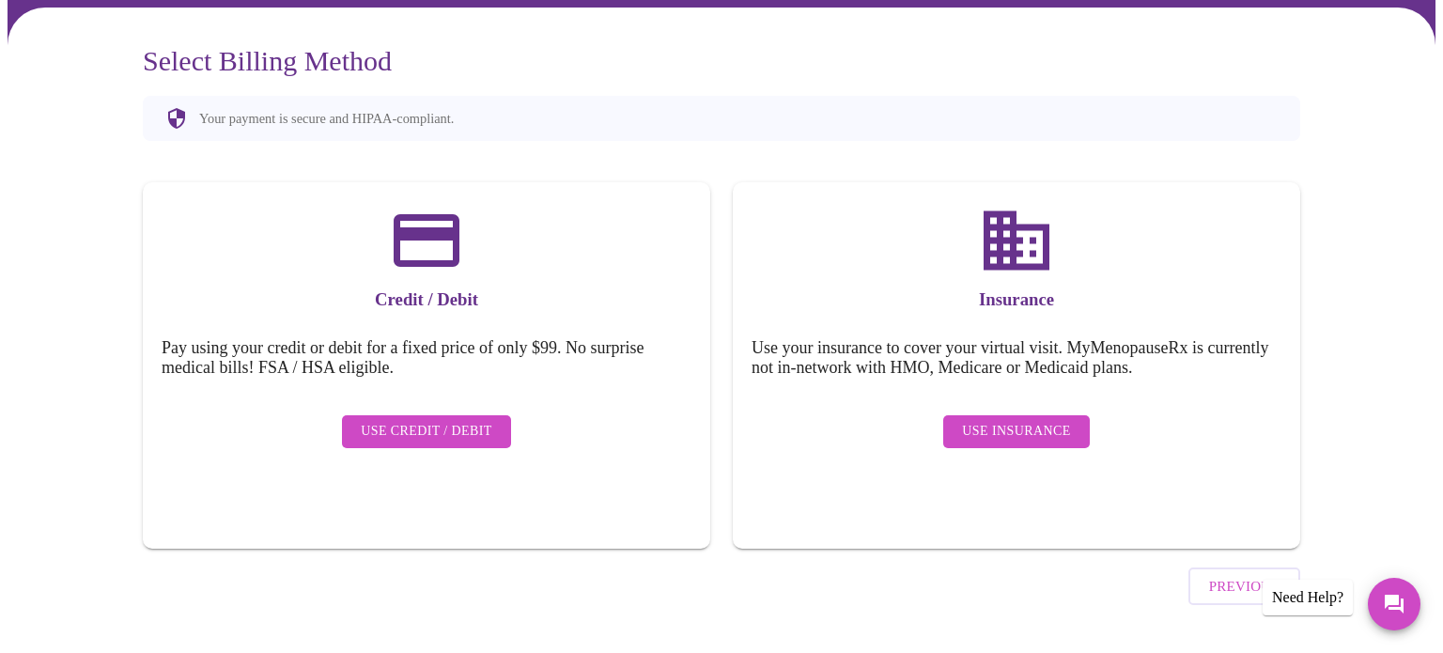
click at [1014, 420] on span "Use Insurance" at bounding box center [1016, 431] width 108 height 23
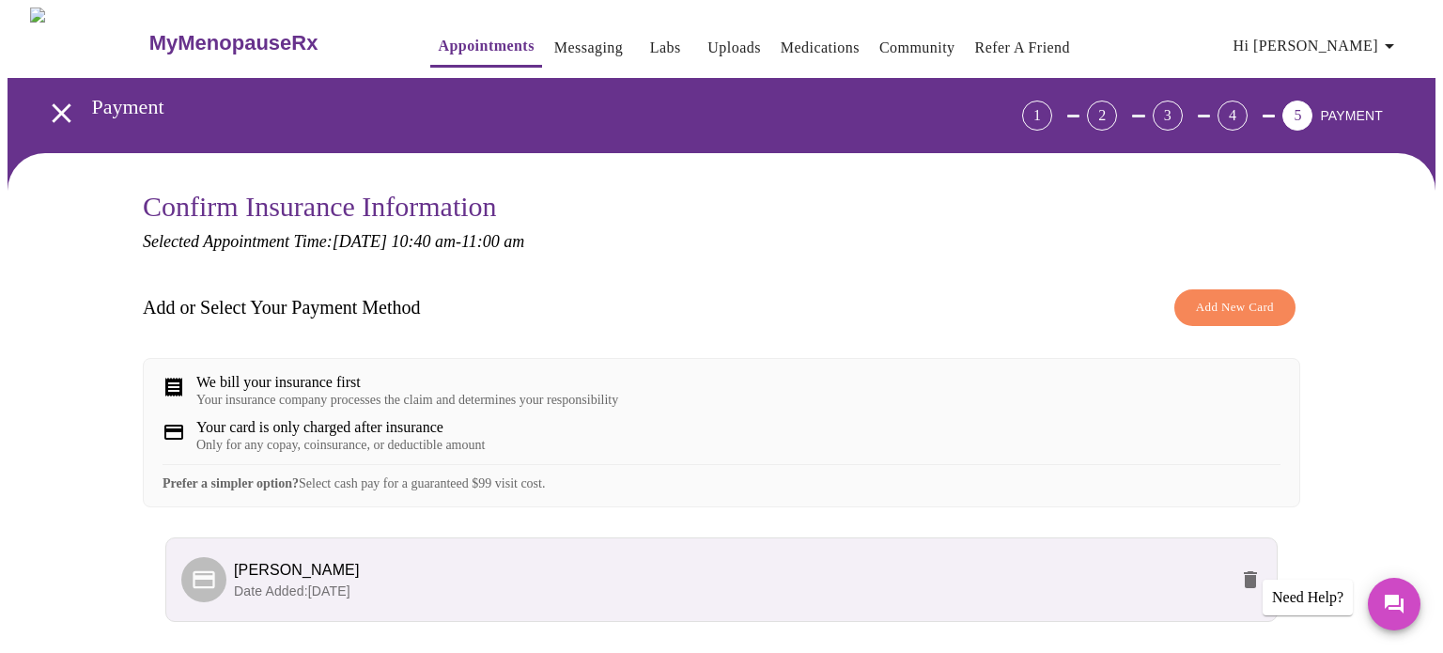
scroll to position [61, 0]
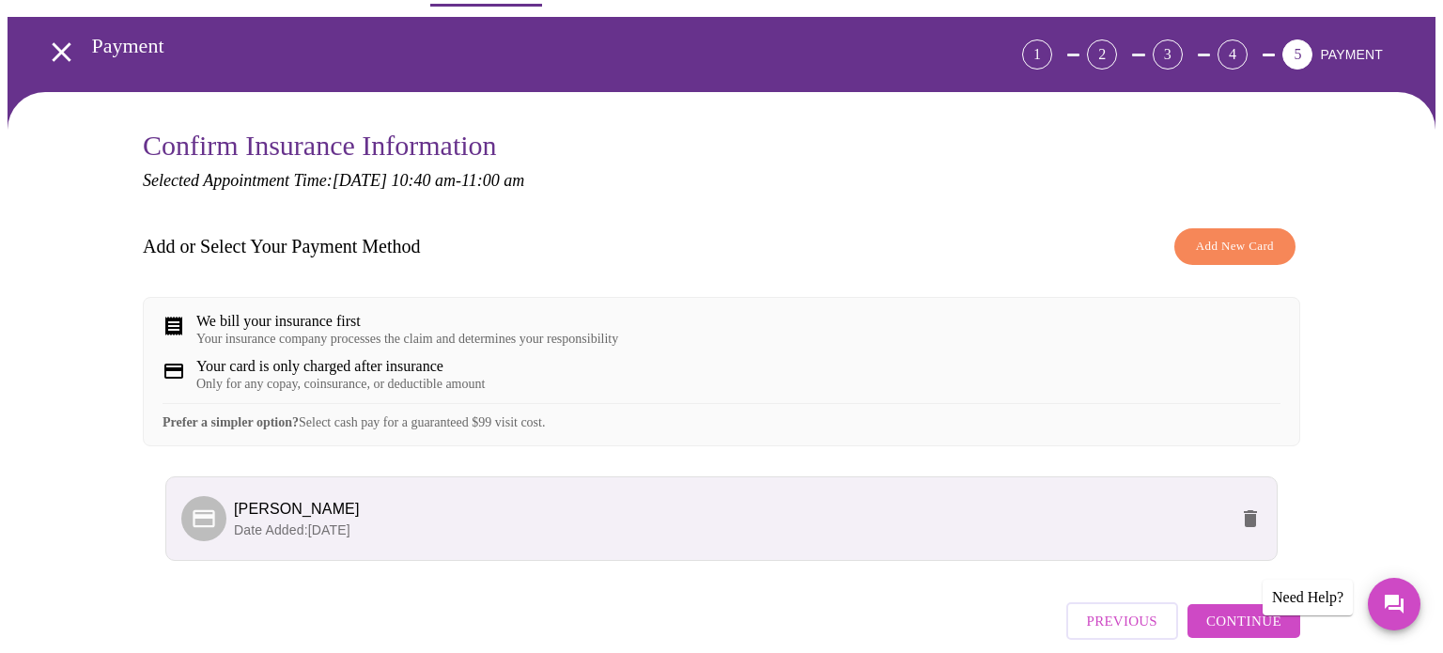
click at [503, 539] on p "Date Added: [DATE]" at bounding box center [731, 529] width 994 height 19
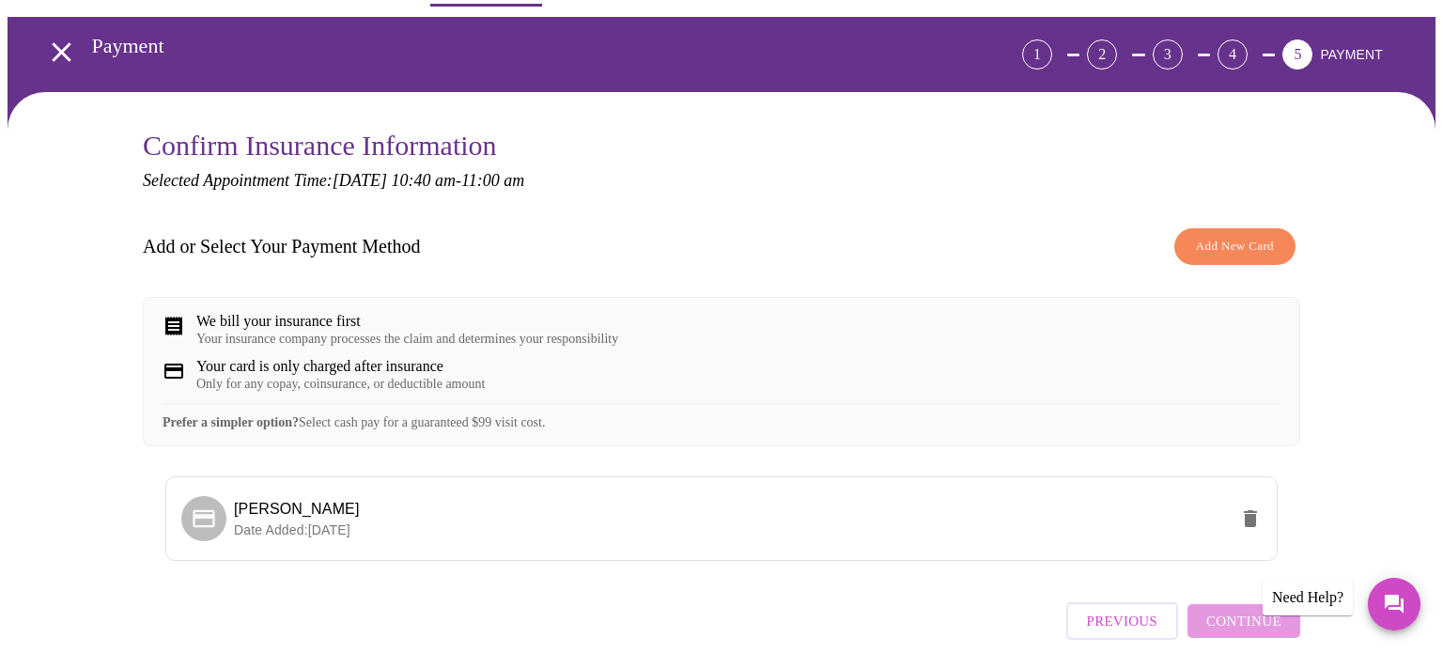
scroll to position [162, 0]
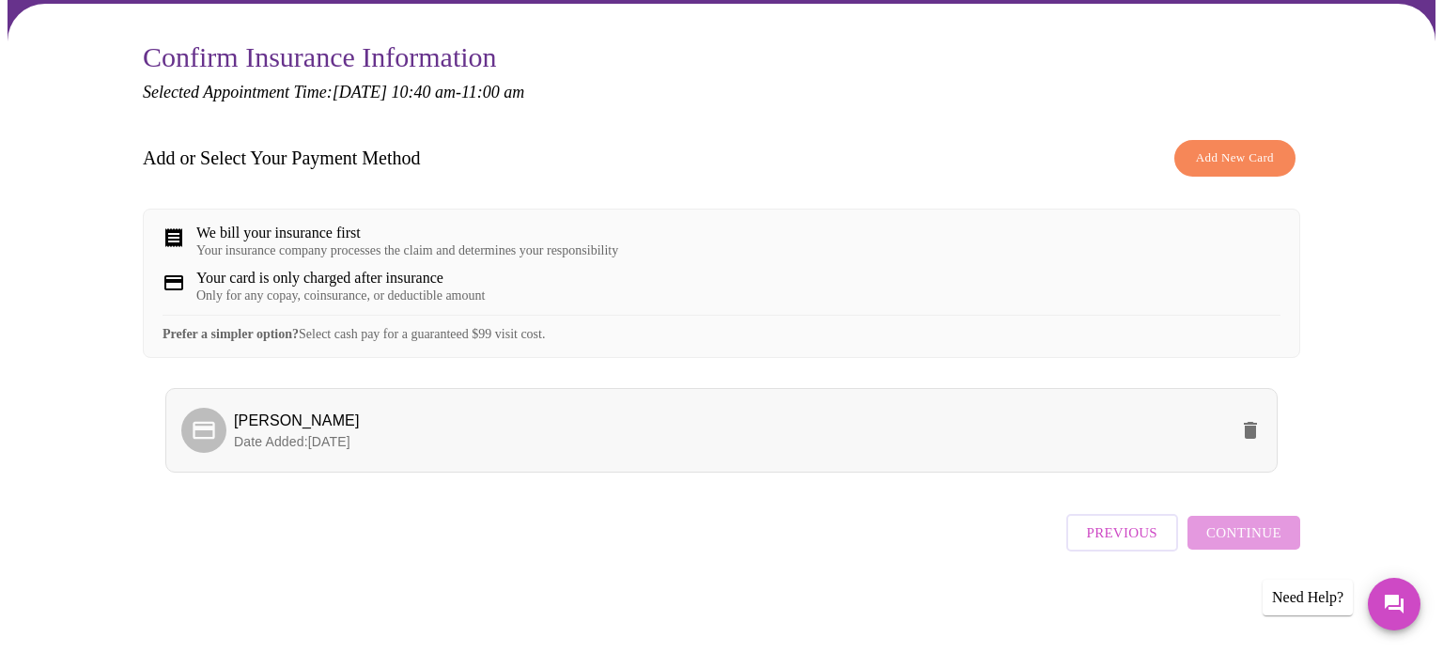
click at [254, 428] on span "[PERSON_NAME]" at bounding box center [297, 420] width 126 height 16
click at [1234, 147] on span "Add New Card" at bounding box center [1235, 158] width 78 height 22
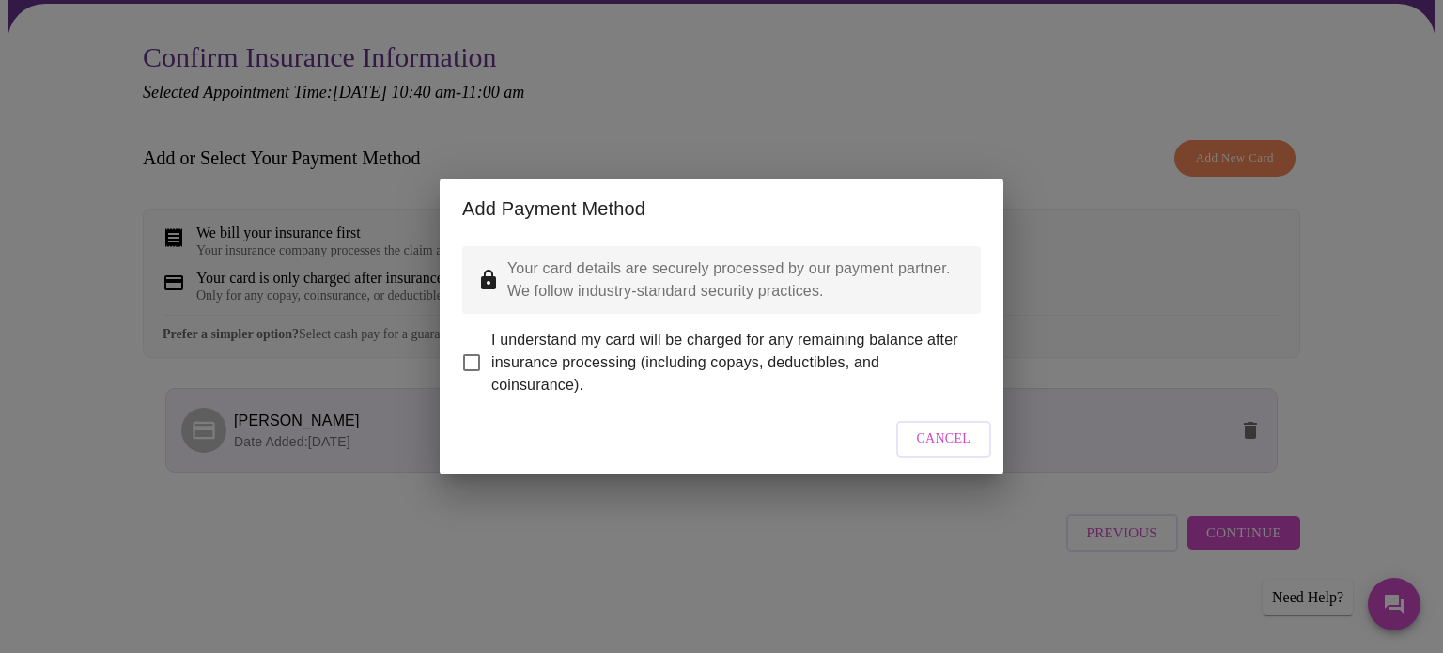
click at [471, 349] on input "I understand my card will be charged for any remaining balance after insurance …" at bounding box center [471, 362] width 39 height 39
checkbox input "true"
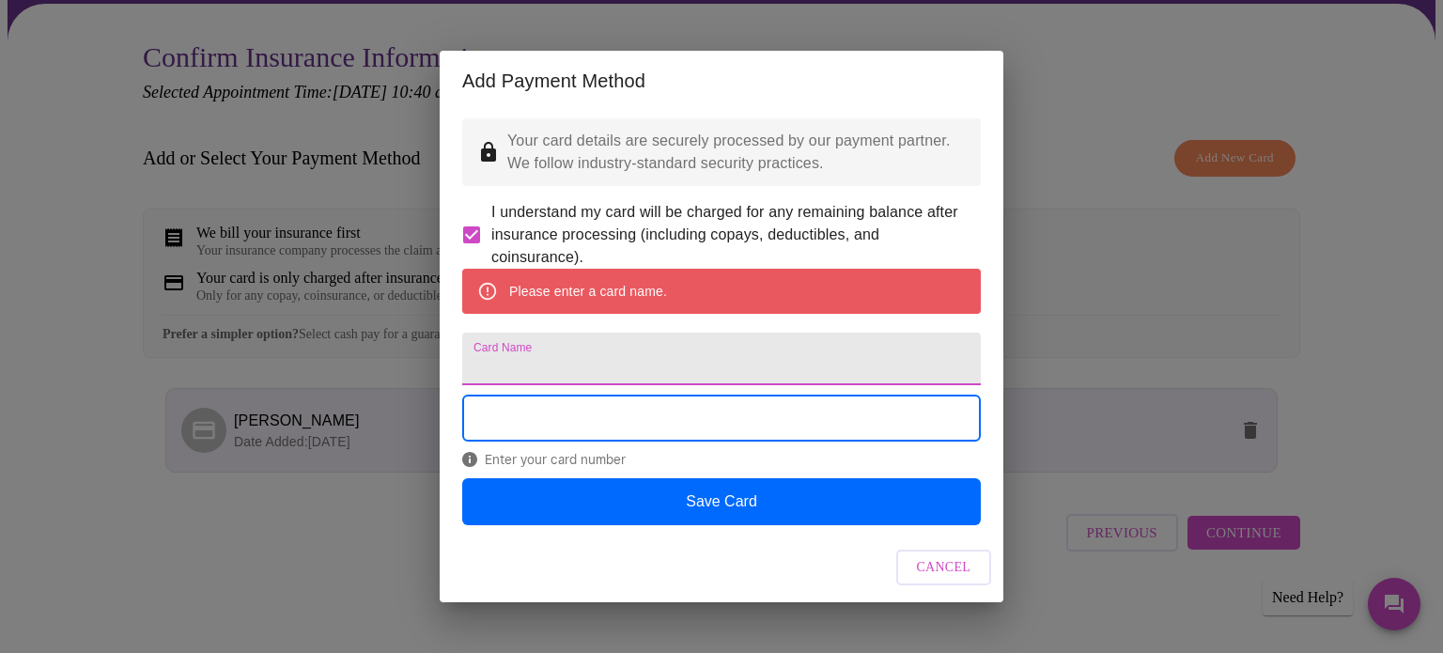
scroll to position [0, 0]
click at [765, 353] on input "Card Name" at bounding box center [721, 359] width 519 height 53
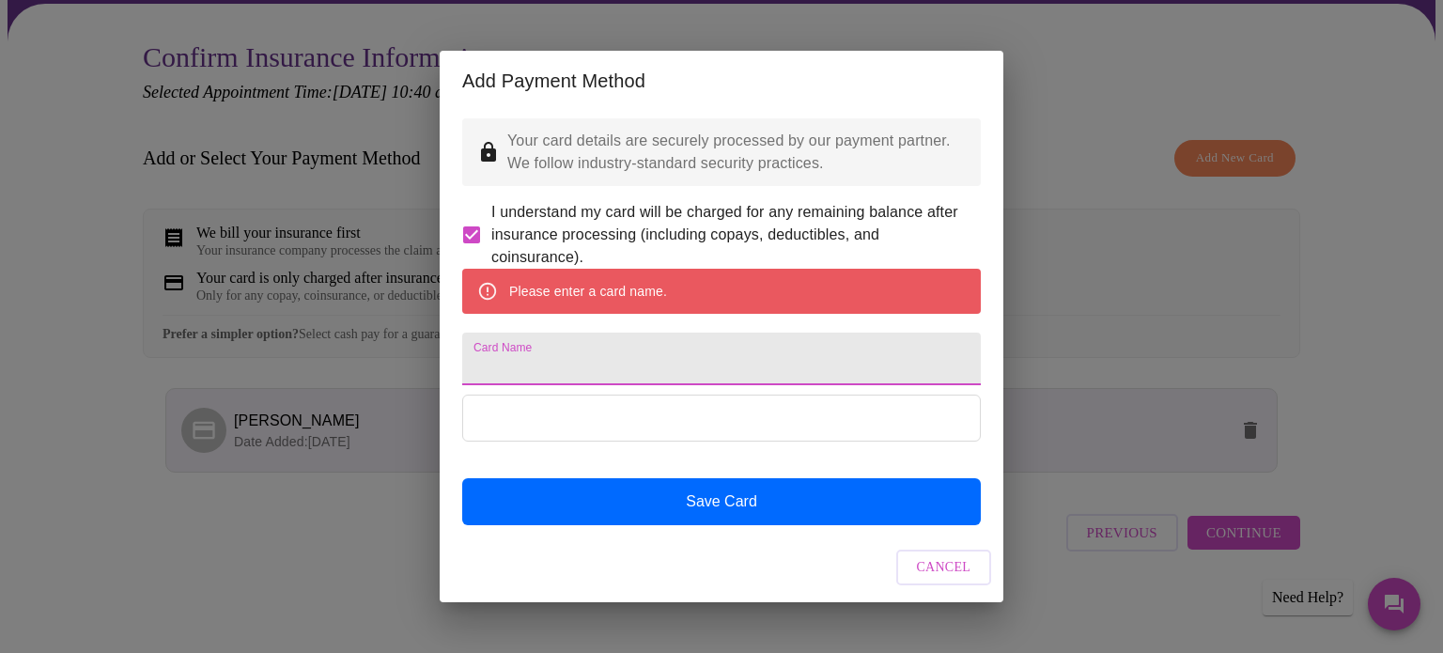
scroll to position [7, 0]
click at [1131, 221] on div "Add Payment Method Your card details are securely processed by our payment part…" at bounding box center [721, 326] width 1443 height 653
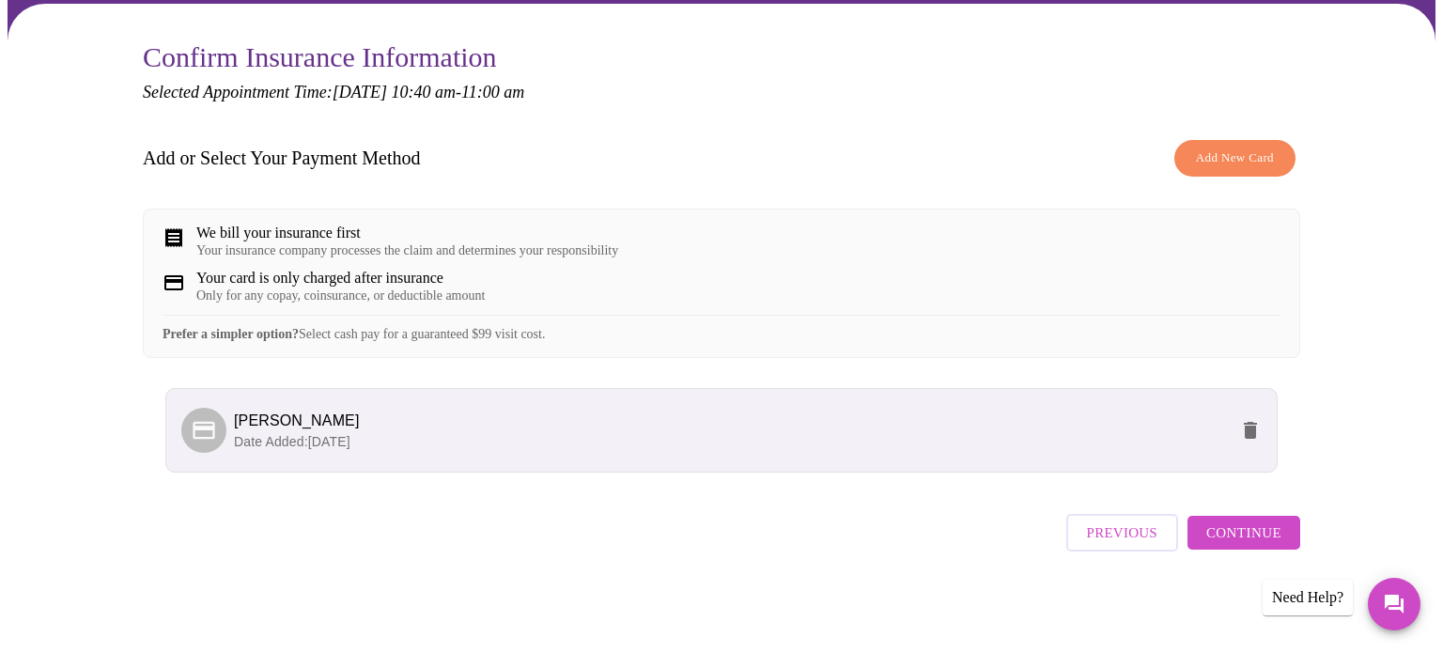
click at [489, 243] on div "Your insurance company processes the claim and determines your responsibility" at bounding box center [407, 250] width 422 height 15
click at [491, 404] on li "[PERSON_NAME] Date Added: [DATE]" at bounding box center [721, 430] width 1112 height 85
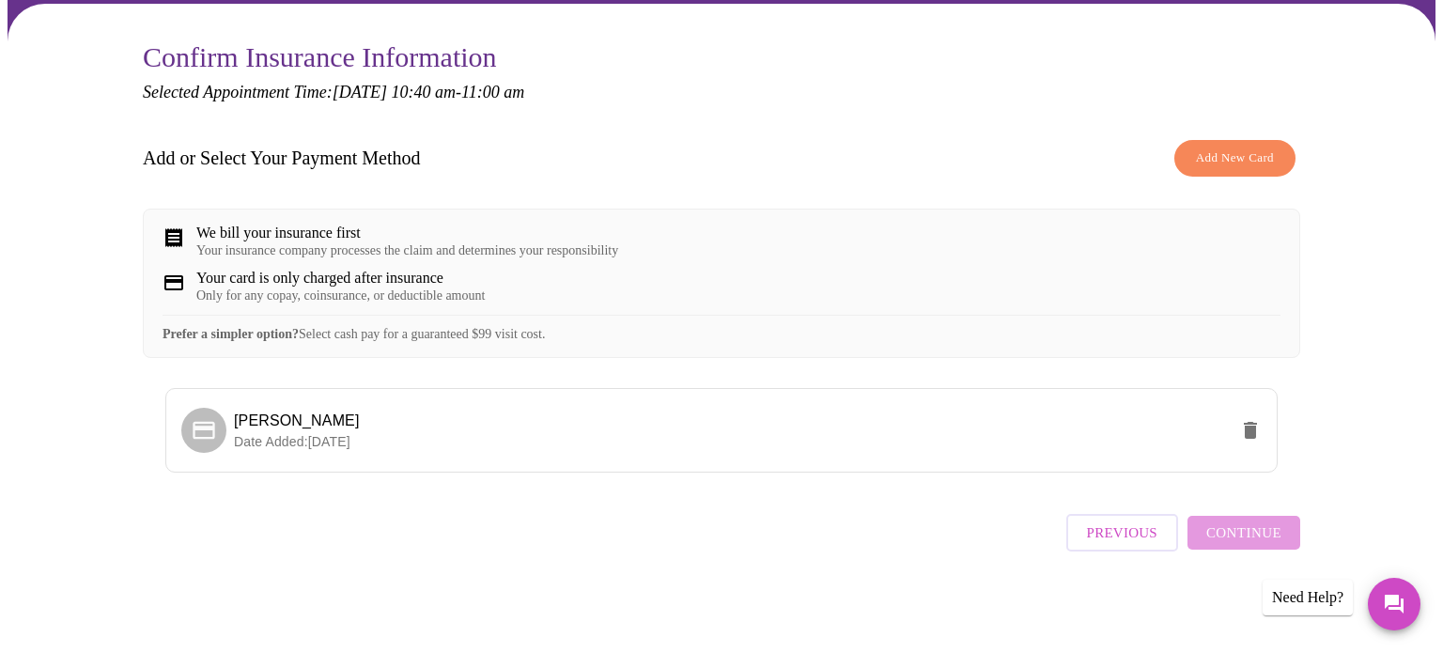
click at [253, 225] on div "We bill your insurance first" at bounding box center [407, 233] width 422 height 17
click at [286, 451] on p "Date Added: [DATE]" at bounding box center [731, 441] width 994 height 19
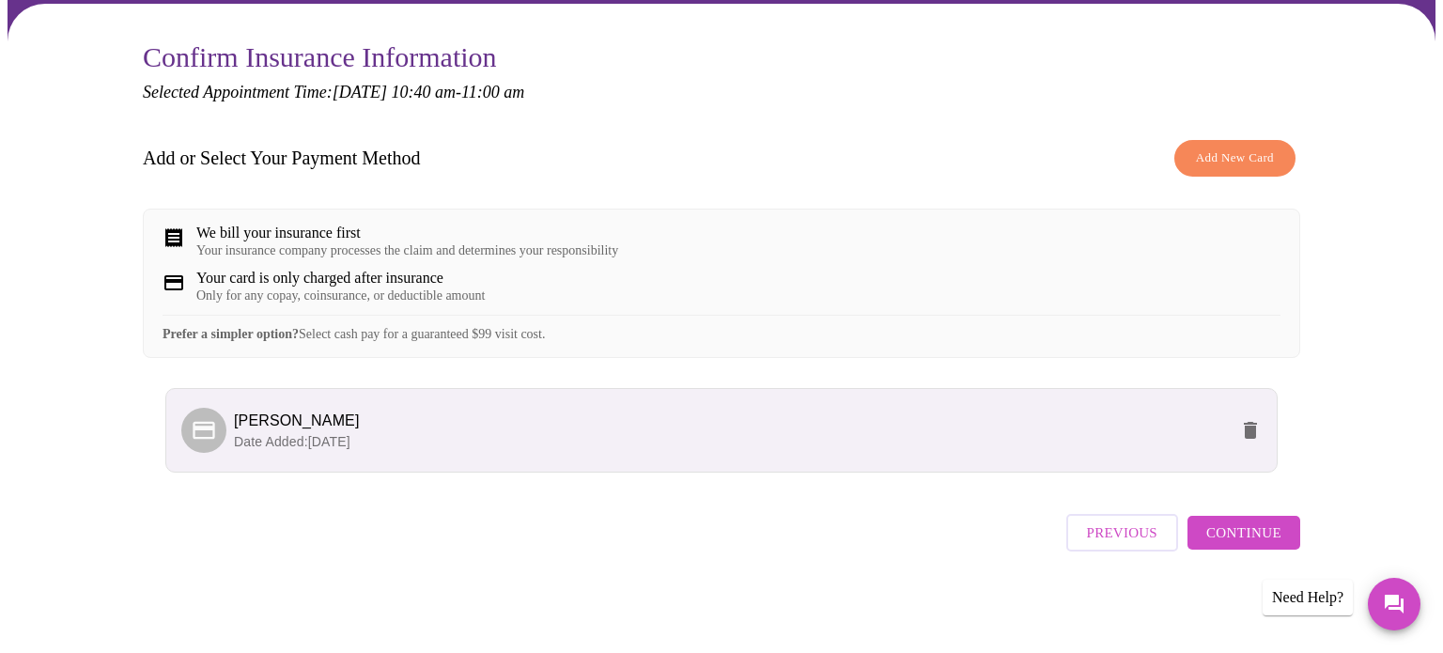
click at [214, 439] on icon at bounding box center [204, 430] width 22 height 18
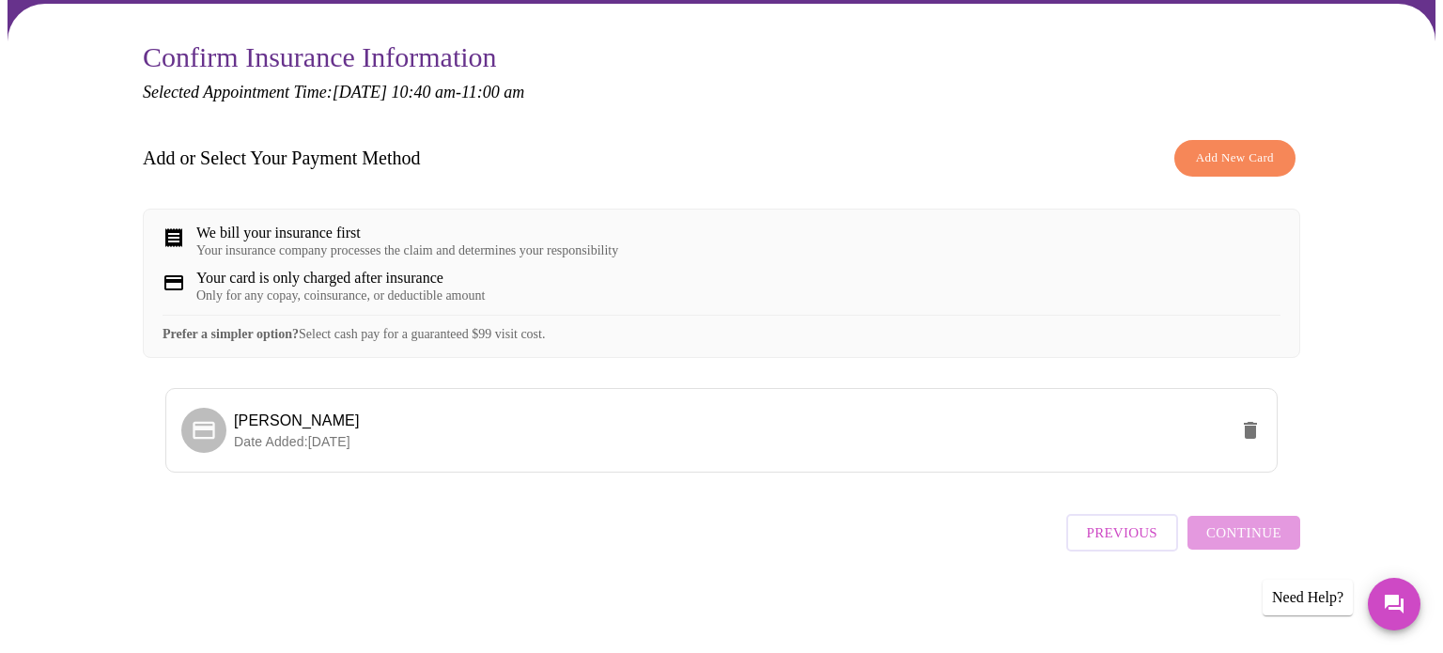
click at [489, 383] on div "Add or Select Your Payment Method Add New Card We bill your insurance first You…" at bounding box center [721, 313] width 1157 height 365
click at [347, 432] on span "[PERSON_NAME]" at bounding box center [731, 421] width 994 height 23
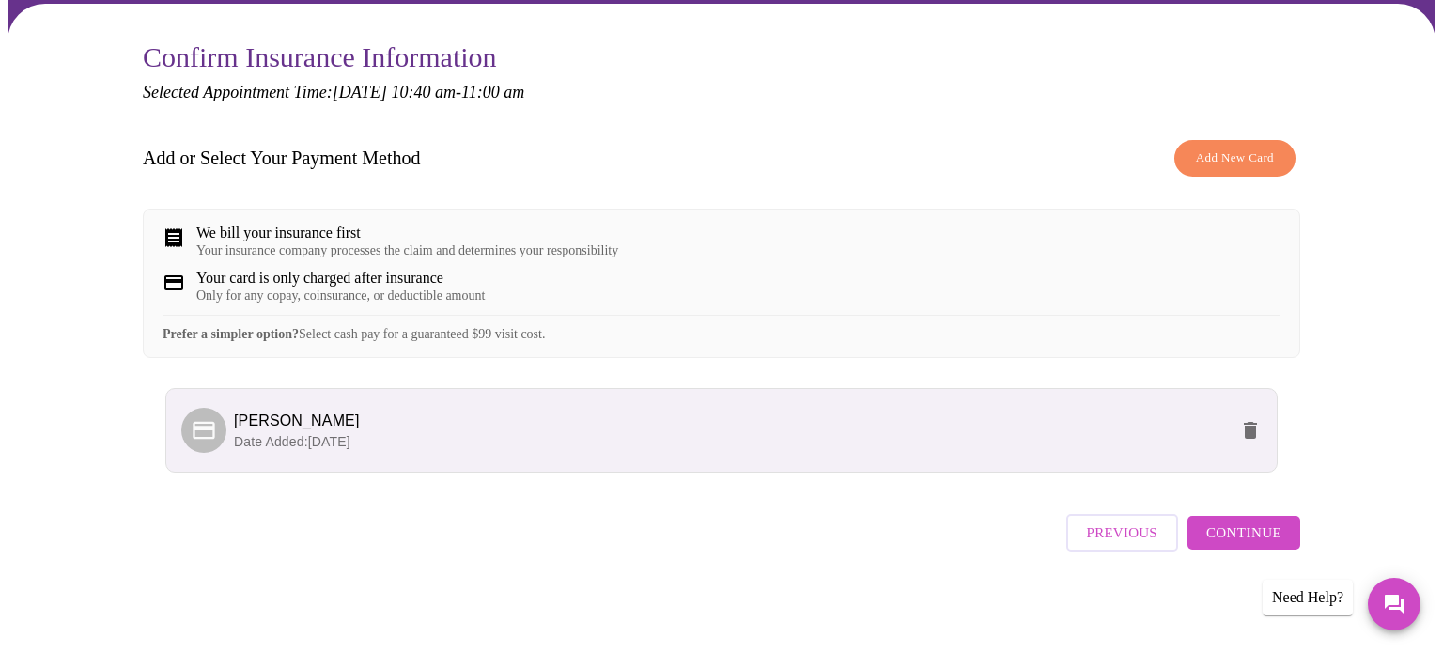
click at [1277, 540] on span "Continue" at bounding box center [1243, 532] width 75 height 24
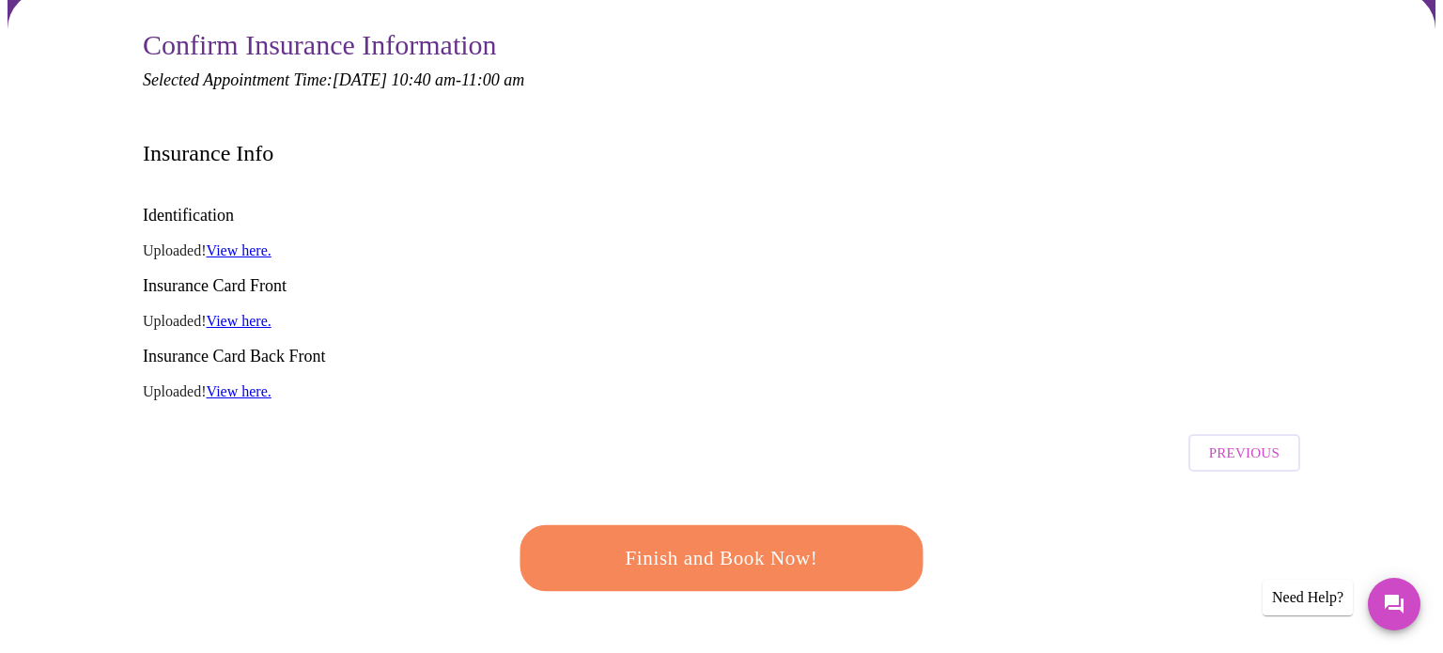
click at [826, 540] on span "Finish and Book Now!" at bounding box center [721, 557] width 349 height 35
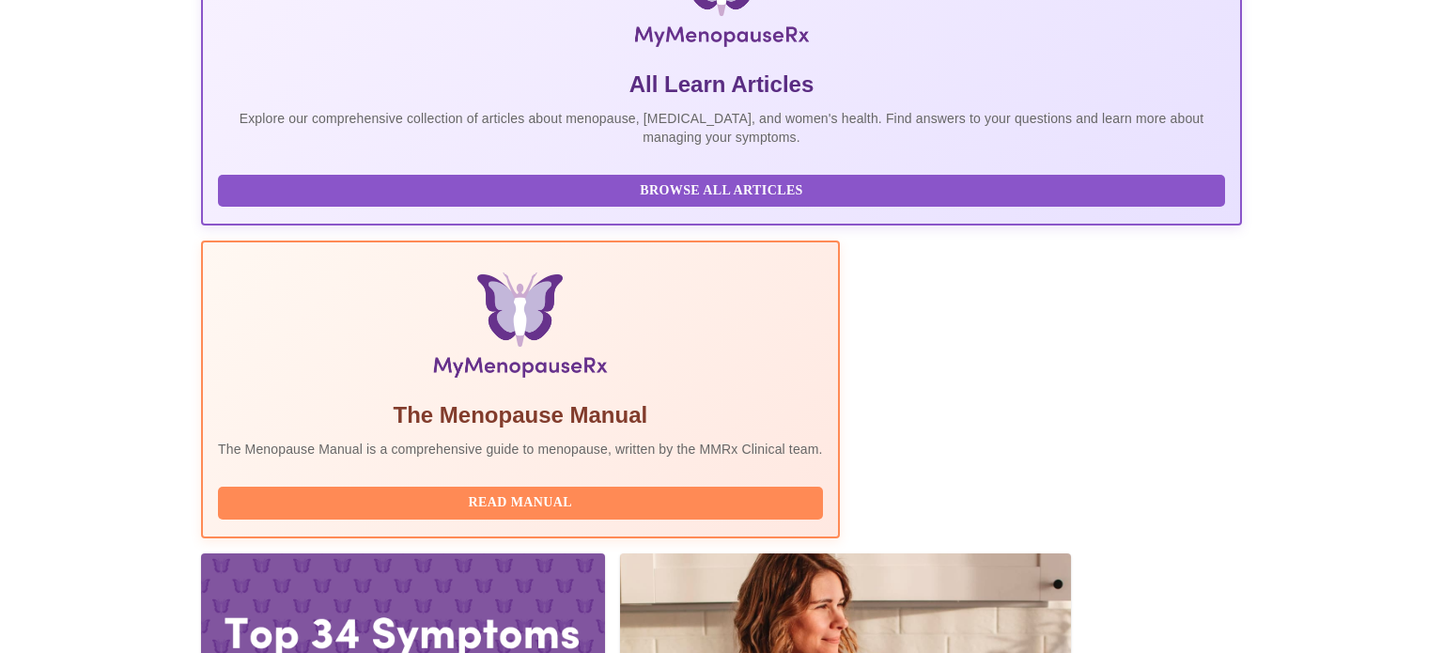
scroll to position [361, 0]
